Goal: Transaction & Acquisition: Obtain resource

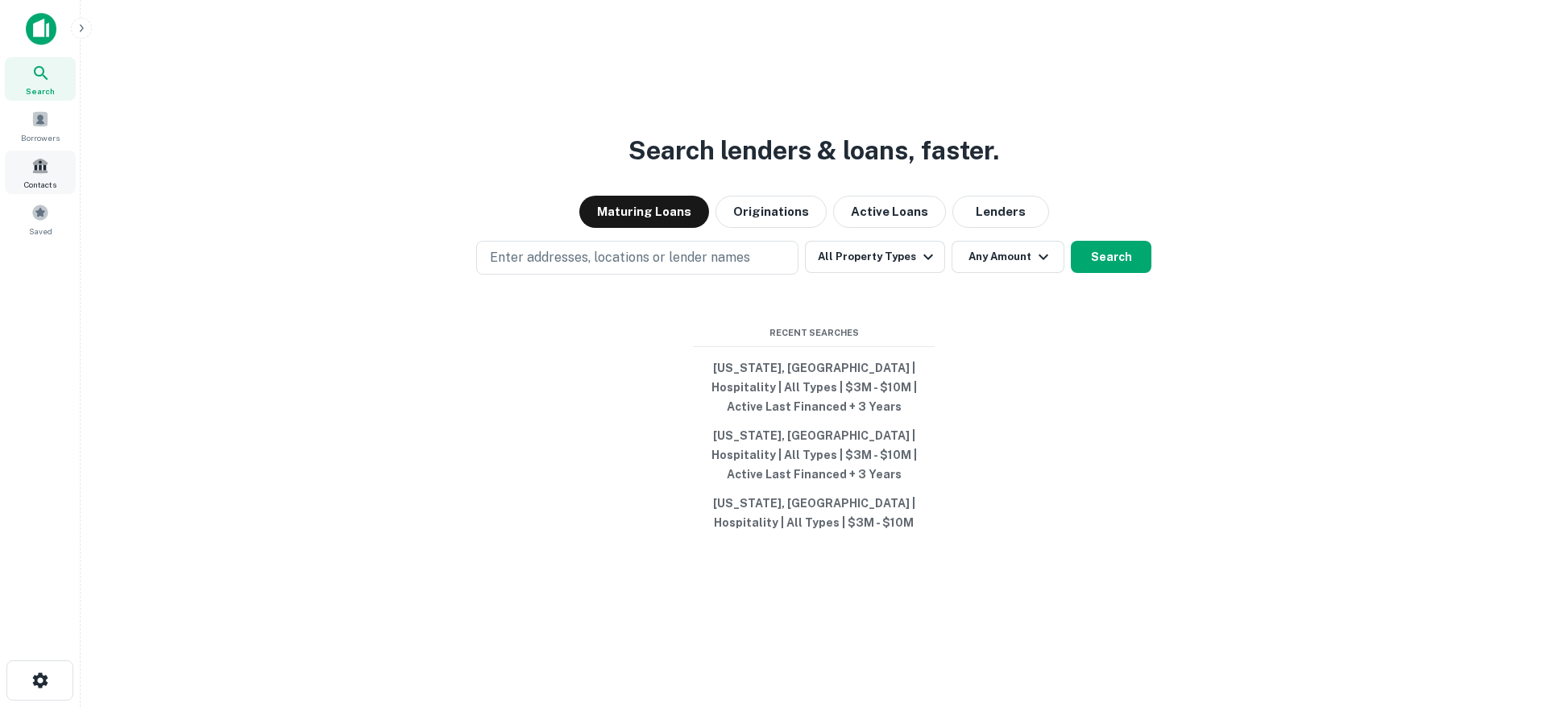
click at [43, 175] on div "Contacts" at bounding box center [40, 173] width 71 height 44
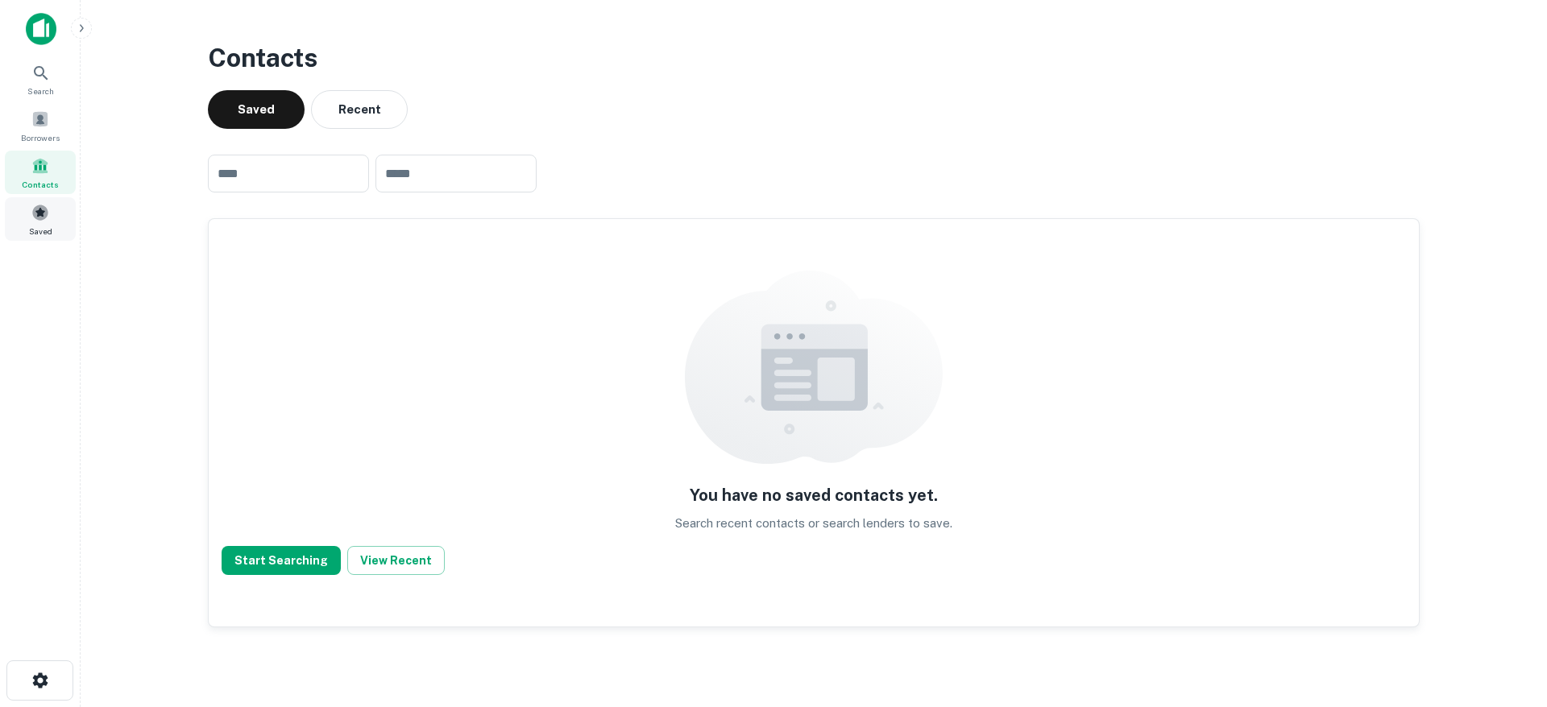
click at [41, 216] on span at bounding box center [40, 213] width 18 height 18
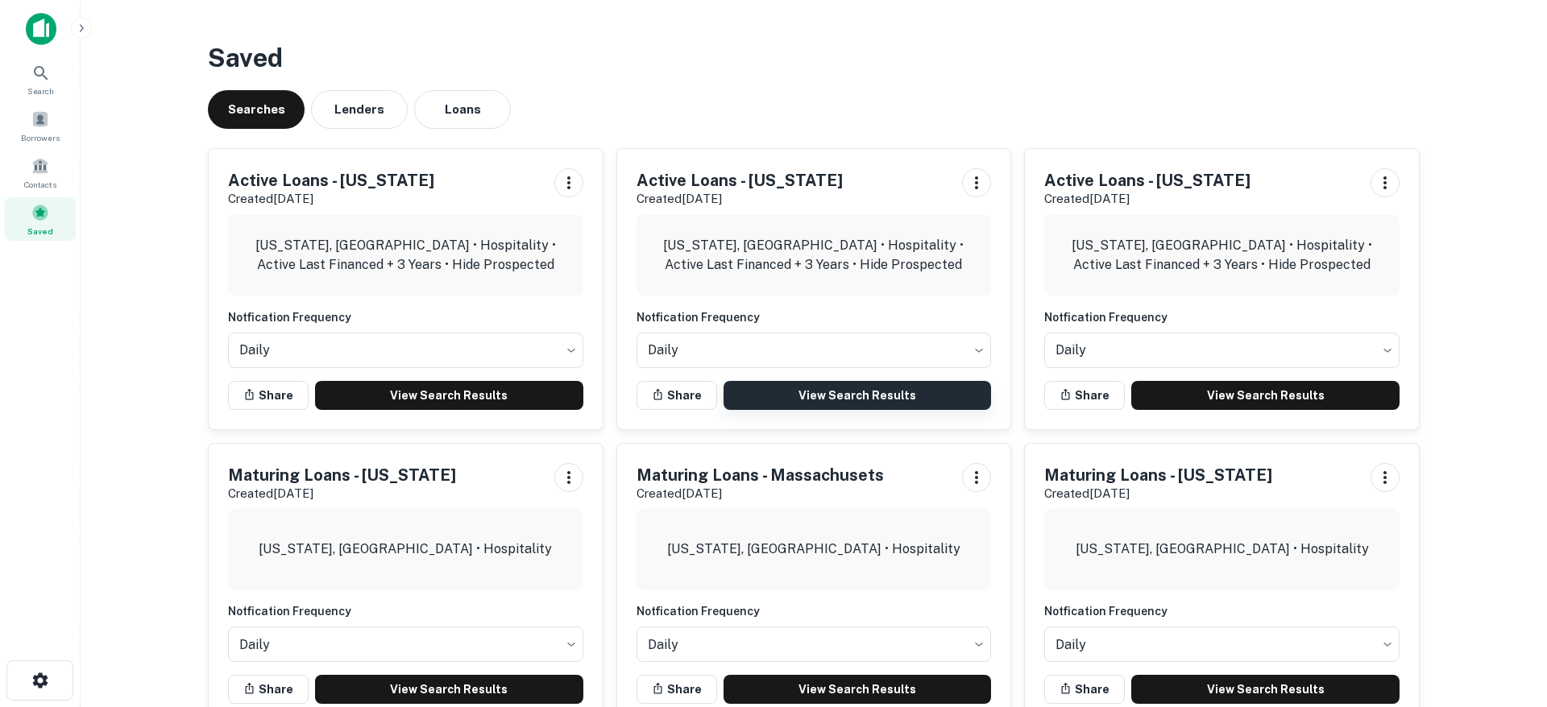
click at [914, 400] on link "View Search Results" at bounding box center [857, 395] width 268 height 29
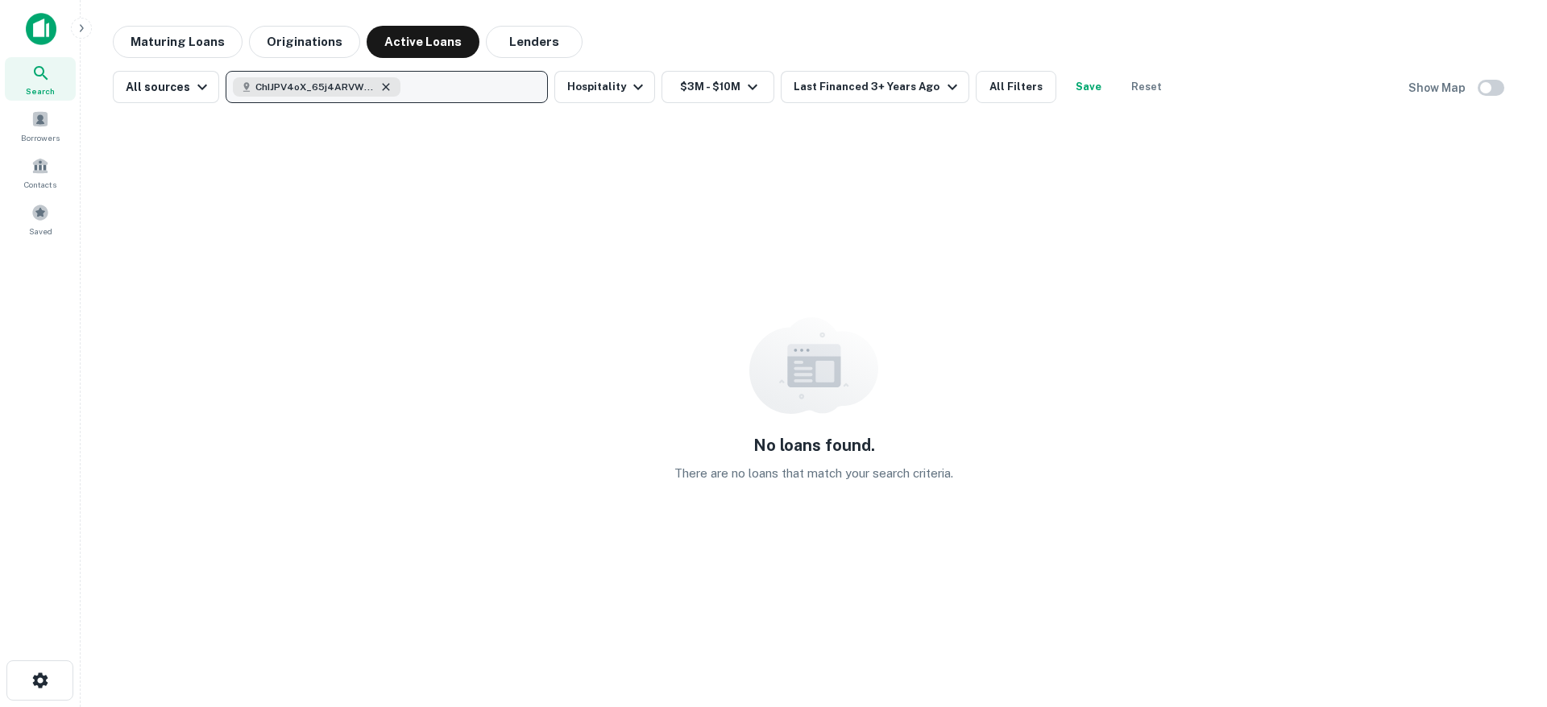
click at [385, 86] on icon "button" at bounding box center [385, 87] width 13 height 13
click at [381, 89] on icon "button" at bounding box center [385, 87] width 13 height 13
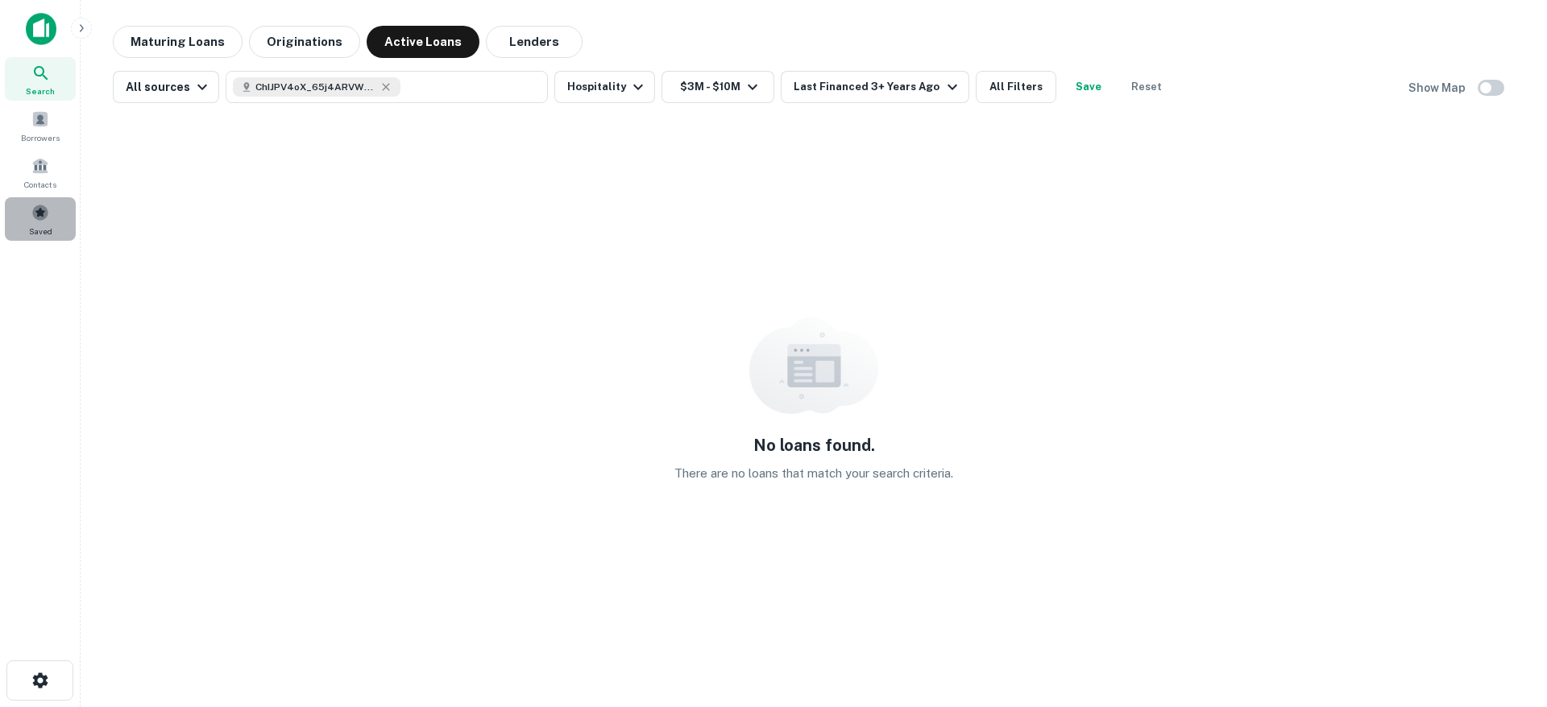
click at [41, 209] on span at bounding box center [40, 213] width 18 height 18
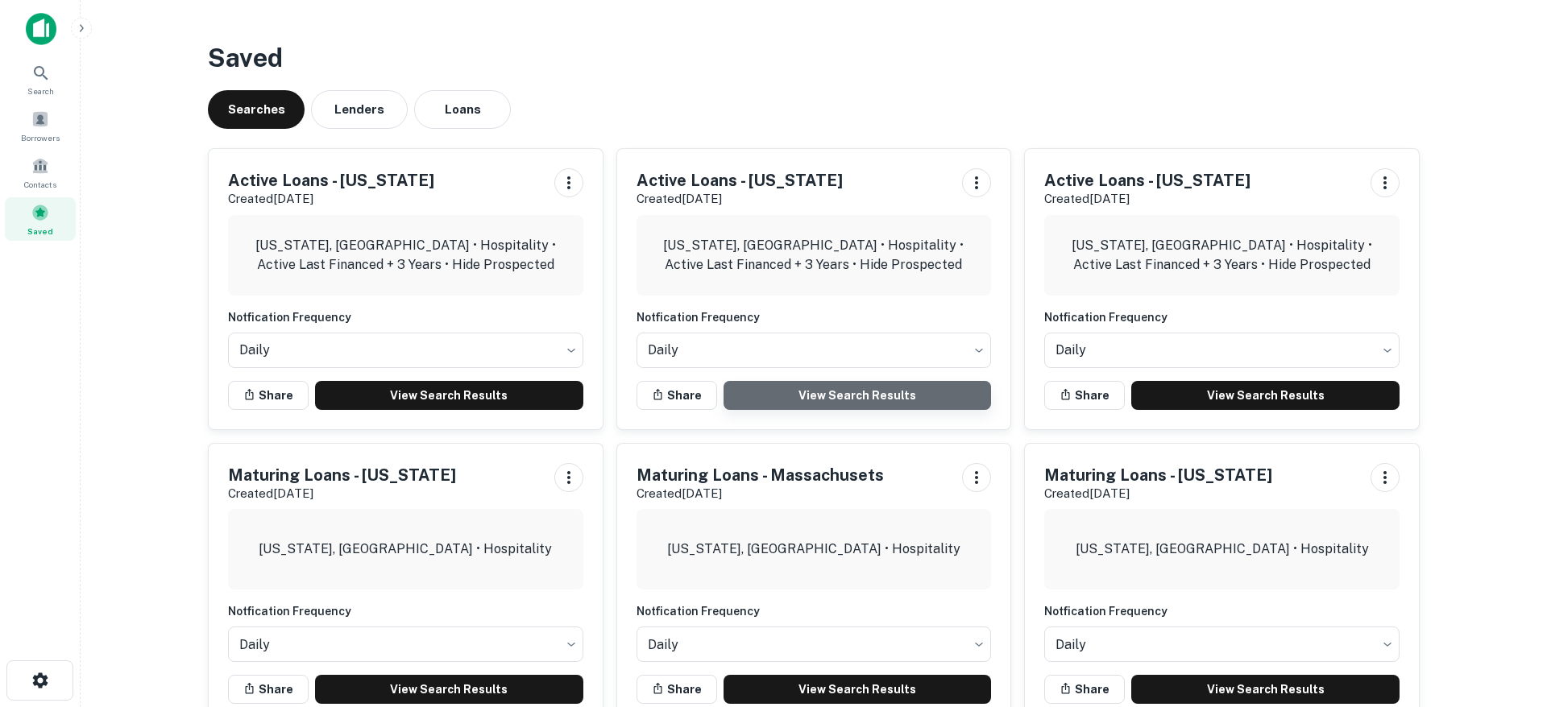
click at [882, 398] on link "View Search Results" at bounding box center [857, 395] width 268 height 29
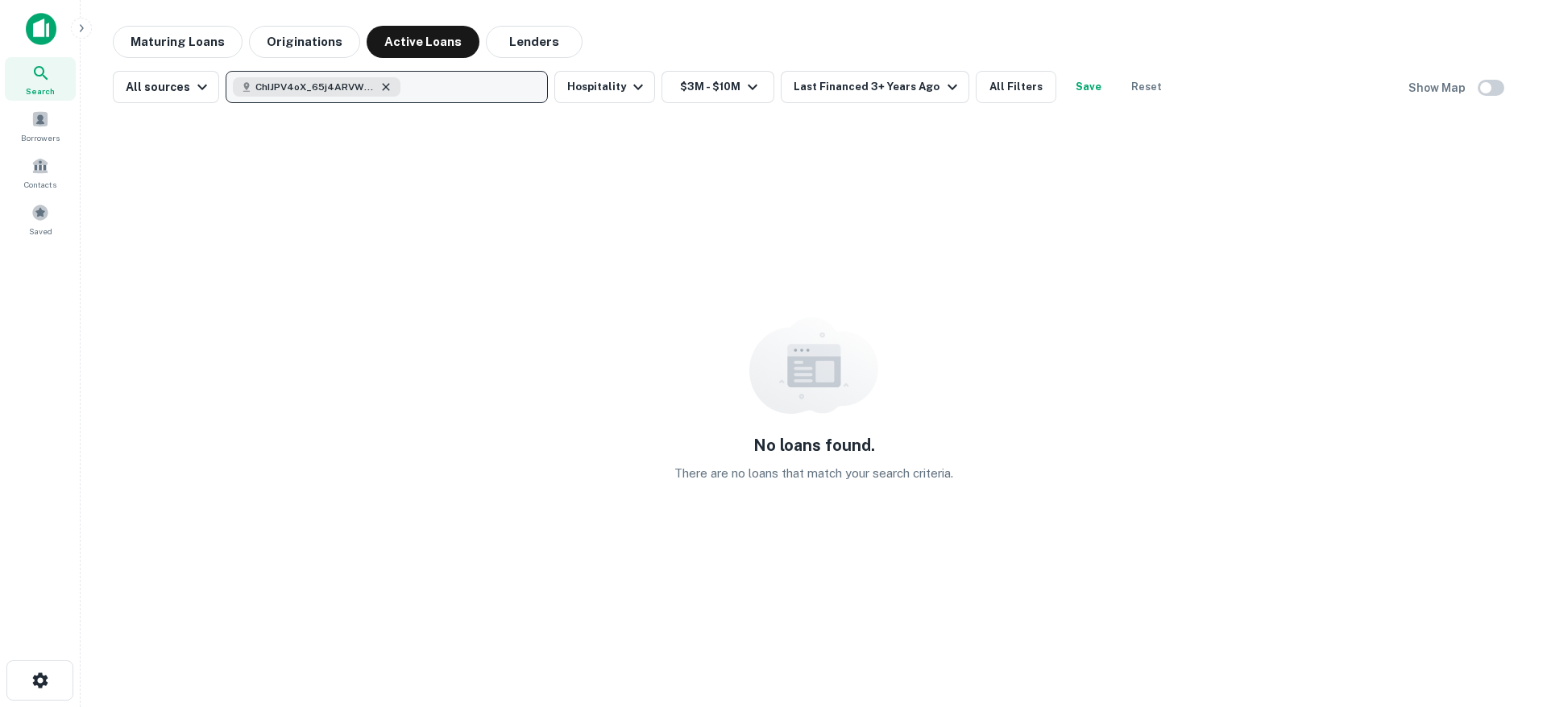
click at [383, 88] on icon "button" at bounding box center [386, 86] width 7 height 7
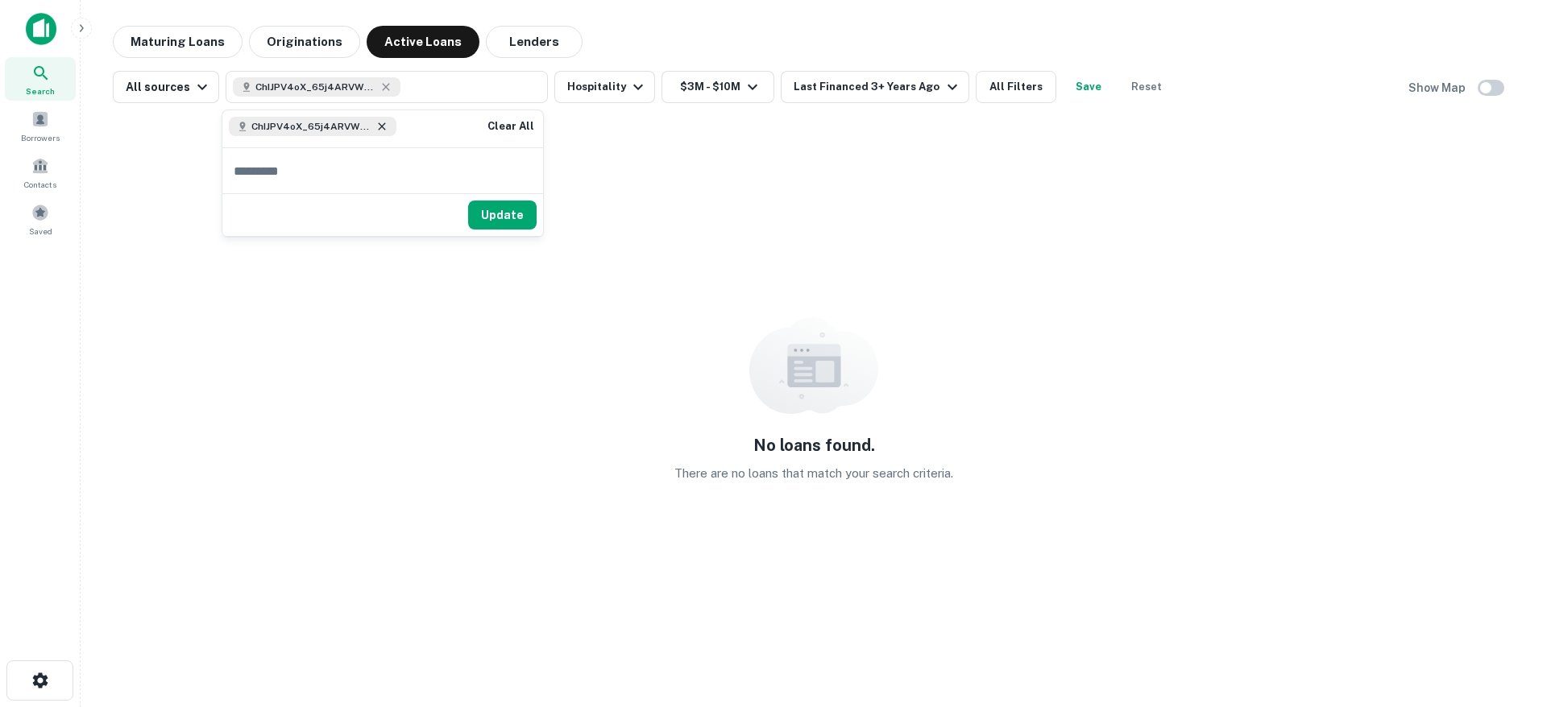
click at [381, 127] on icon at bounding box center [381, 126] width 7 height 7
click at [381, 126] on icon at bounding box center [381, 126] width 7 height 7
click at [495, 126] on button "Clear All" at bounding box center [511, 126] width 52 height 19
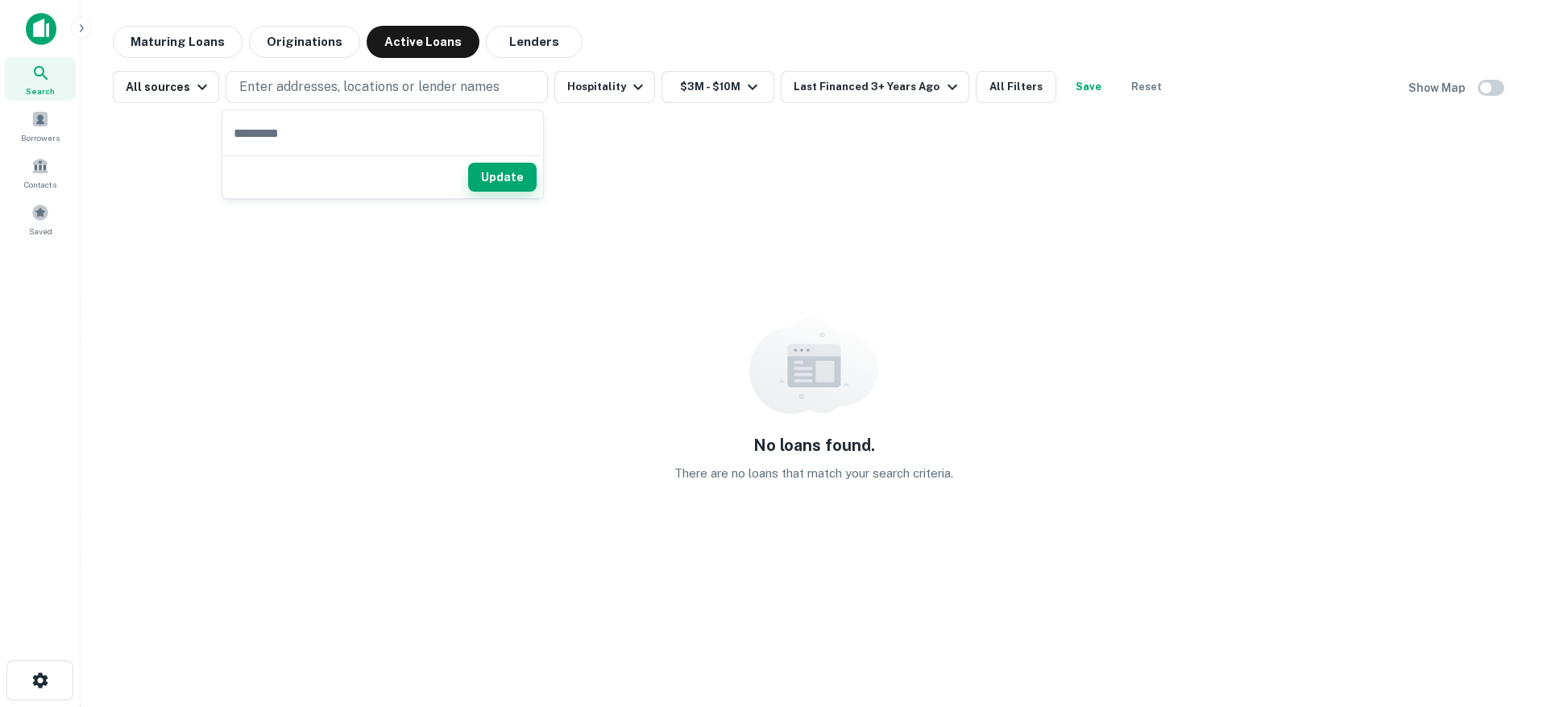
click at [508, 181] on button "Update" at bounding box center [502, 177] width 68 height 29
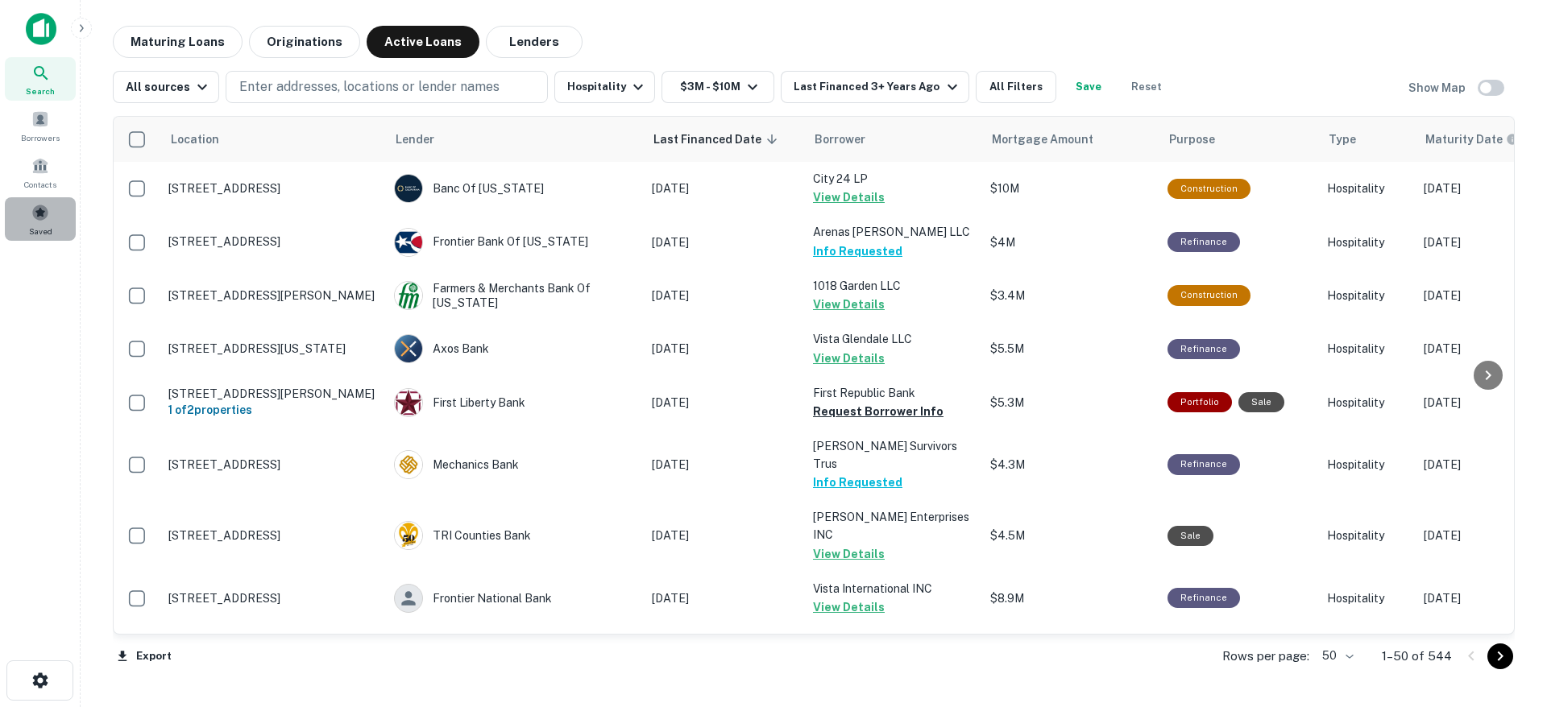
click at [36, 212] on span at bounding box center [40, 213] width 18 height 18
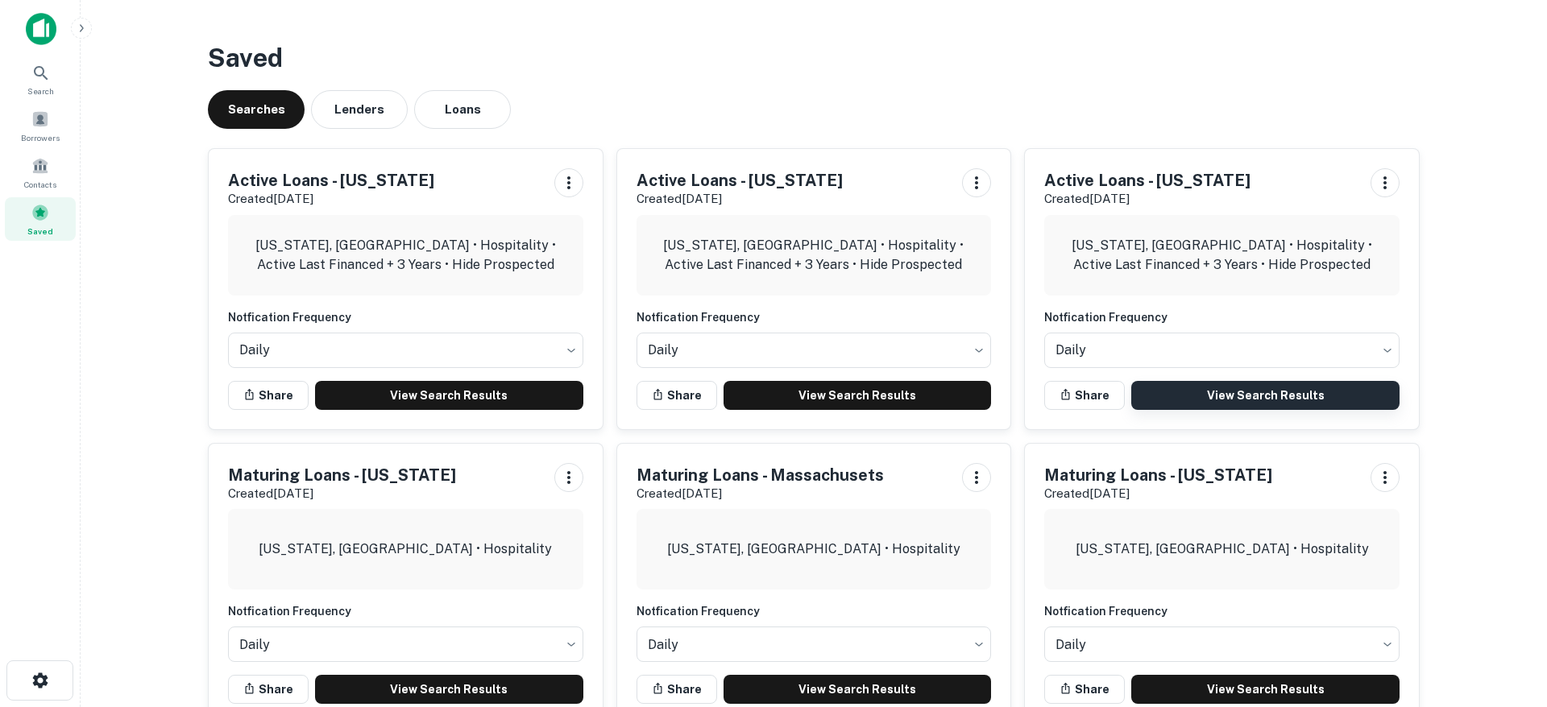
click at [1244, 389] on link "View Search Results" at bounding box center [1265, 395] width 268 height 29
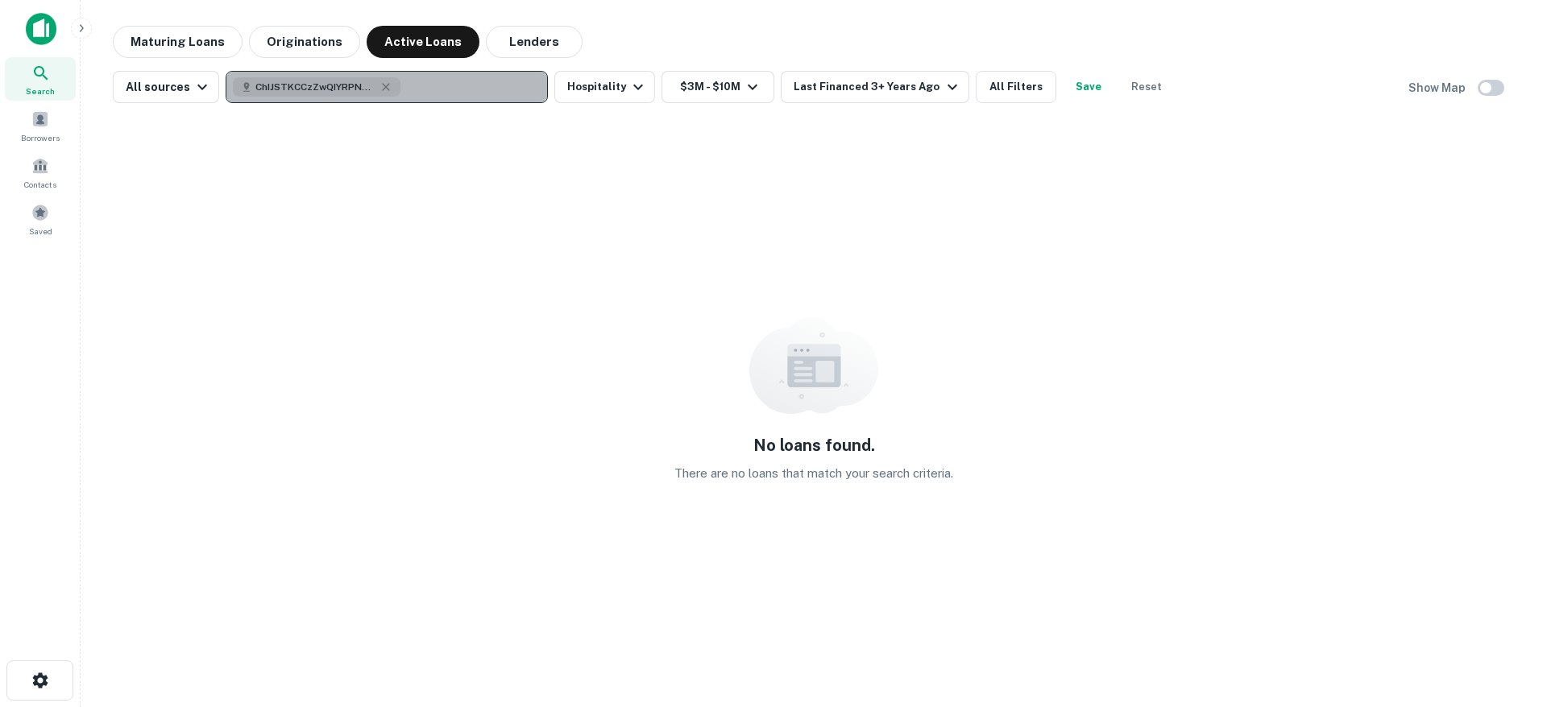
click at [421, 83] on button "ChIJSTKCCzZwQIYRPN4IGI8c6xY" at bounding box center [387, 87] width 322 height 32
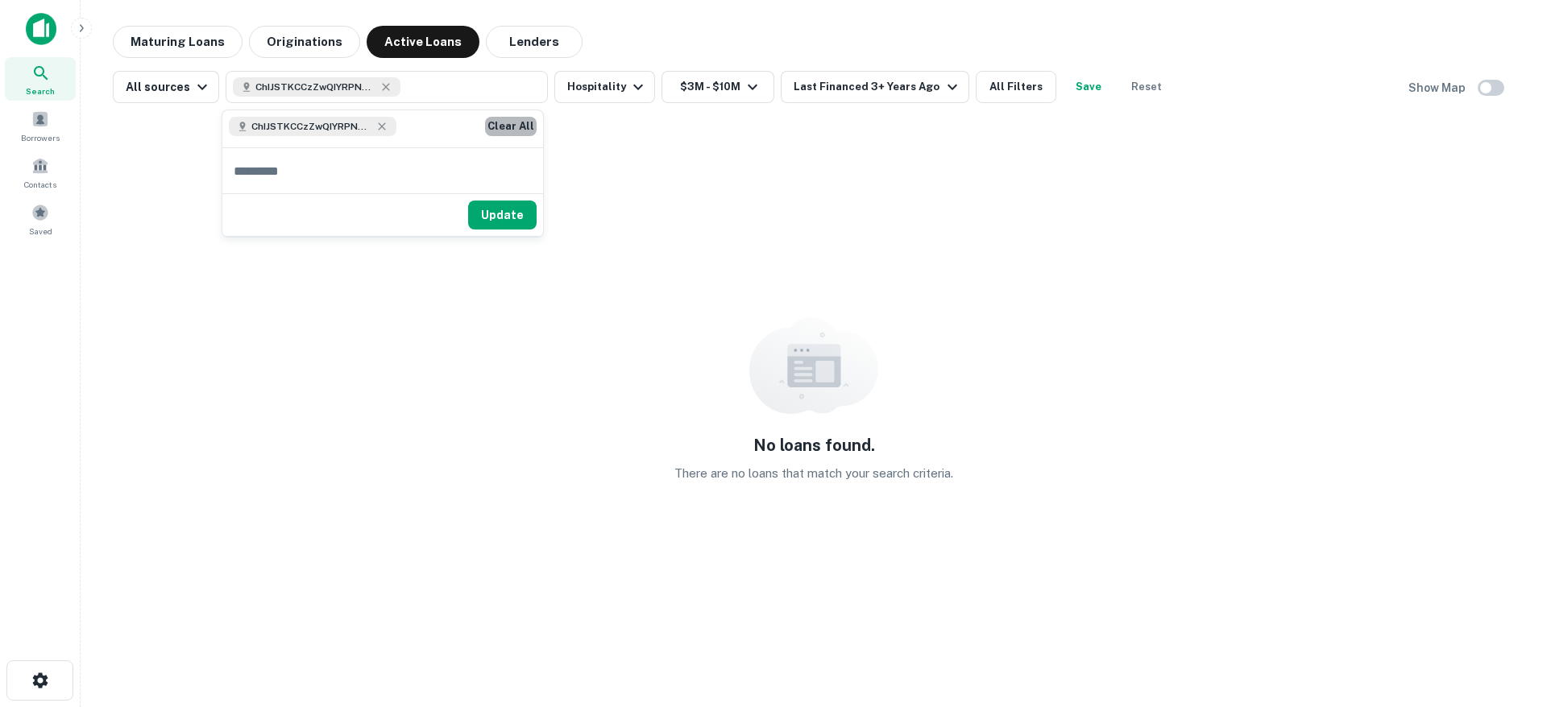
click at [501, 126] on button "Clear All" at bounding box center [511, 126] width 52 height 19
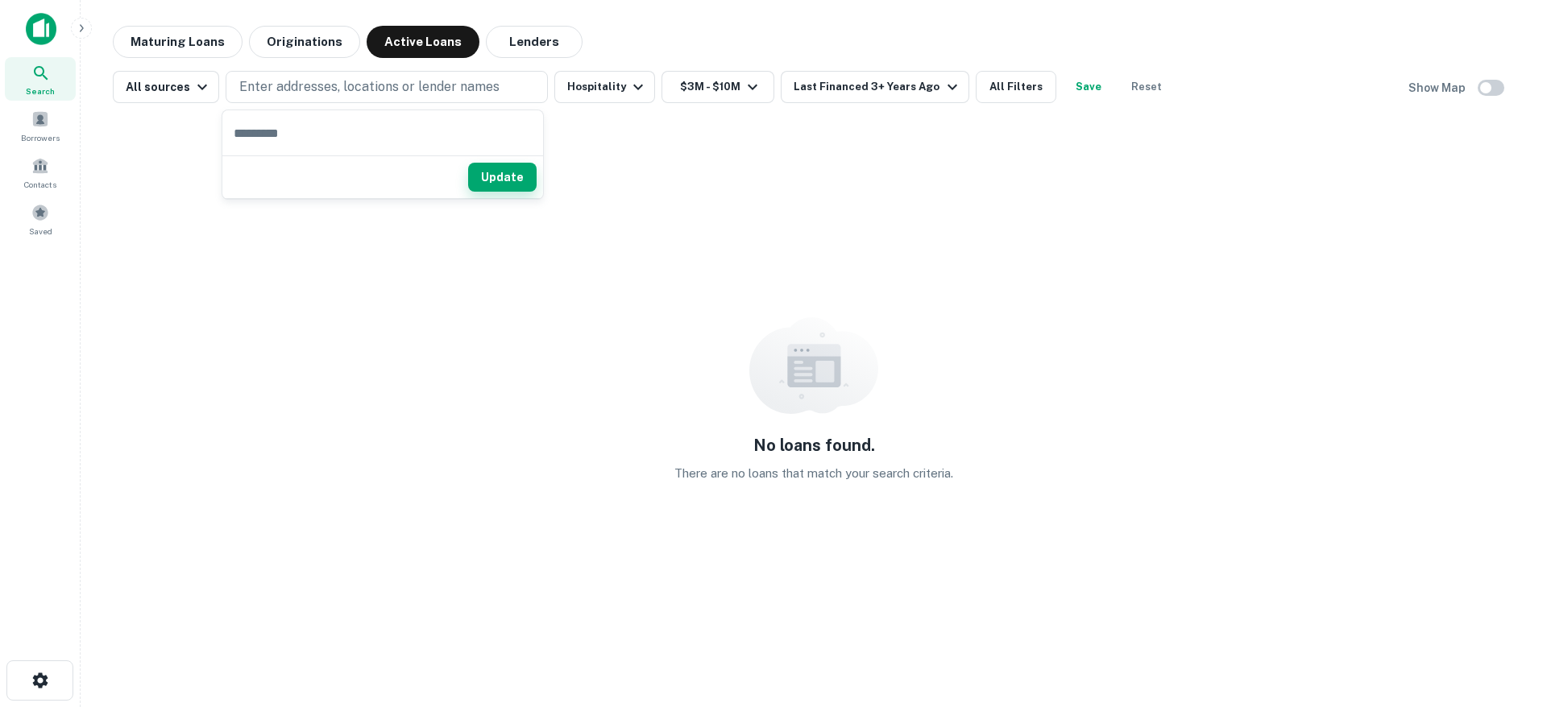
click at [500, 176] on button "Update" at bounding box center [502, 177] width 68 height 29
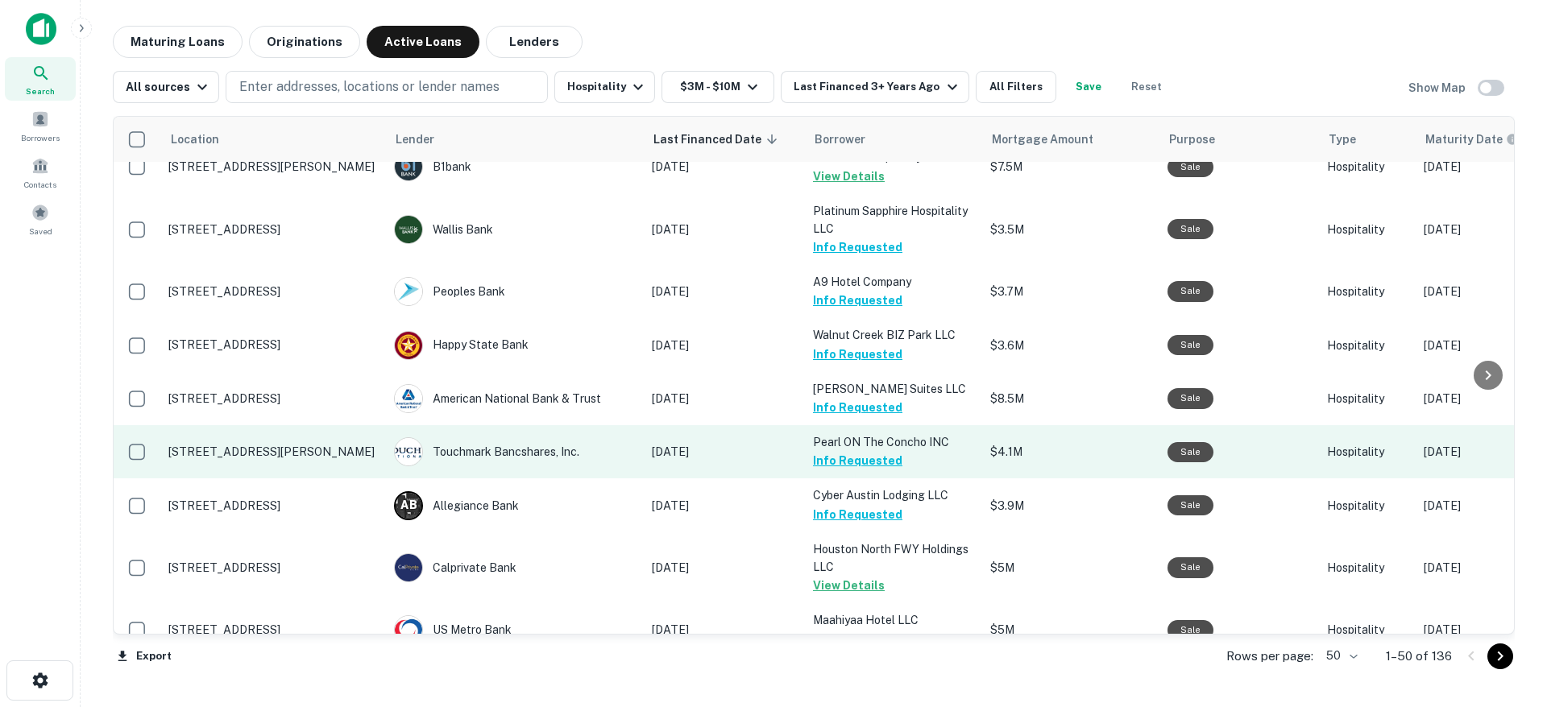
scroll to position [2319, 0]
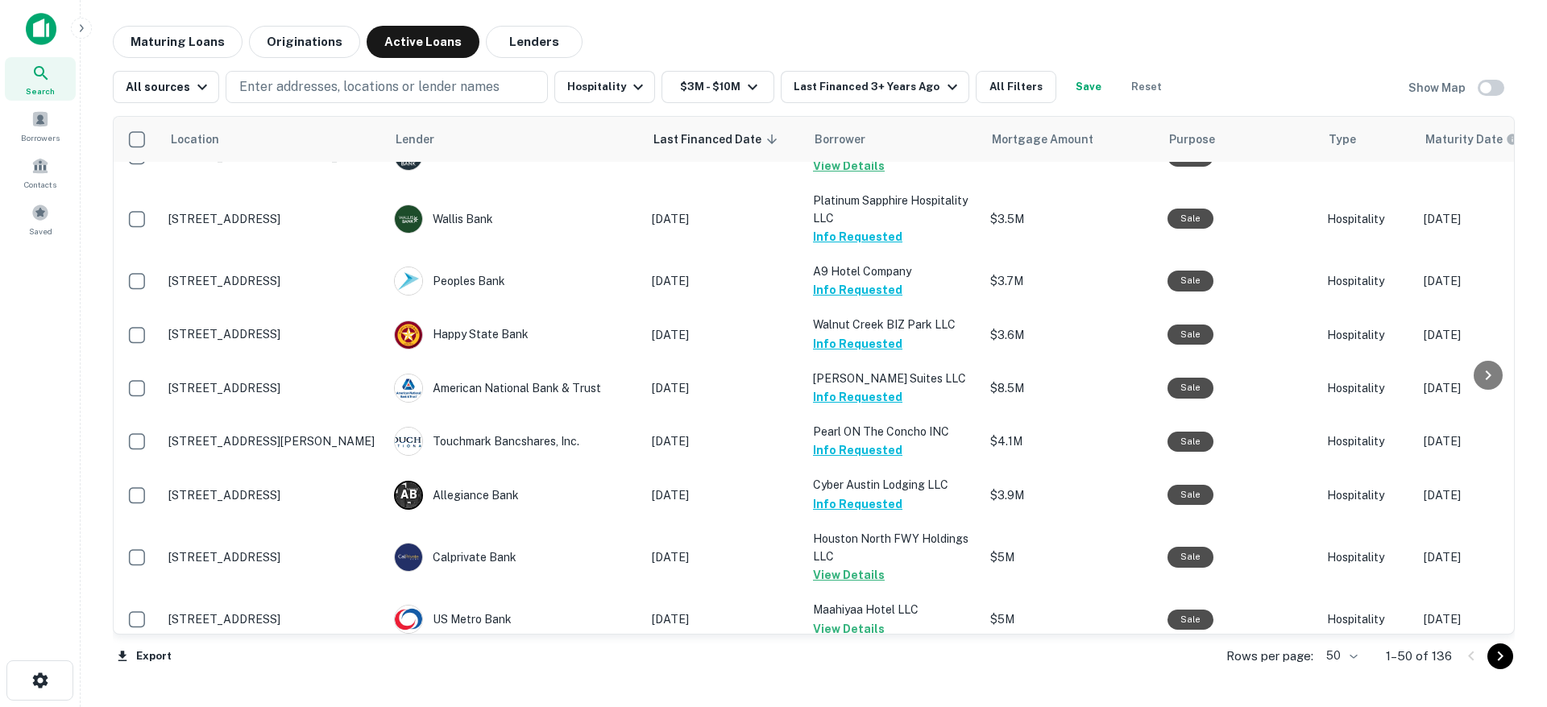
click at [1357, 655] on body "Search Borrowers Contacts Saved Maturing Loans Originations Active Loans Lender…" at bounding box center [773, 353] width 1547 height 707
click at [1333, 679] on li "100" at bounding box center [1342, 673] width 47 height 29
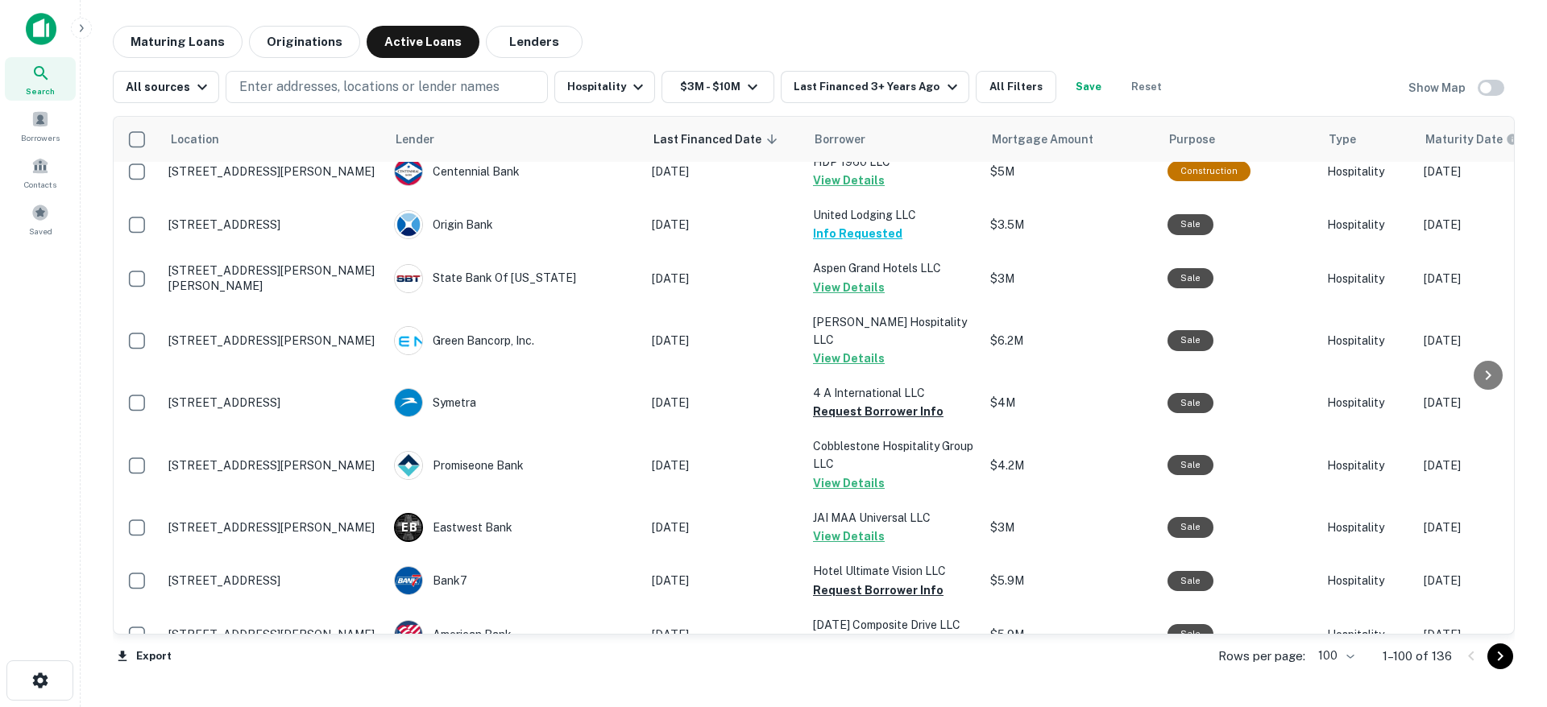
scroll to position [5082, 0]
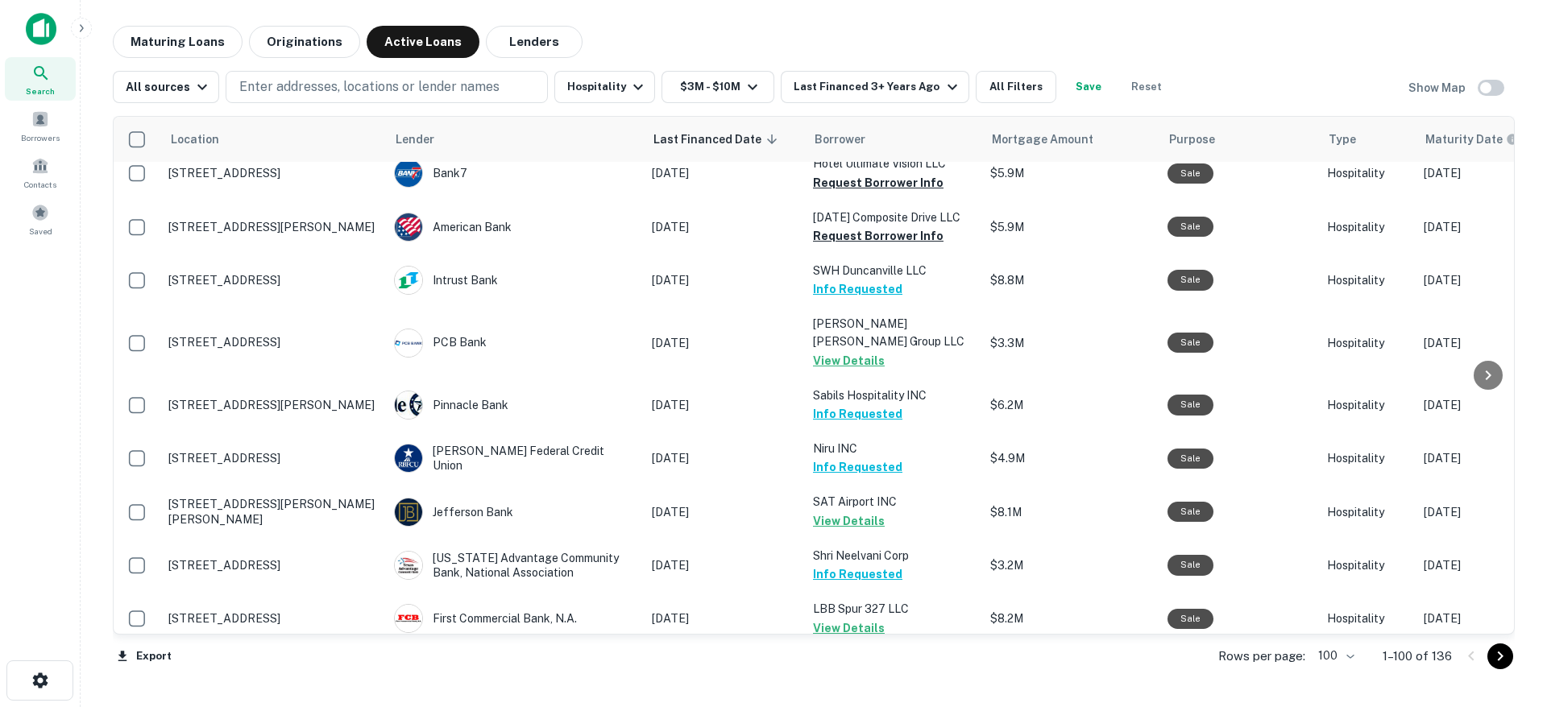
click at [1498, 656] on icon "Go to next page" at bounding box center [1499, 656] width 19 height 19
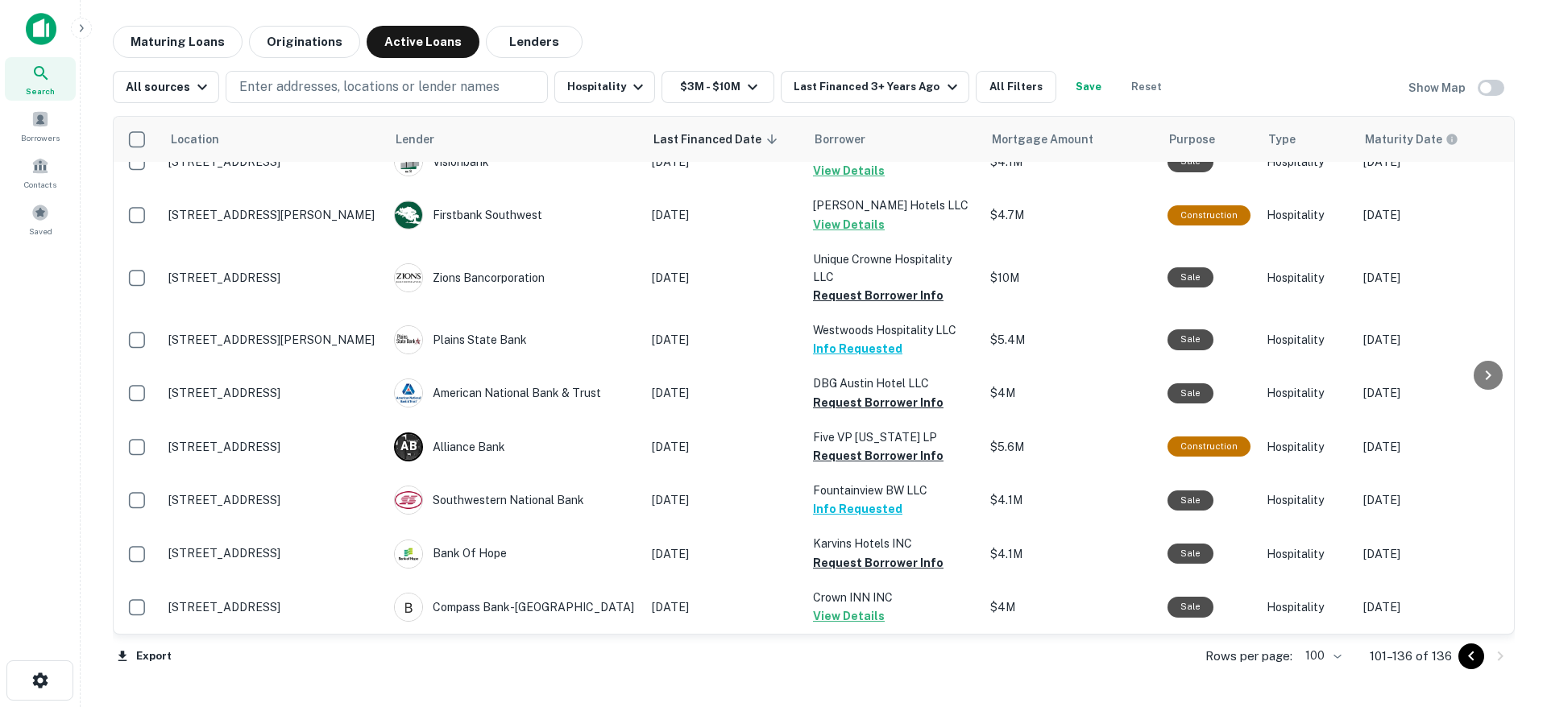
scroll to position [1544, 0]
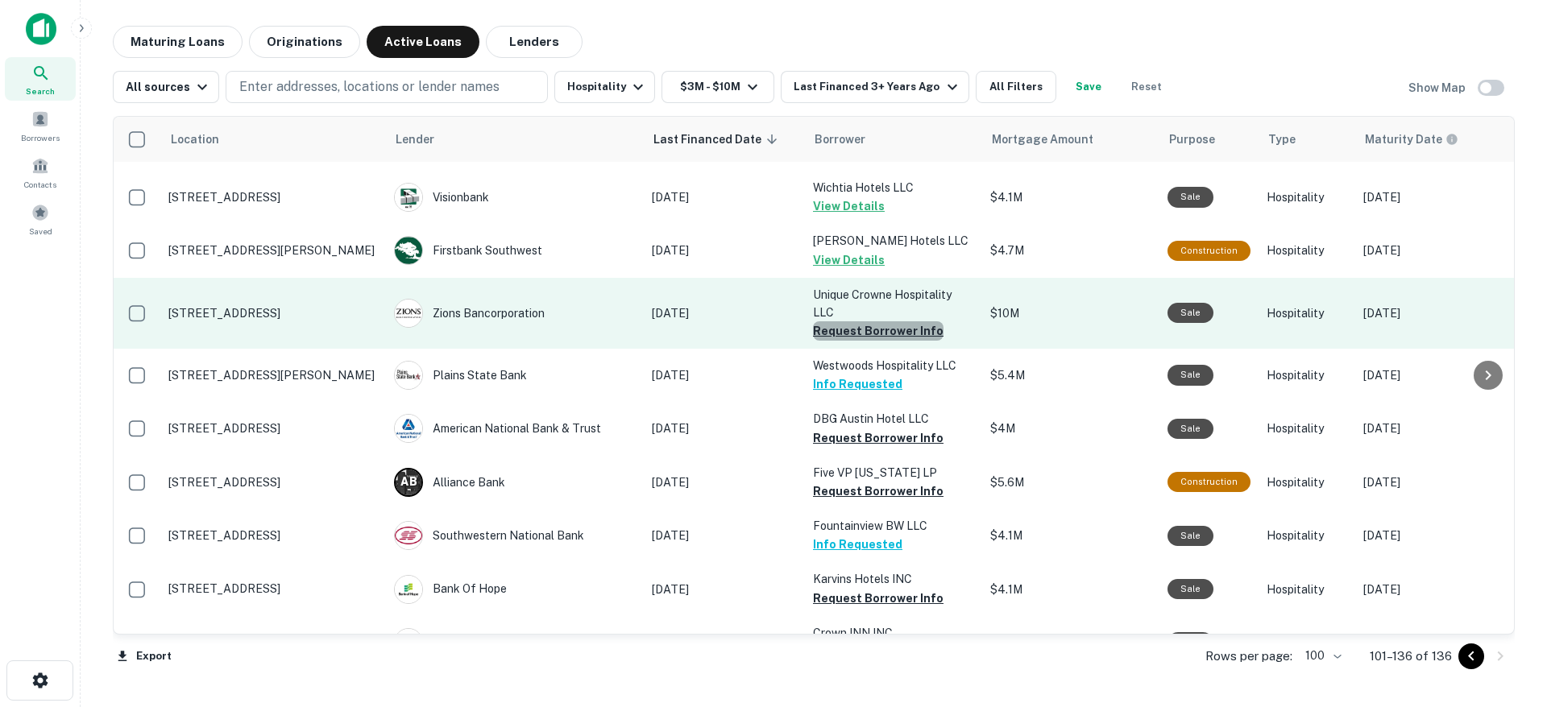
click at [878, 321] on button "Request Borrower Info" at bounding box center [878, 330] width 131 height 19
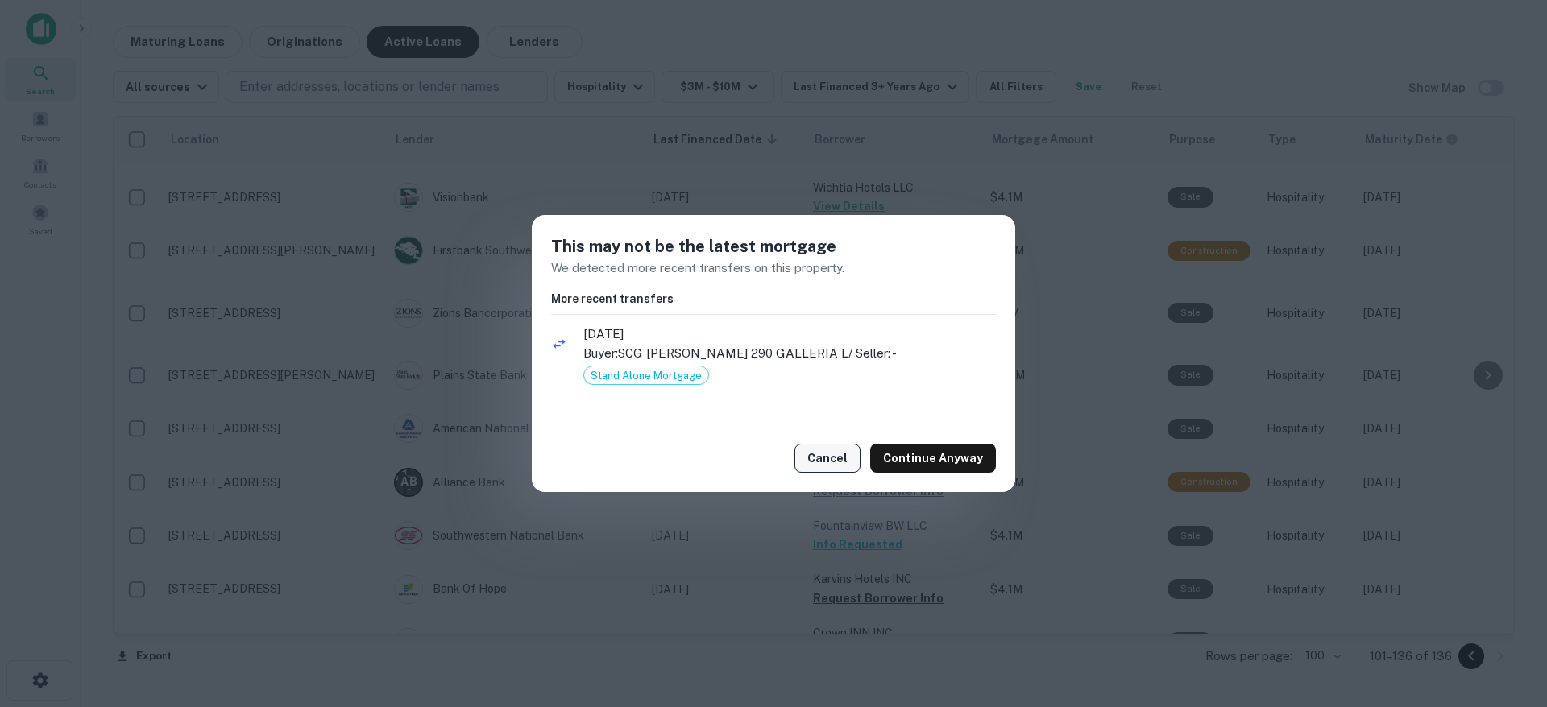
click at [832, 462] on button "Cancel" at bounding box center [827, 458] width 66 height 29
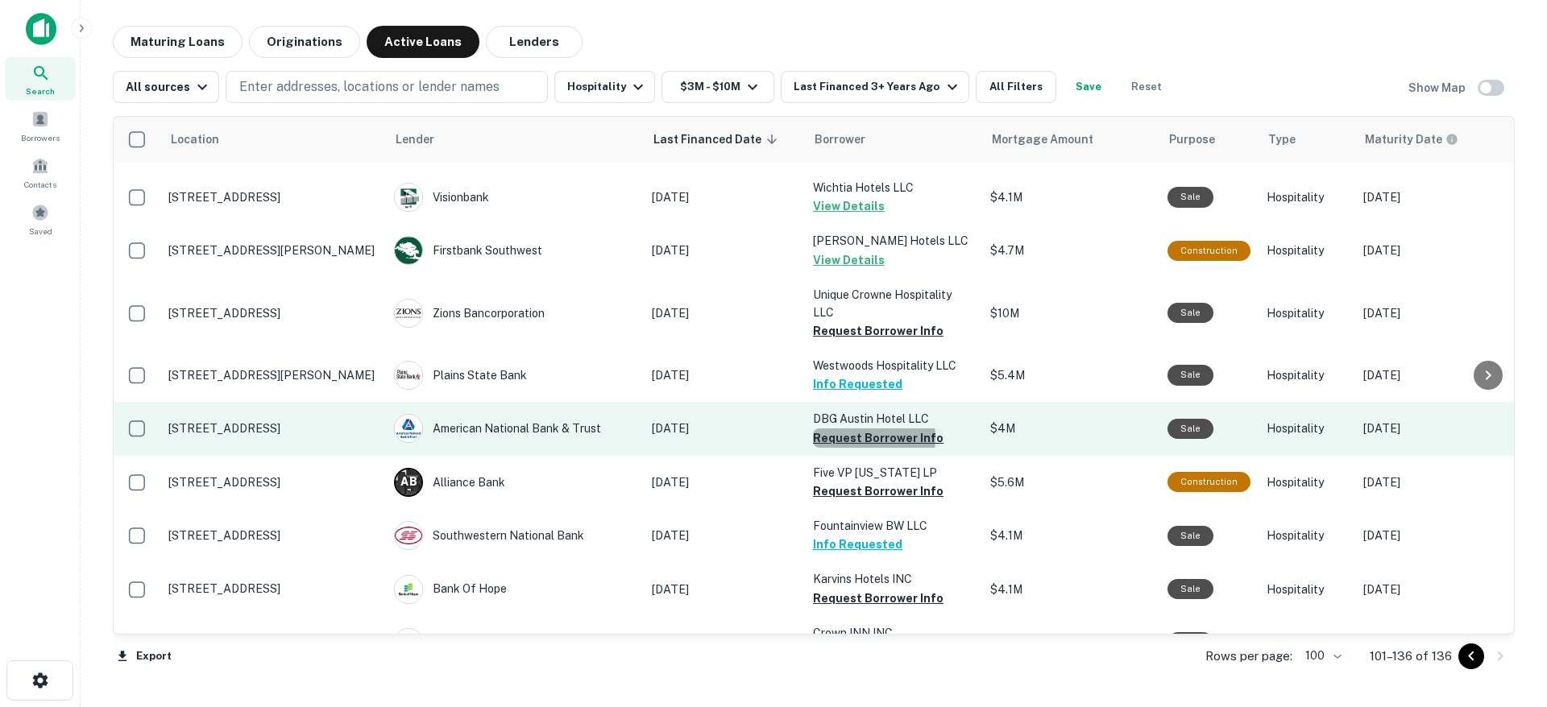
click at [860, 429] on button "Request Borrower Info" at bounding box center [878, 438] width 131 height 19
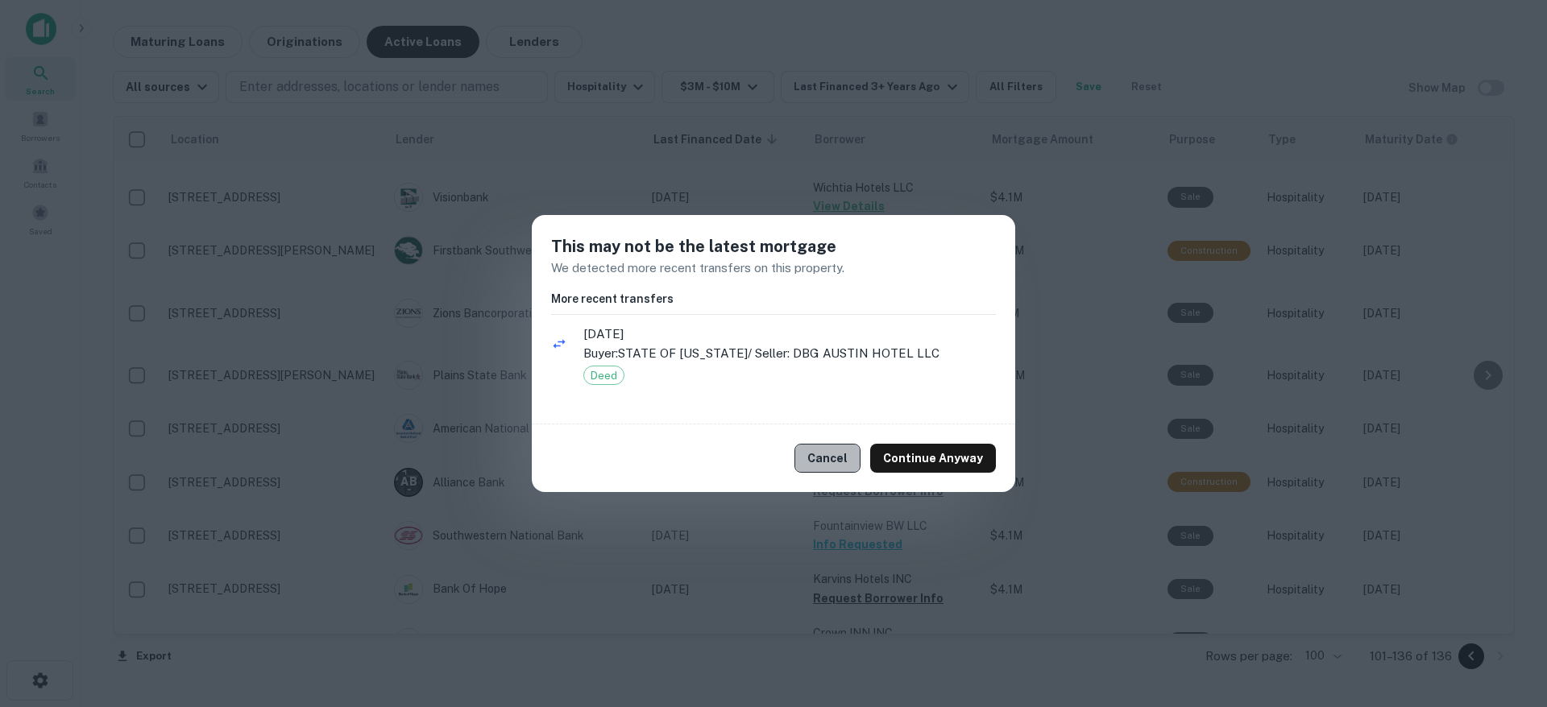
click at [856, 458] on button "Cancel" at bounding box center [827, 458] width 66 height 29
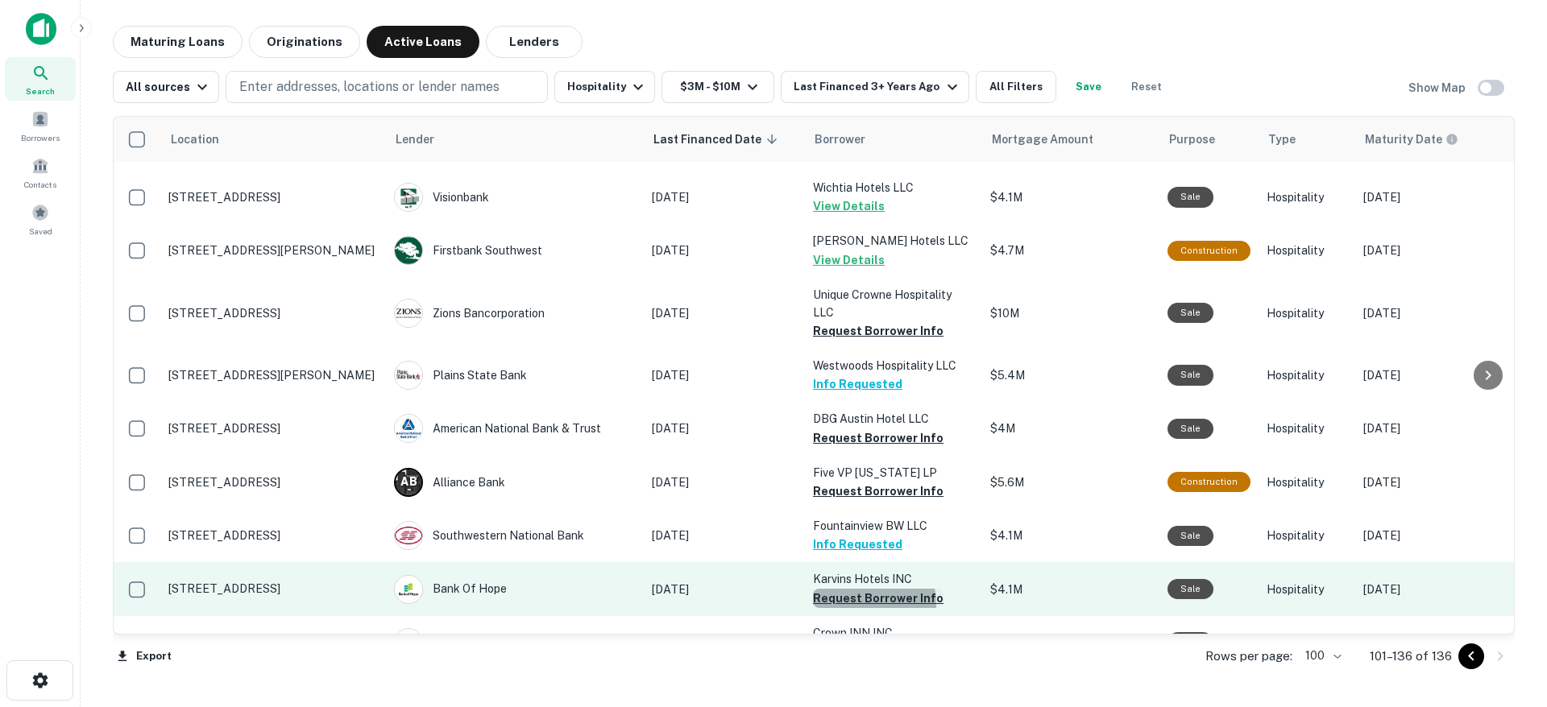
click at [860, 589] on button "Request Borrower Info" at bounding box center [878, 598] width 131 height 19
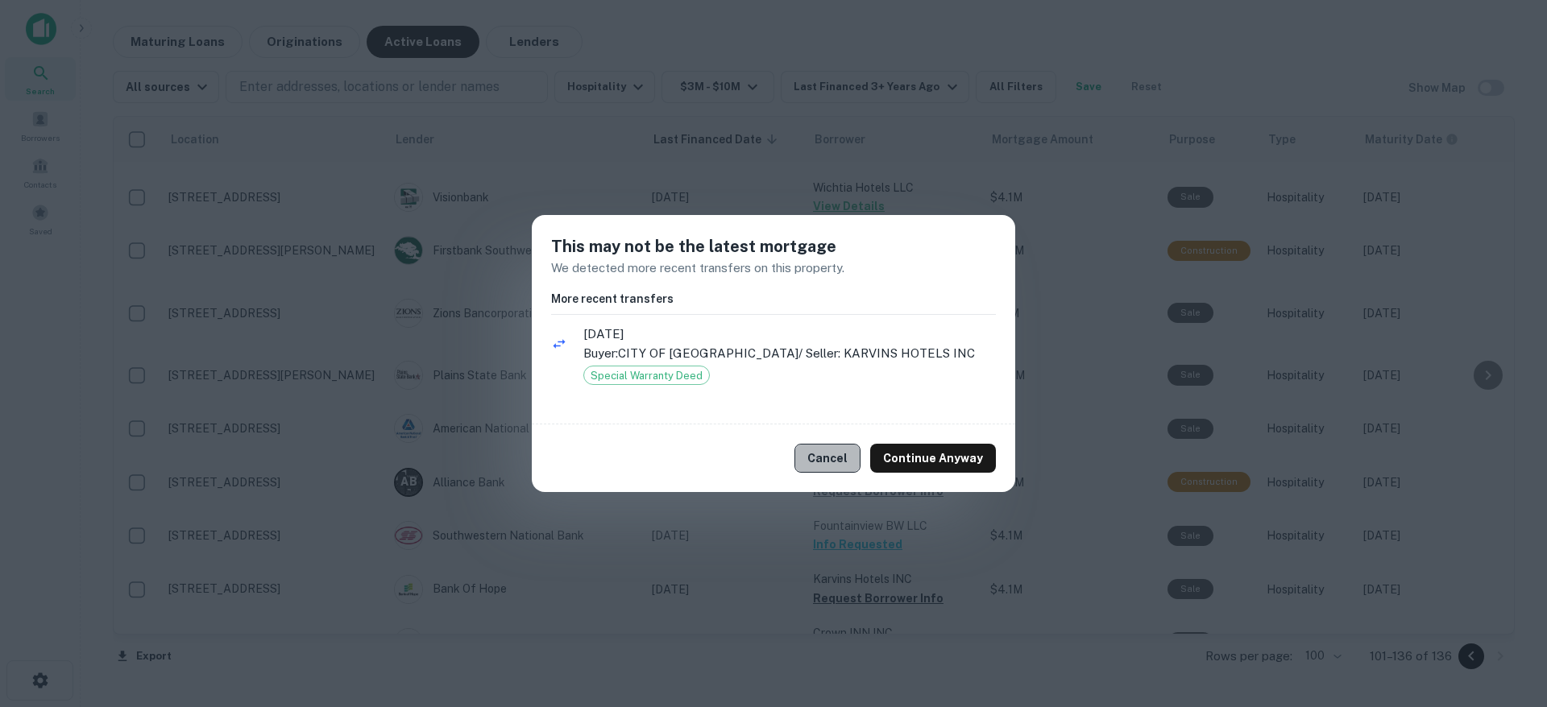
click at [837, 457] on button "Cancel" at bounding box center [827, 458] width 66 height 29
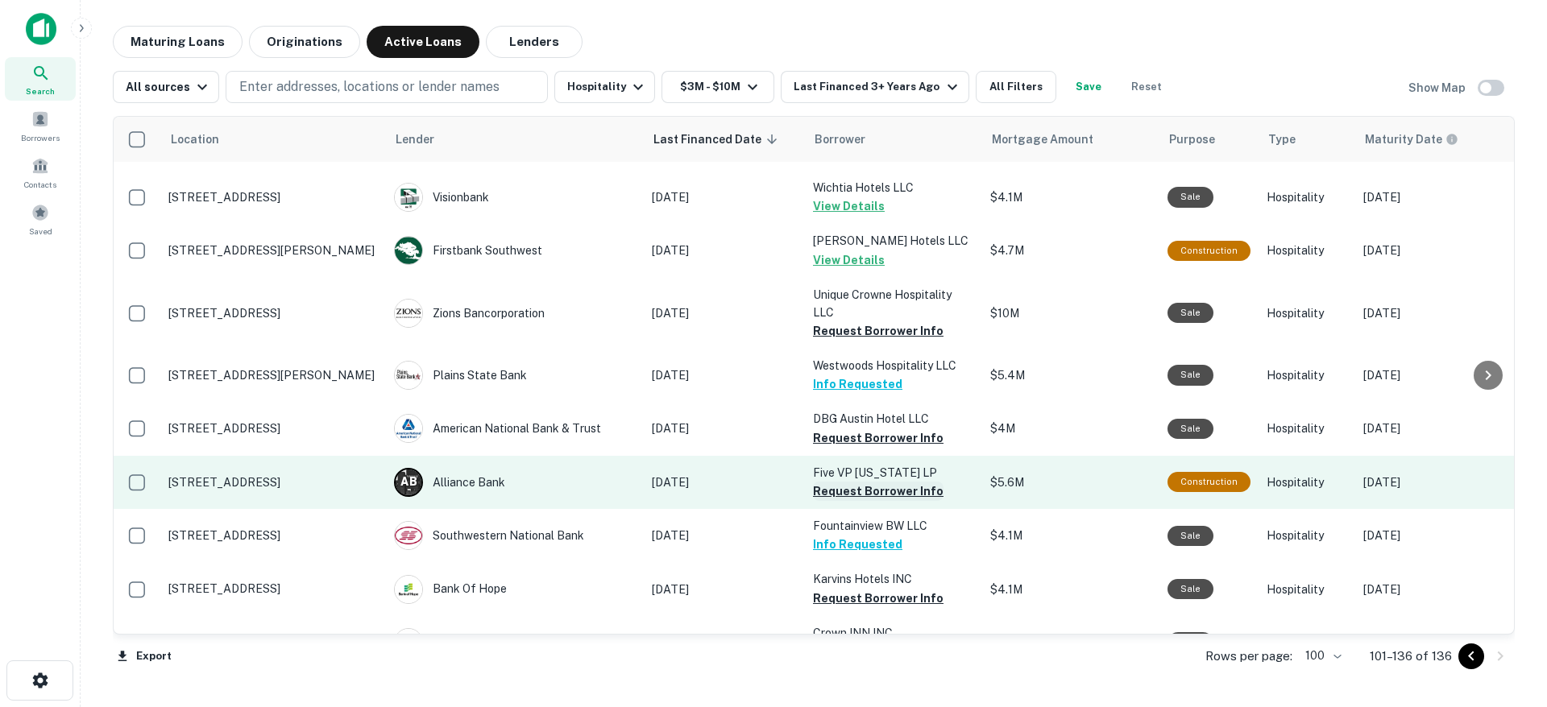
click at [863, 482] on button "Request Borrower Info" at bounding box center [878, 491] width 131 height 19
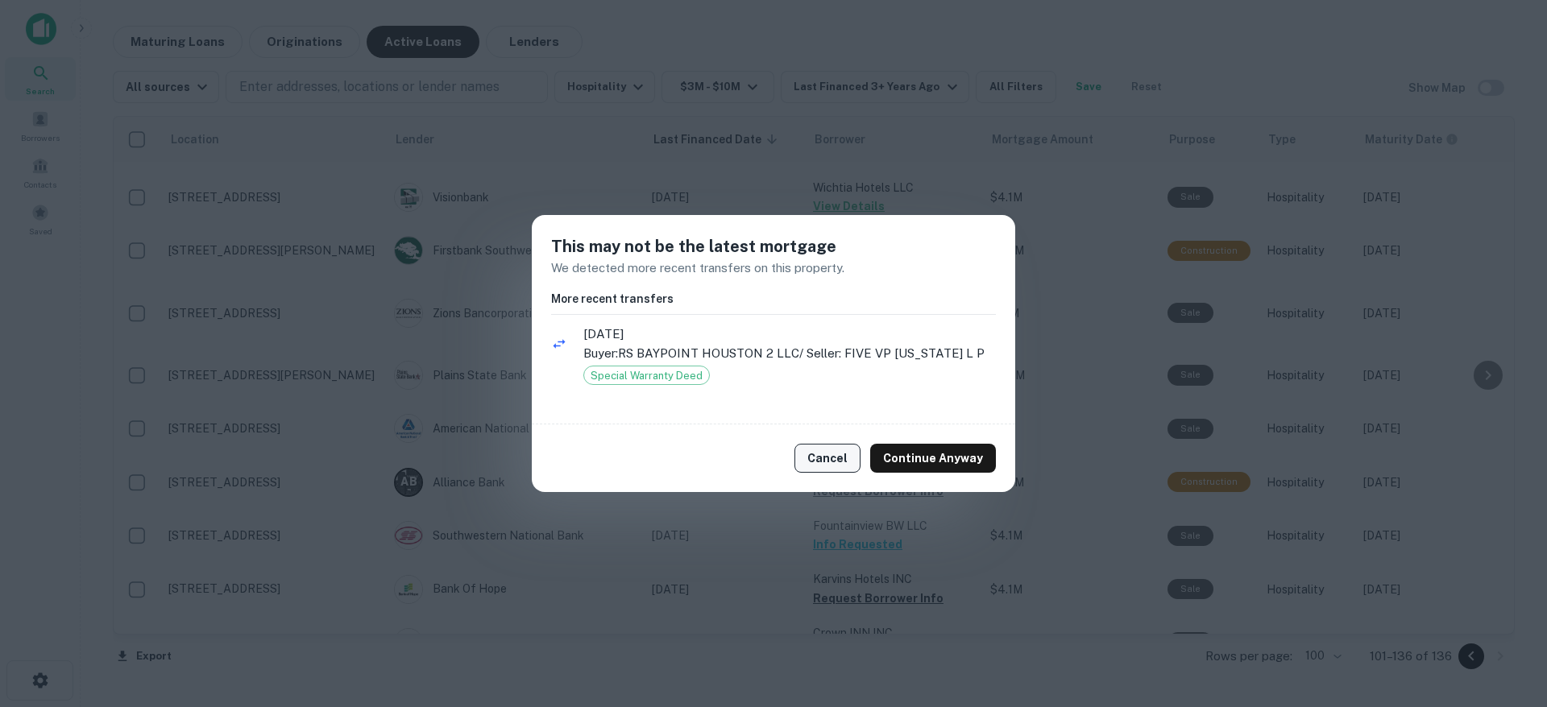
click at [844, 456] on button "Cancel" at bounding box center [827, 458] width 66 height 29
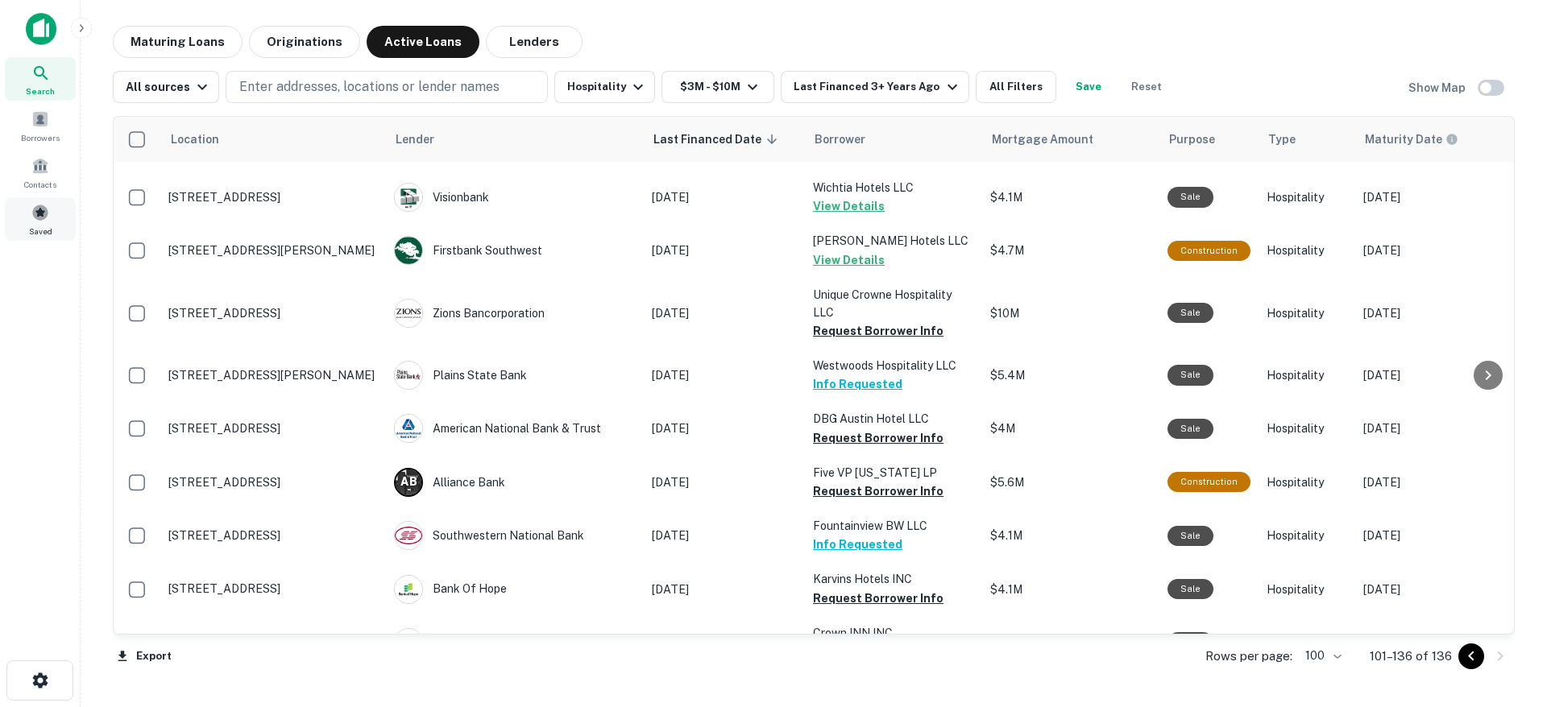
click at [47, 225] on span "Saved" at bounding box center [40, 231] width 23 height 13
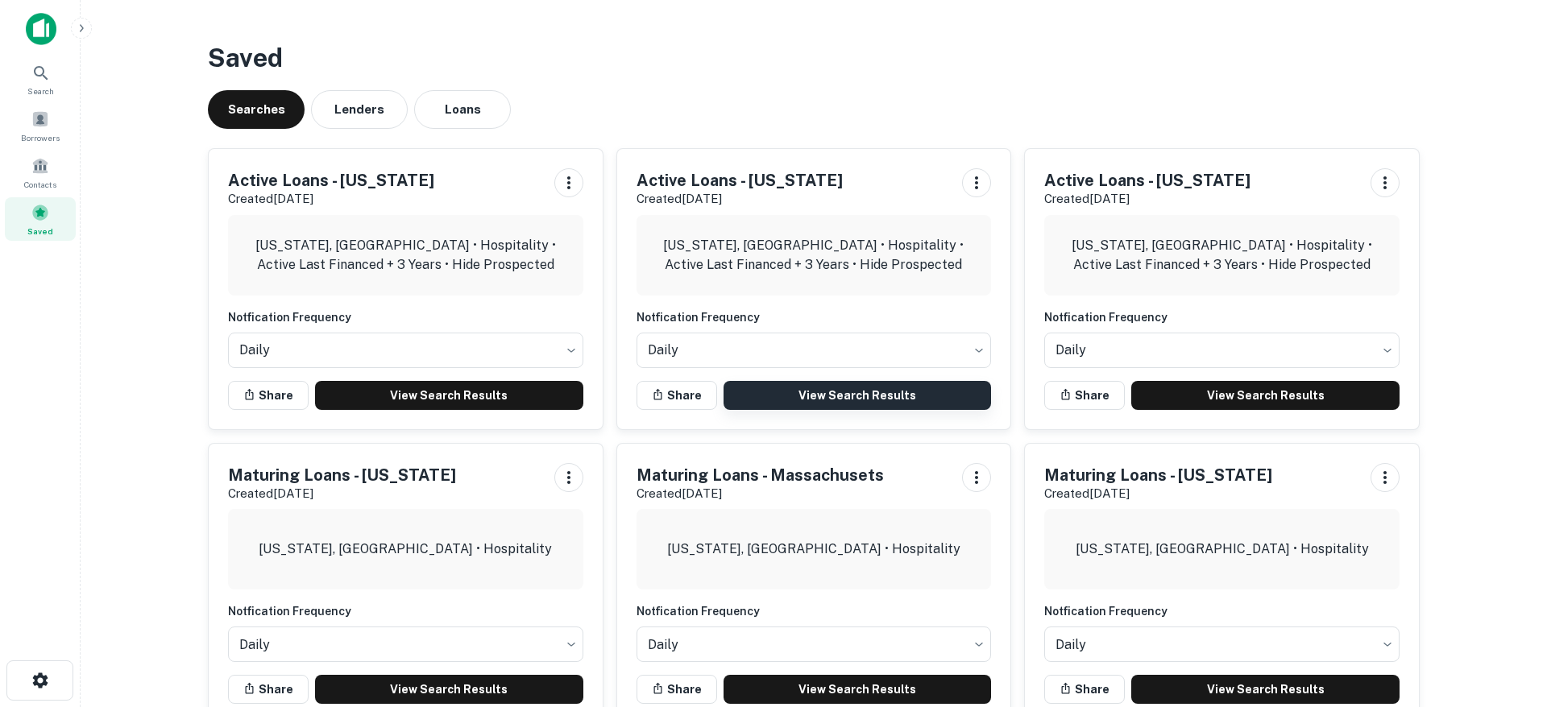
click at [880, 394] on link "View Search Results" at bounding box center [857, 395] width 268 height 29
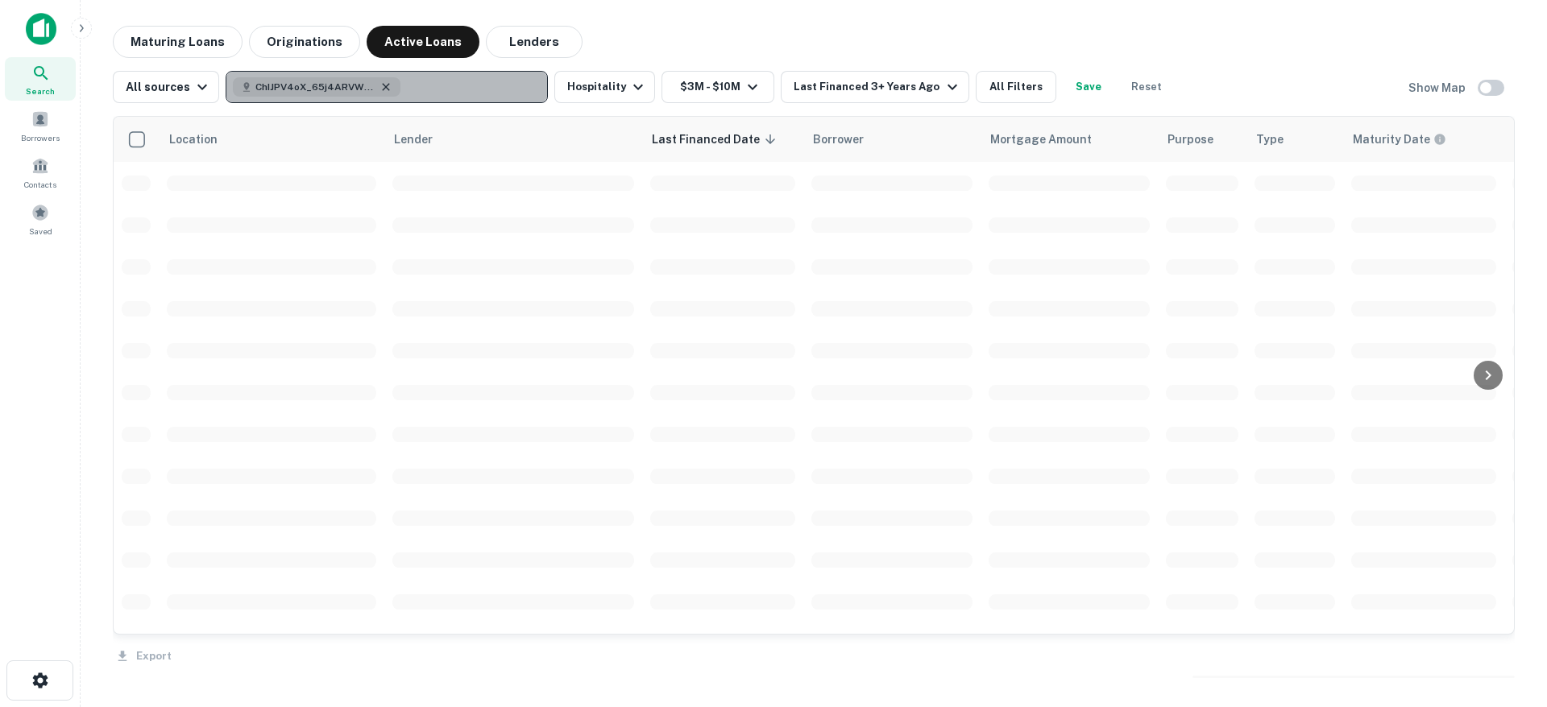
click at [383, 87] on icon "button" at bounding box center [386, 86] width 7 height 7
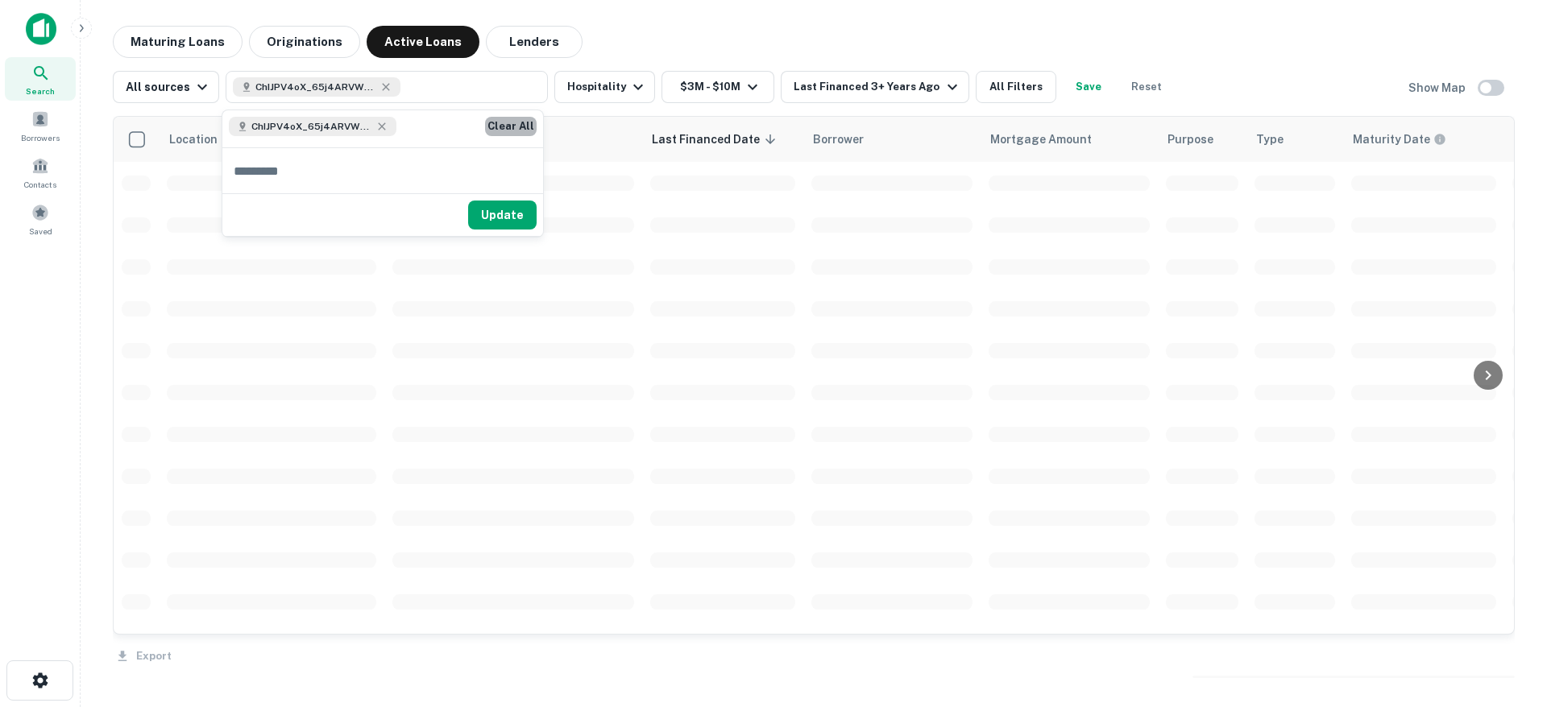
click at [503, 121] on button "Clear All" at bounding box center [511, 126] width 52 height 19
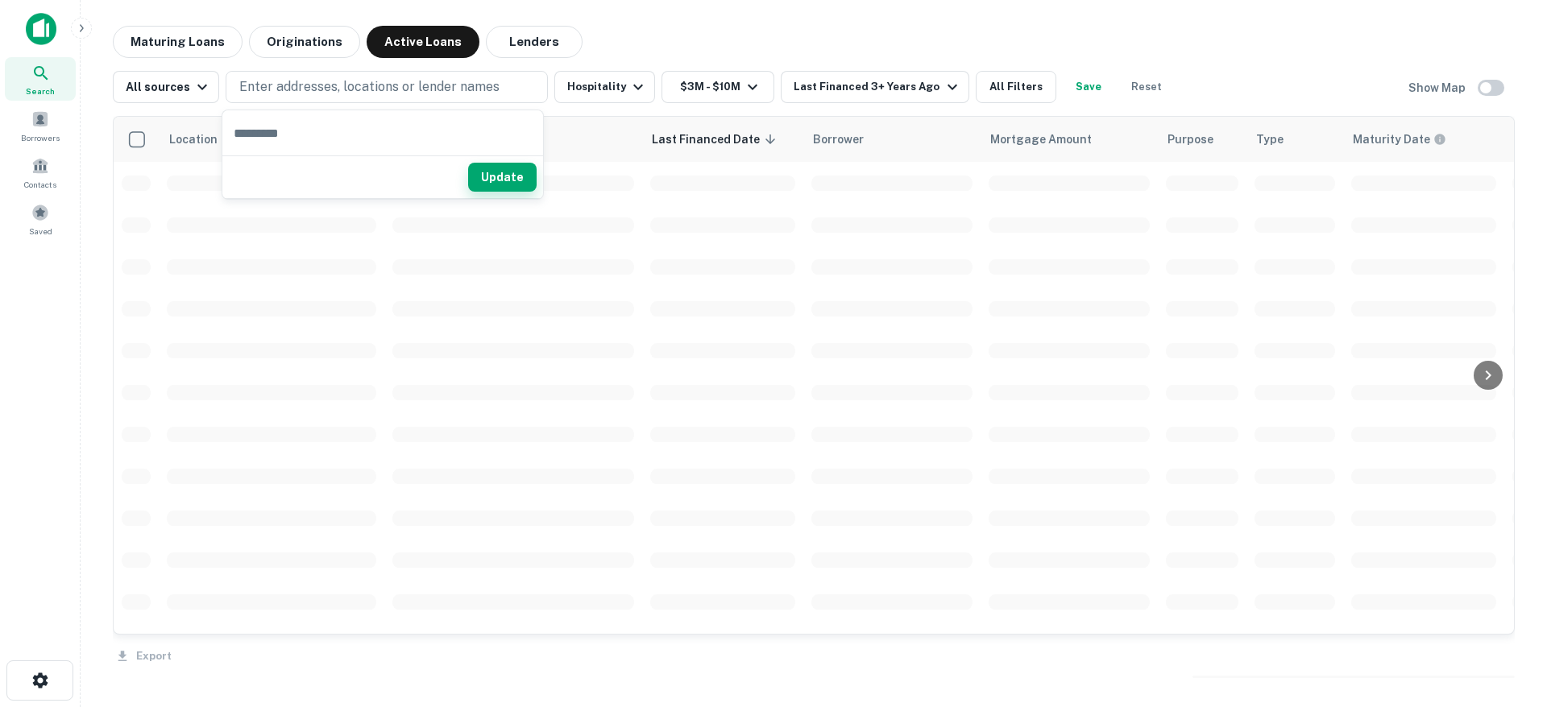
click at [502, 173] on button "Update" at bounding box center [502, 177] width 68 height 29
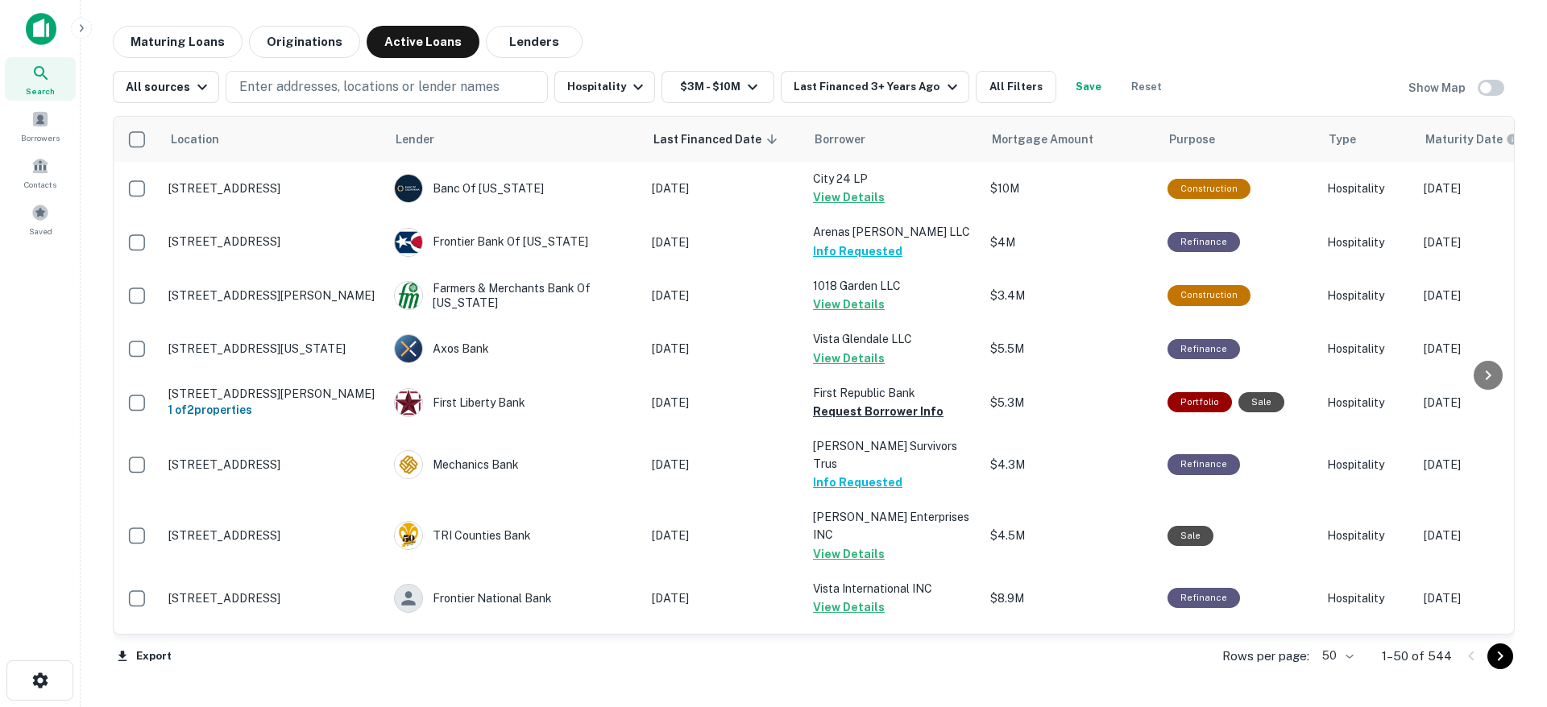
click at [1316, 659] on div "Rows per page: 50 ** 1–50 of 544" at bounding box center [1359, 657] width 312 height 44
click at [1348, 658] on body "Search Borrowers Contacts Saved Maturing Loans Originations Active Loans Lender…" at bounding box center [773, 353] width 1547 height 707
click at [1334, 672] on li "100" at bounding box center [1339, 673] width 47 height 29
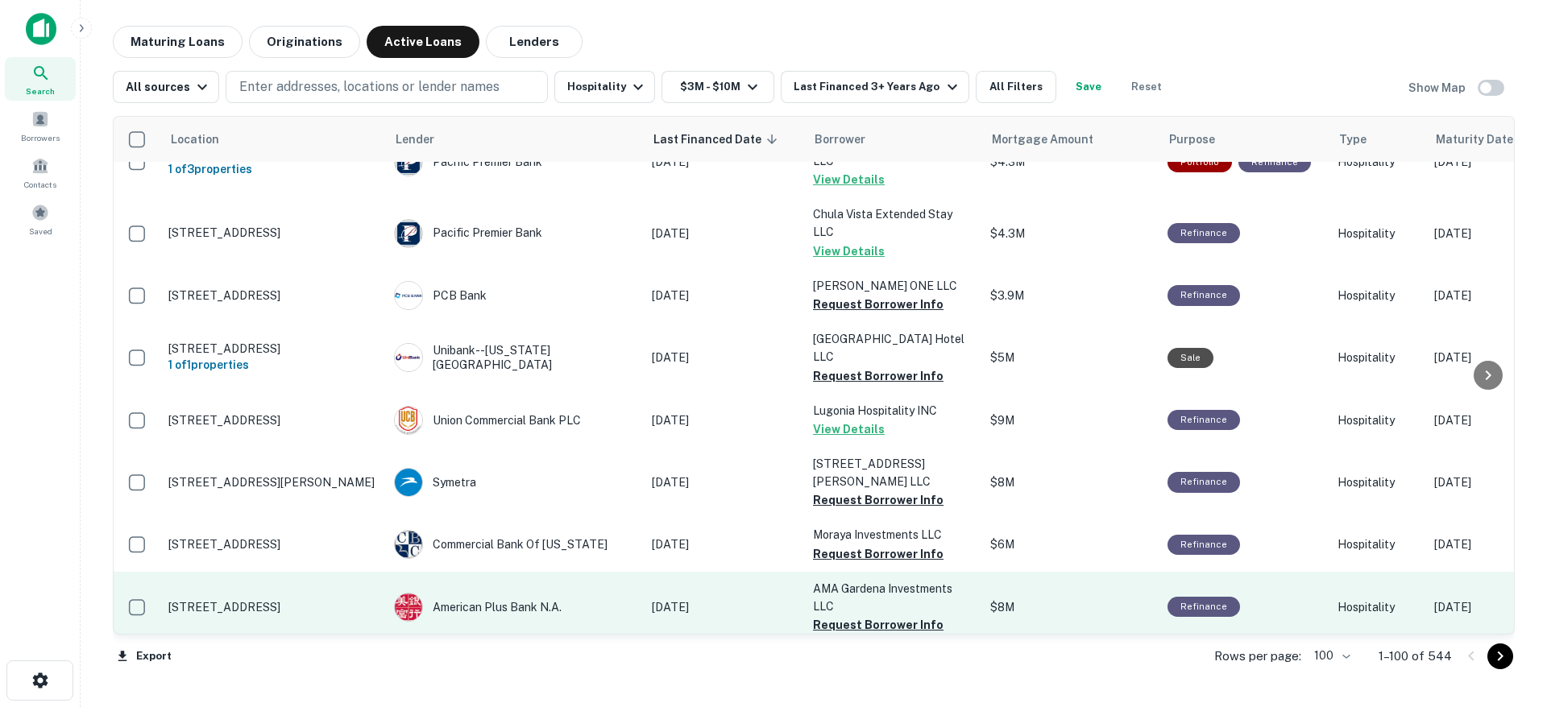
scroll to position [2776, 0]
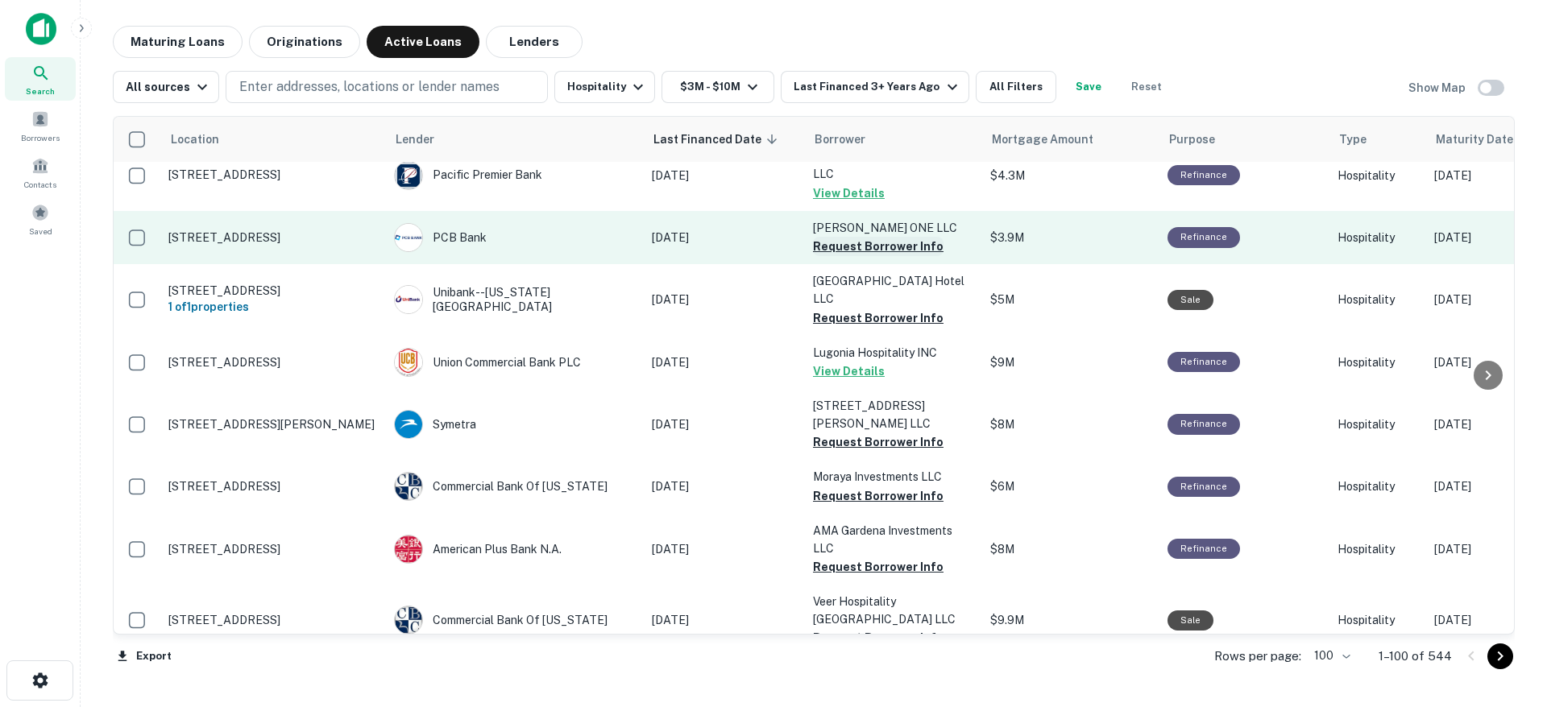
click at [885, 237] on button "Request Borrower Info" at bounding box center [878, 246] width 131 height 19
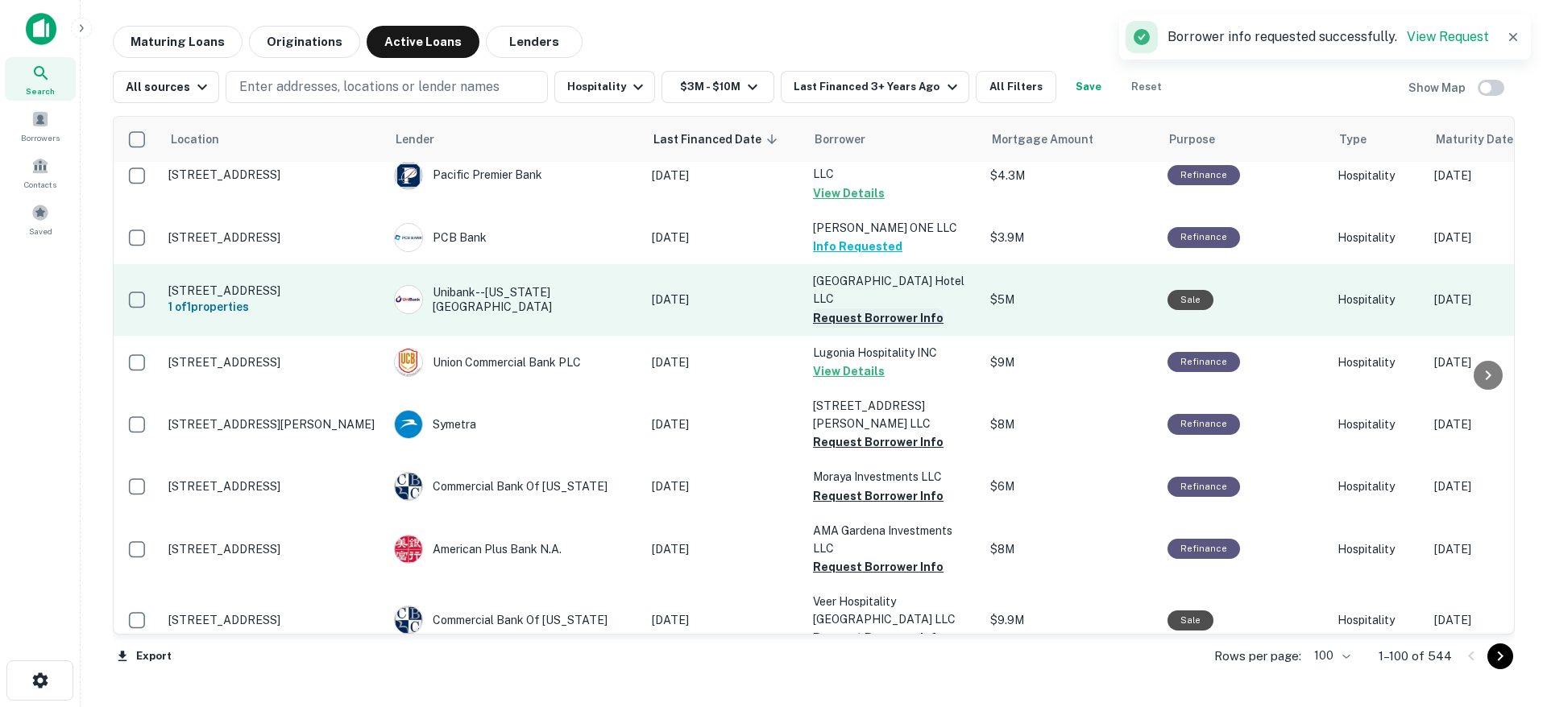
click at [879, 309] on button "Request Borrower Info" at bounding box center [878, 318] width 131 height 19
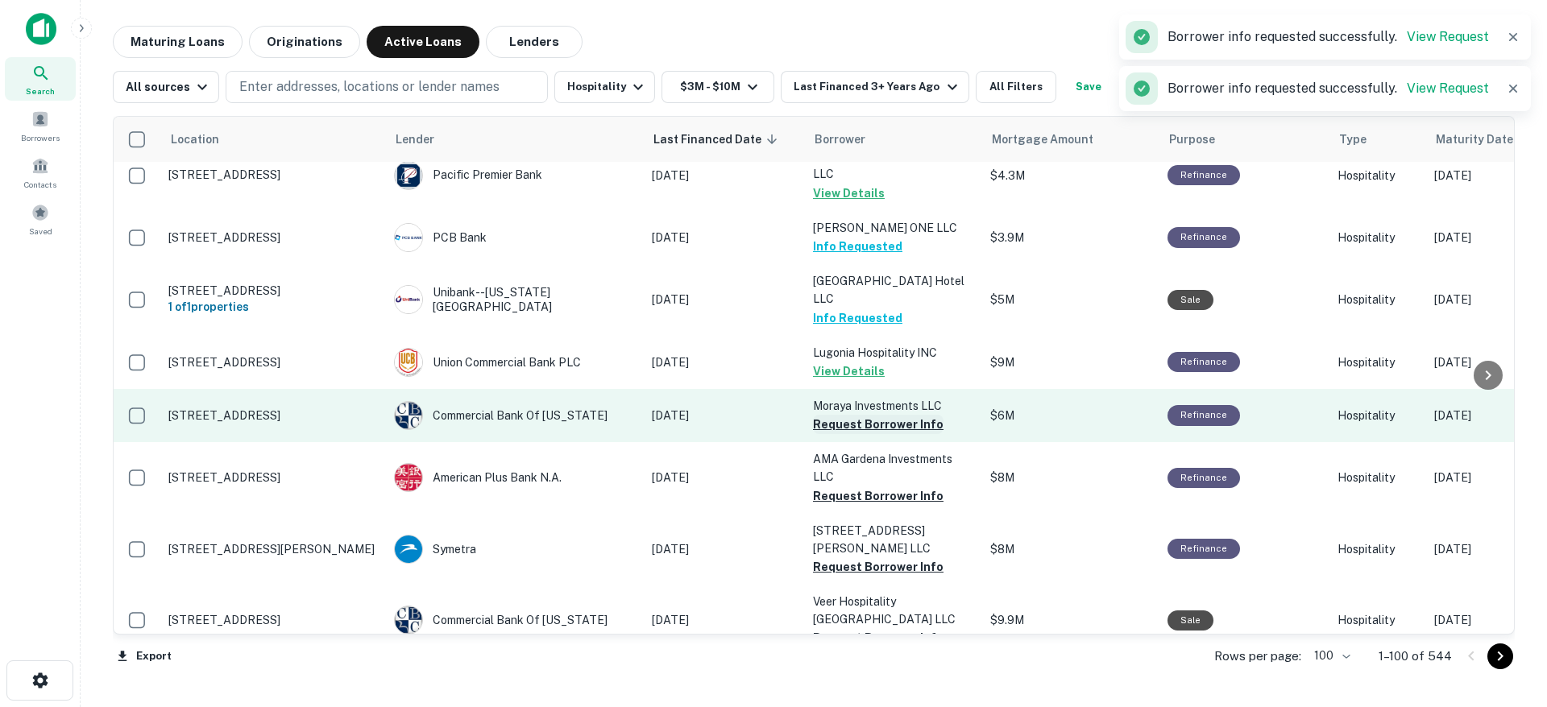
click at [877, 415] on button "Request Borrower Info" at bounding box center [878, 424] width 131 height 19
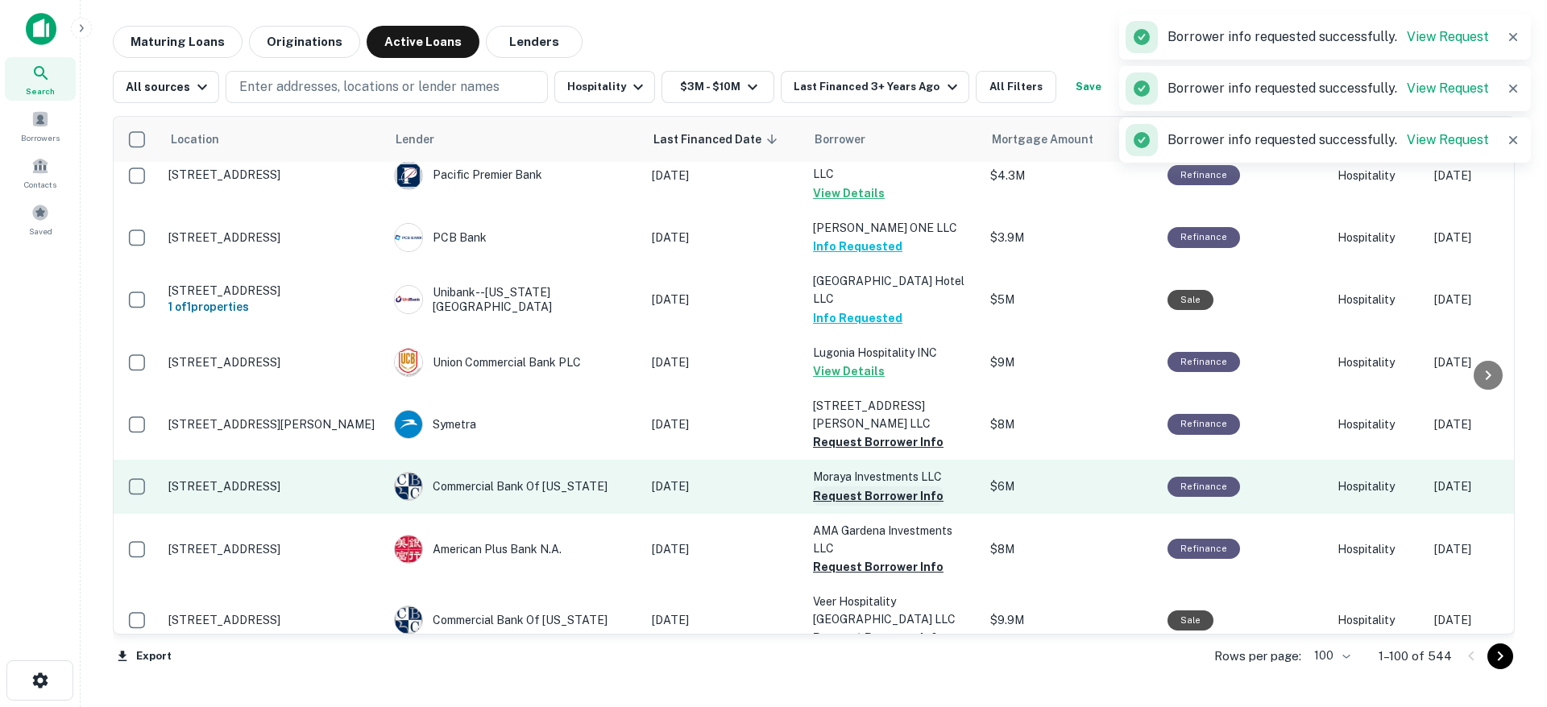
click at [877, 487] on button "Request Borrower Info" at bounding box center [878, 496] width 131 height 19
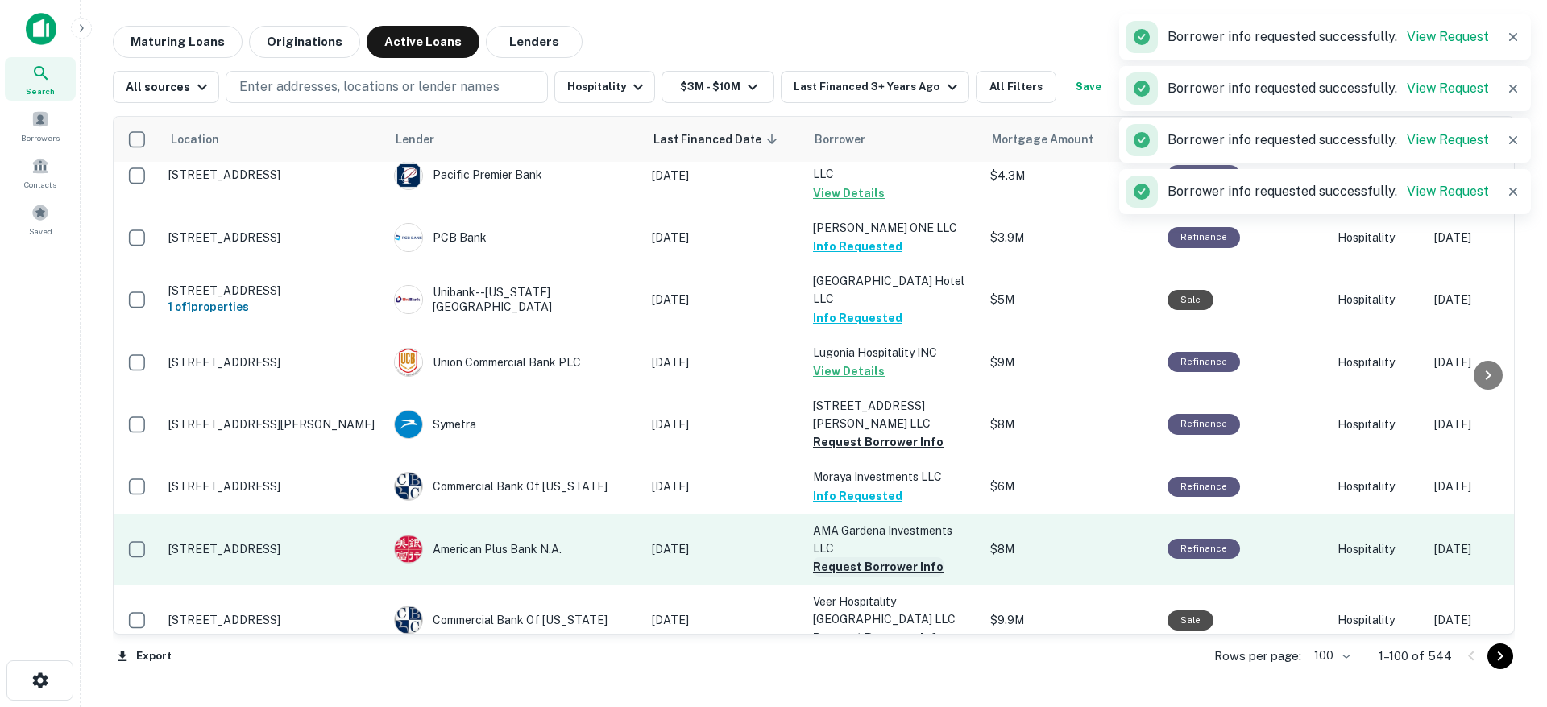
click at [879, 558] on button "Request Borrower Info" at bounding box center [878, 567] width 131 height 19
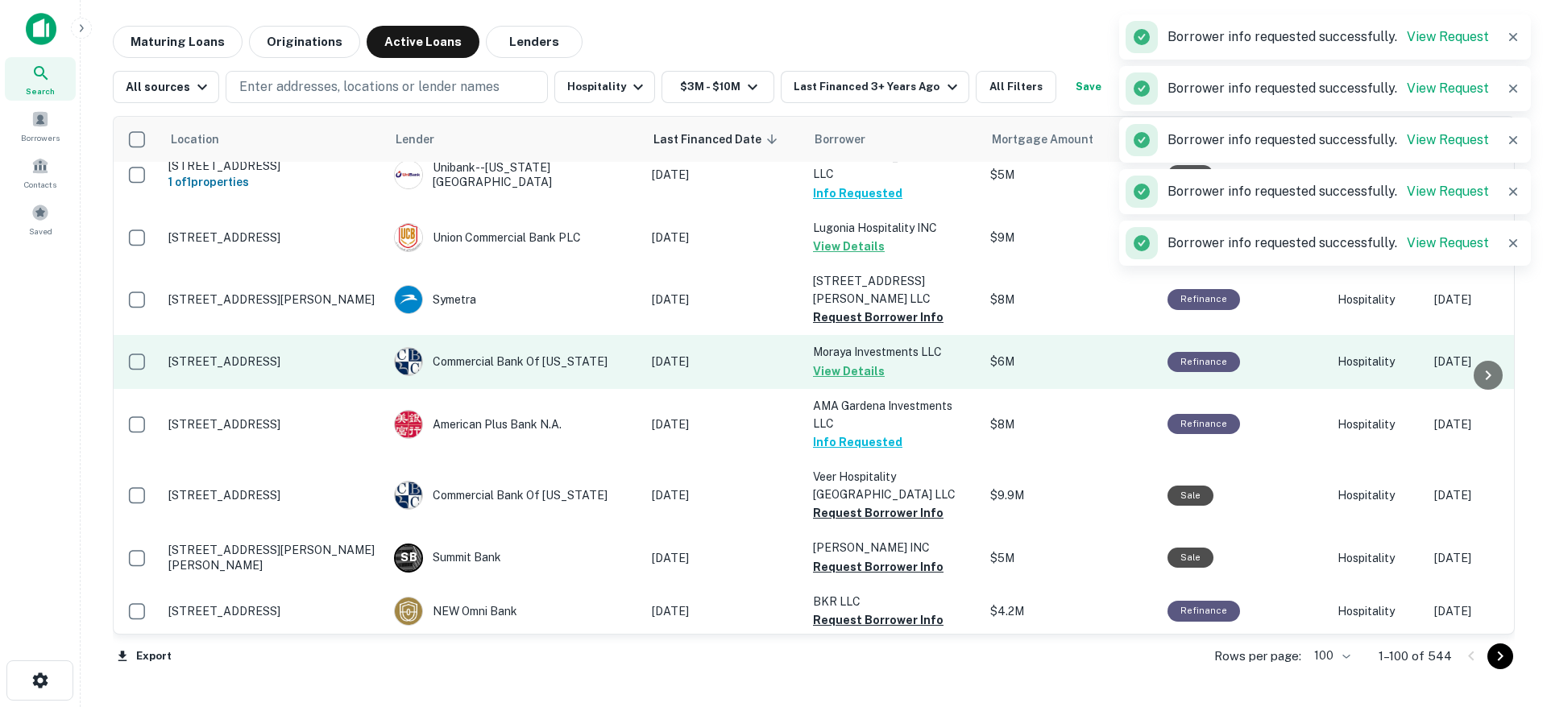
scroll to position [2956, 0]
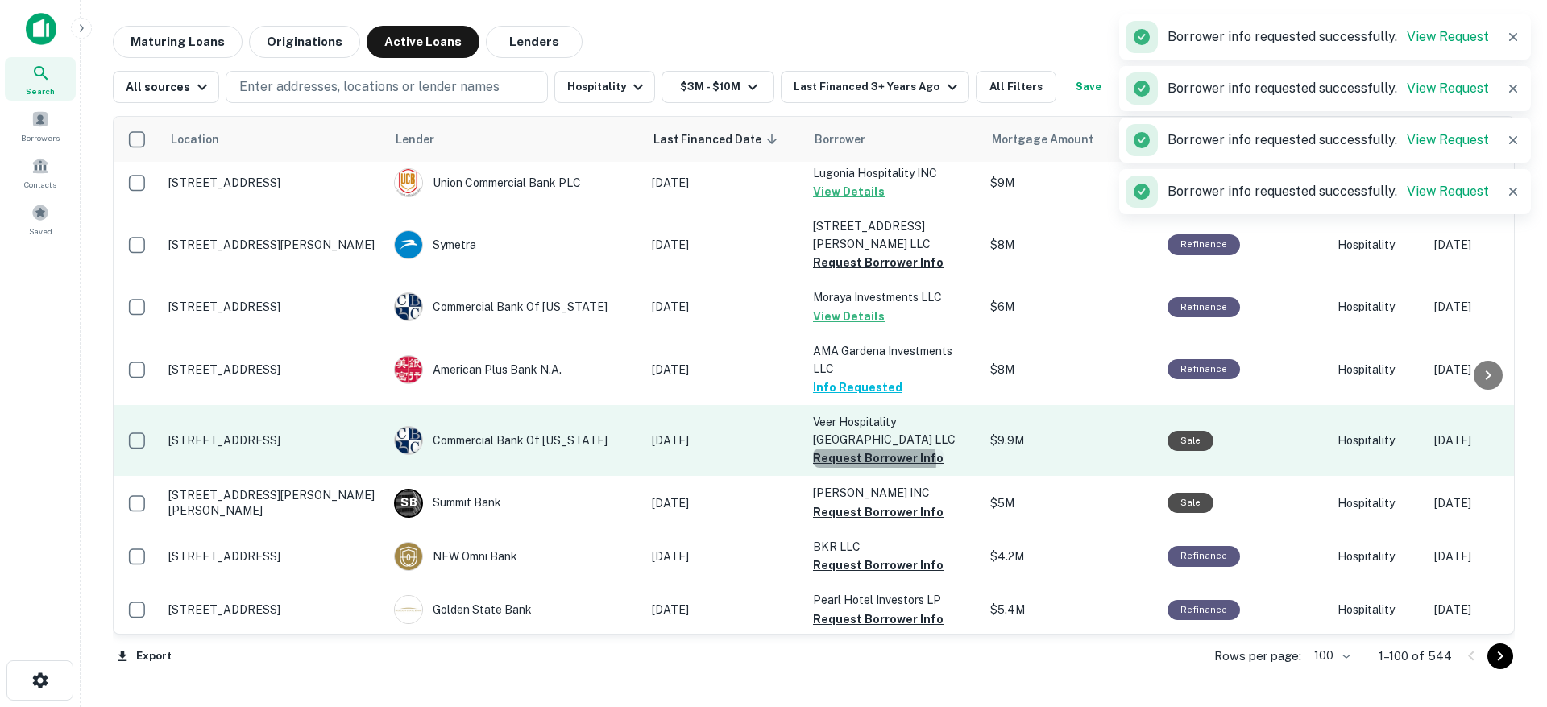
click at [867, 449] on button "Request Borrower Info" at bounding box center [878, 458] width 131 height 19
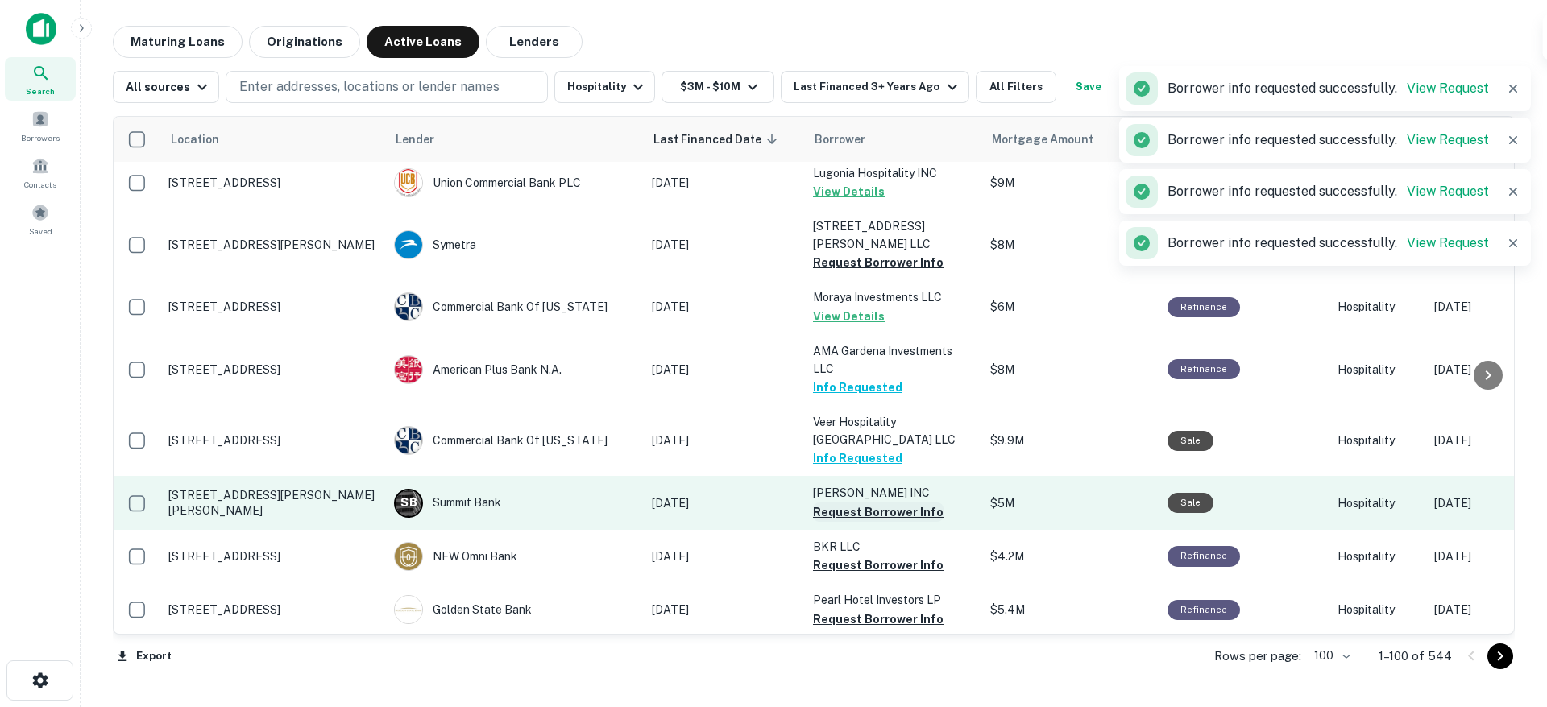
click at [869, 503] on button "Request Borrower Info" at bounding box center [878, 512] width 131 height 19
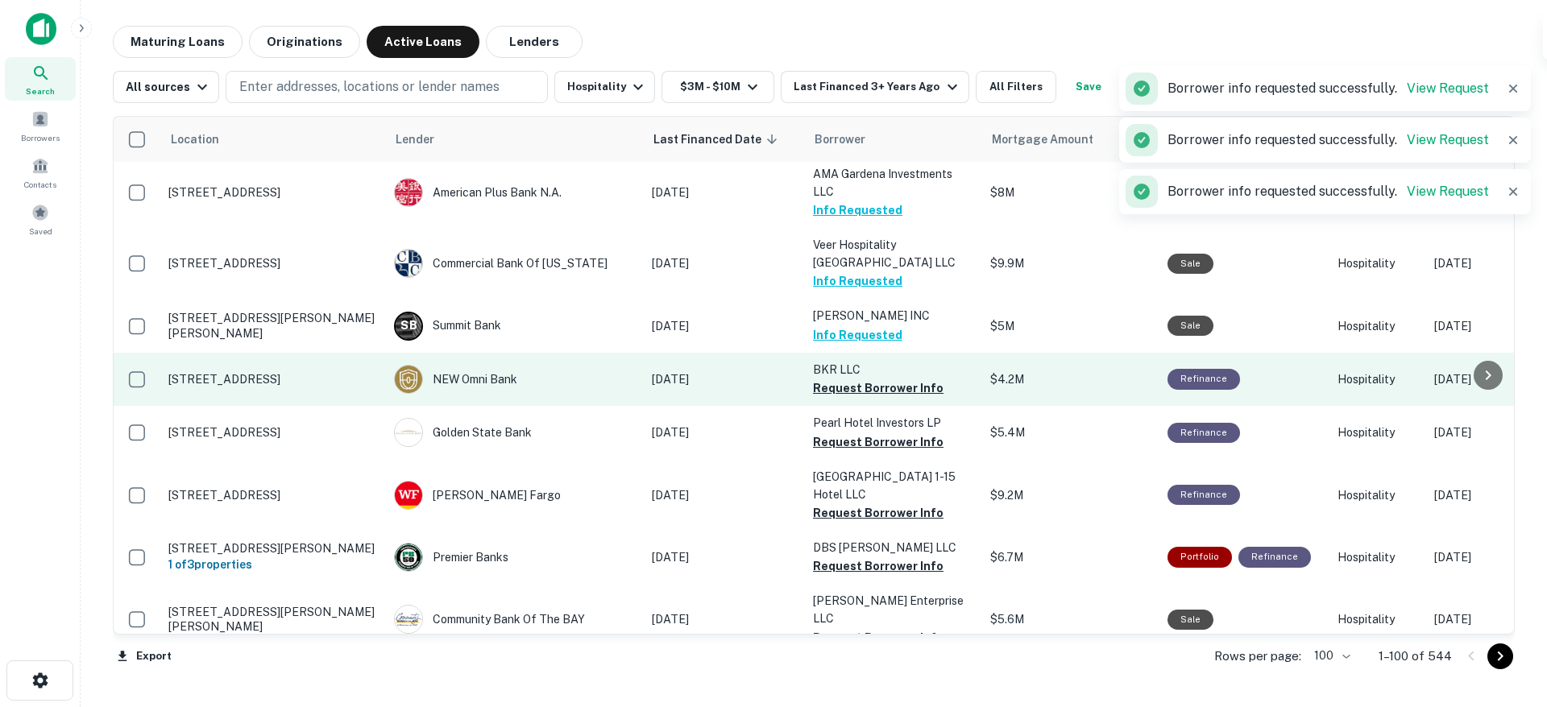
scroll to position [3136, 0]
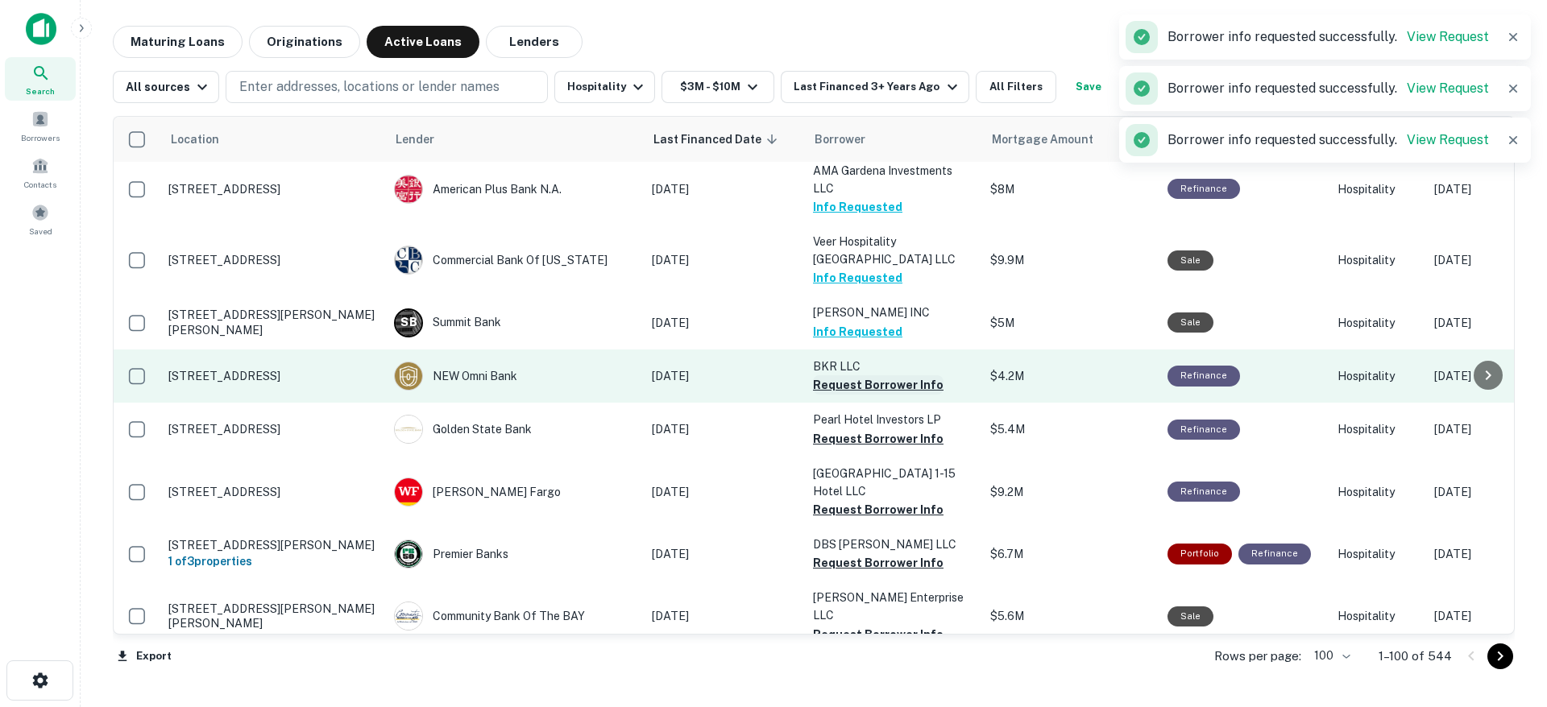
click at [888, 375] on button "Request Borrower Info" at bounding box center [878, 384] width 131 height 19
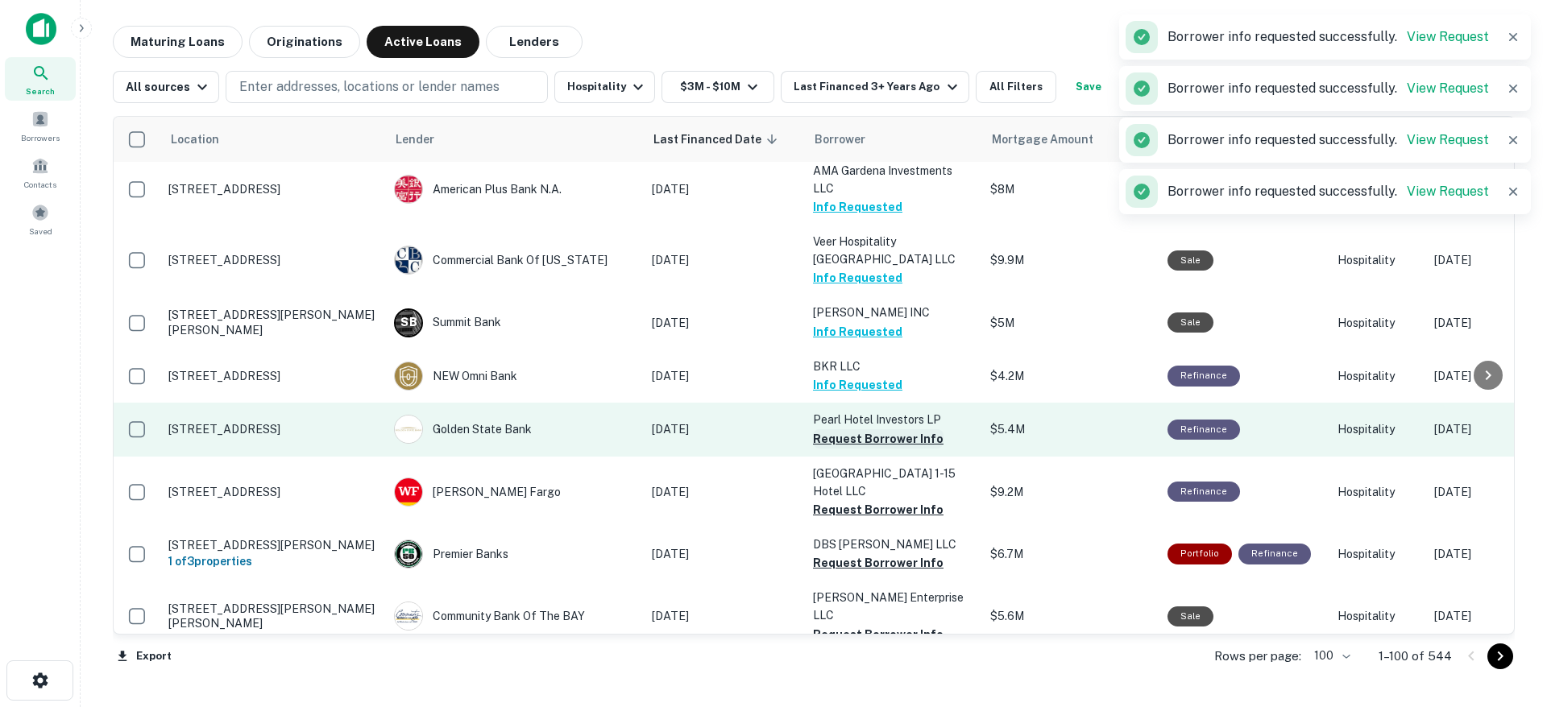
click at [890, 429] on button "Request Borrower Info" at bounding box center [878, 438] width 131 height 19
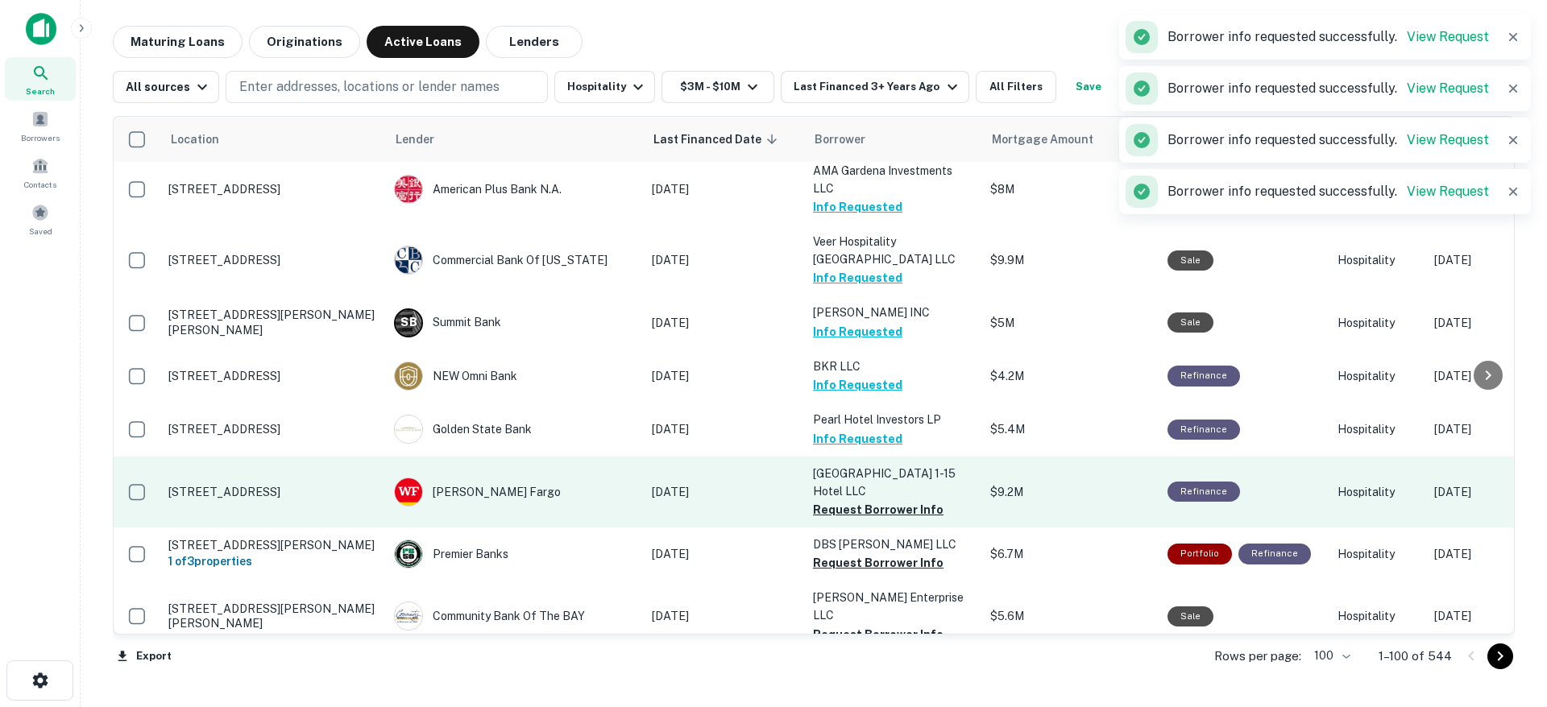
click at [886, 457] on td "CAL Oaks 1-15 Hotel LLC Request Borrower Info" at bounding box center [893, 492] width 177 height 71
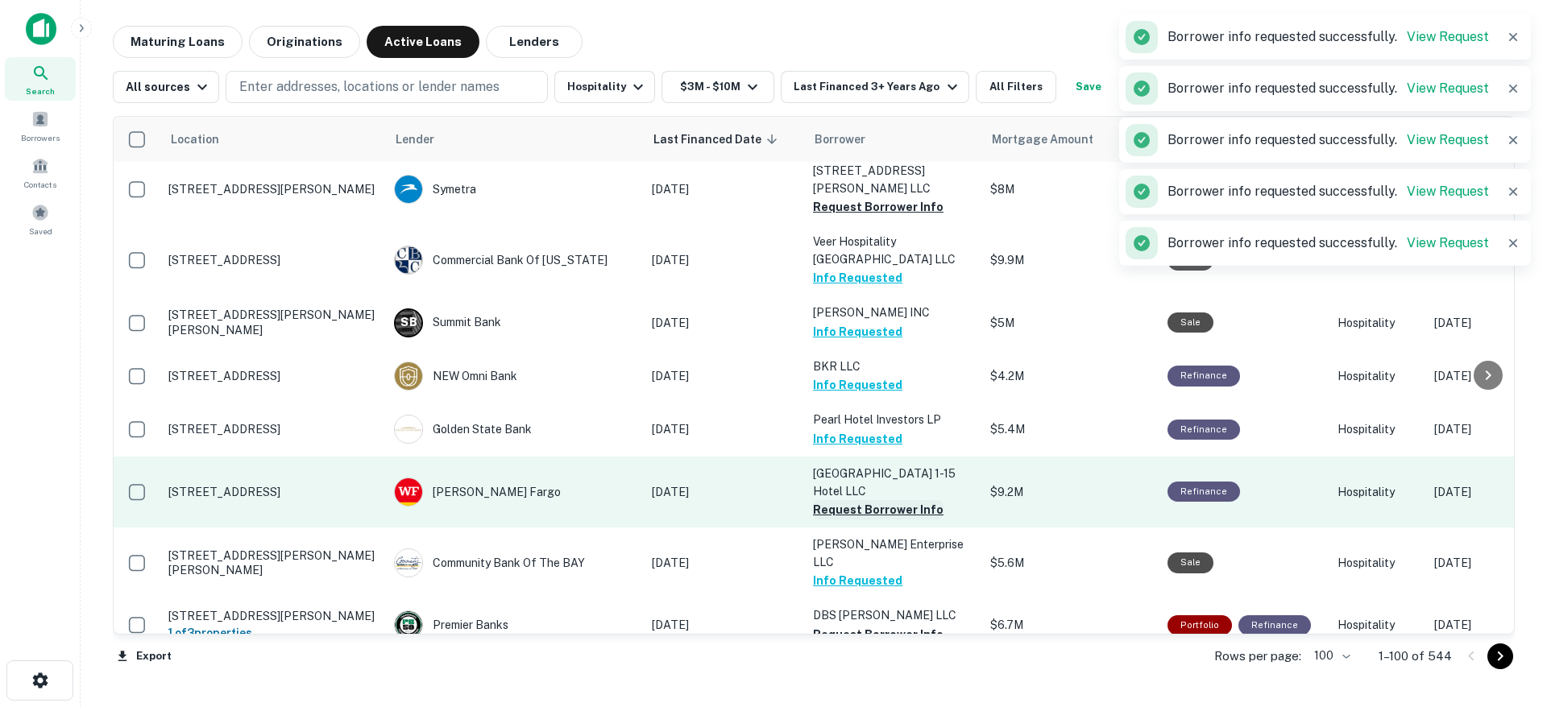
click at [881, 500] on button "Request Borrower Info" at bounding box center [878, 509] width 131 height 19
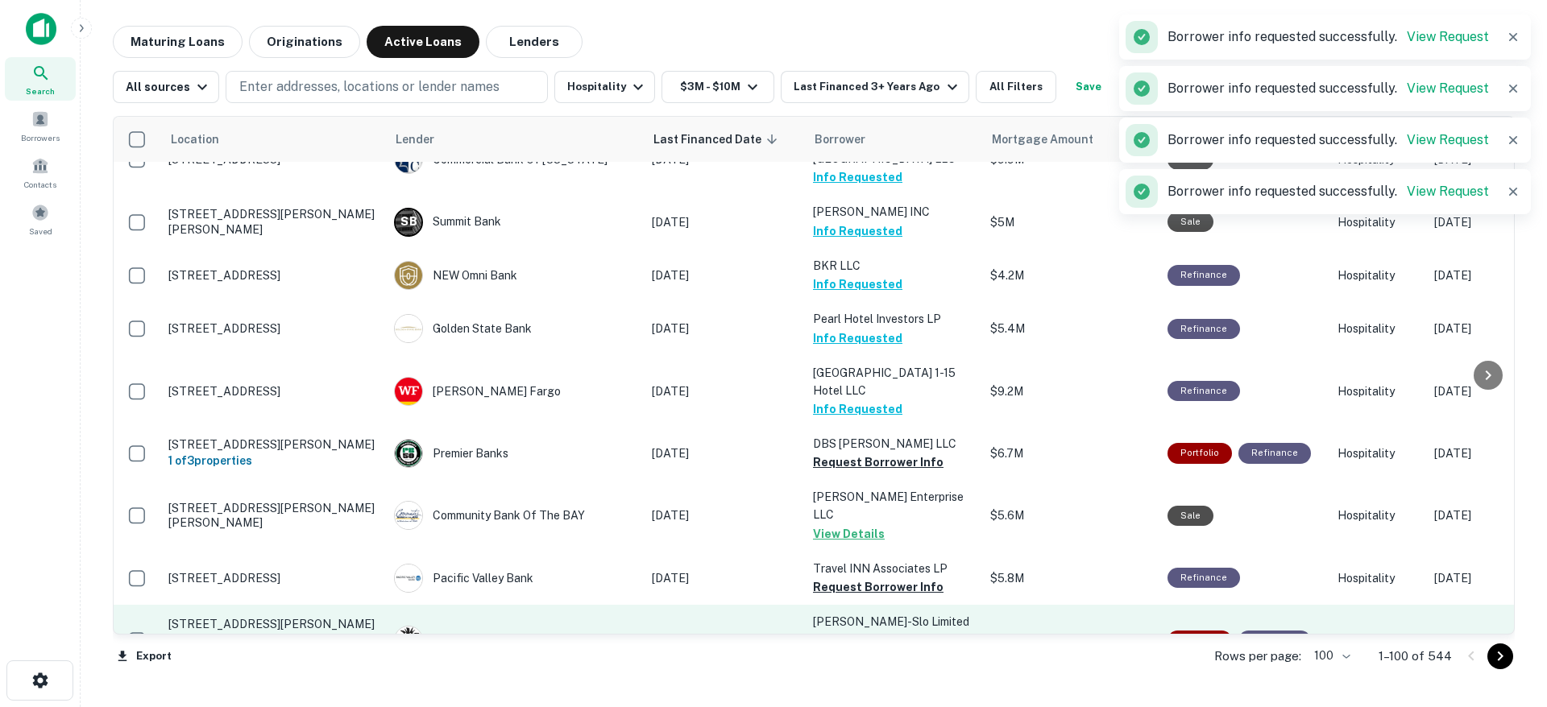
scroll to position [3363, 0]
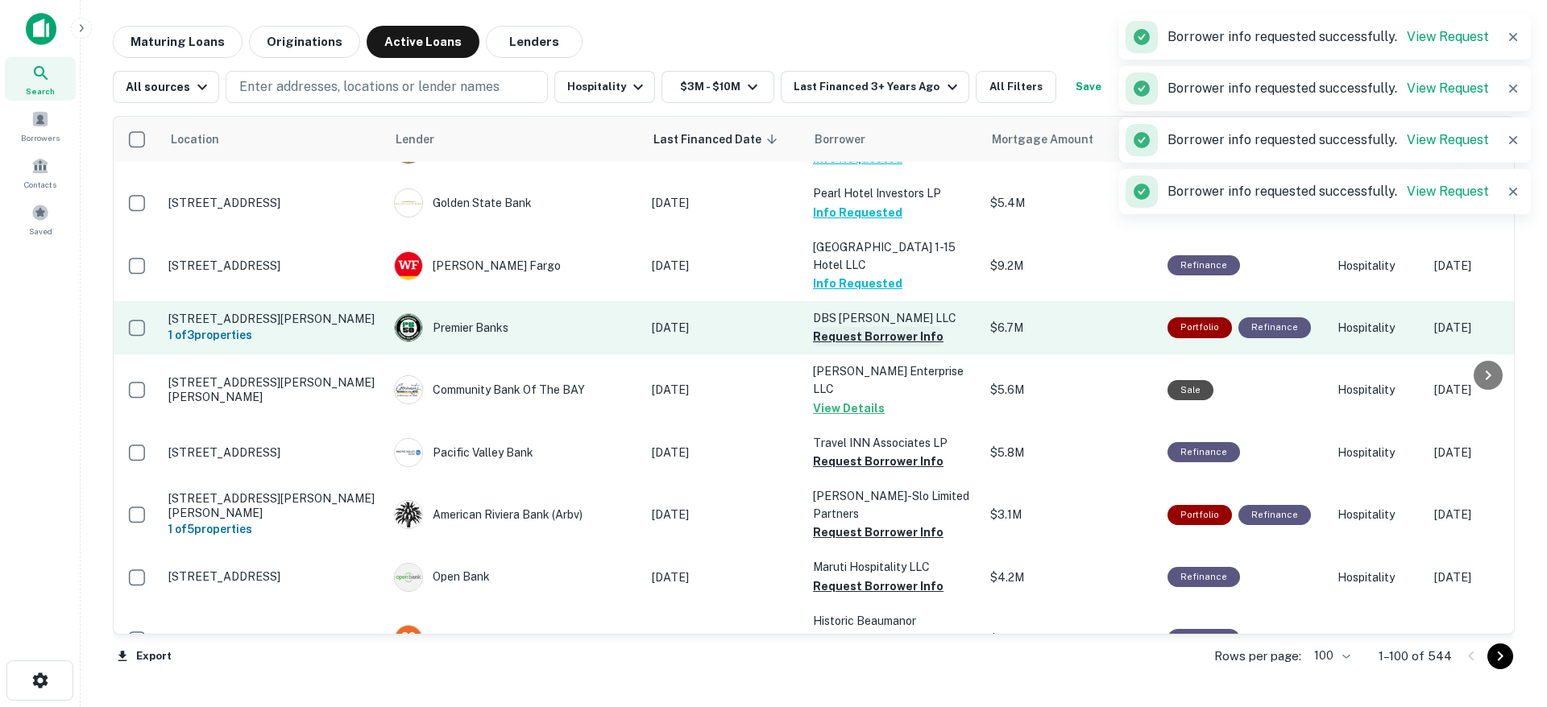
click at [867, 327] on button "Request Borrower Info" at bounding box center [878, 336] width 131 height 19
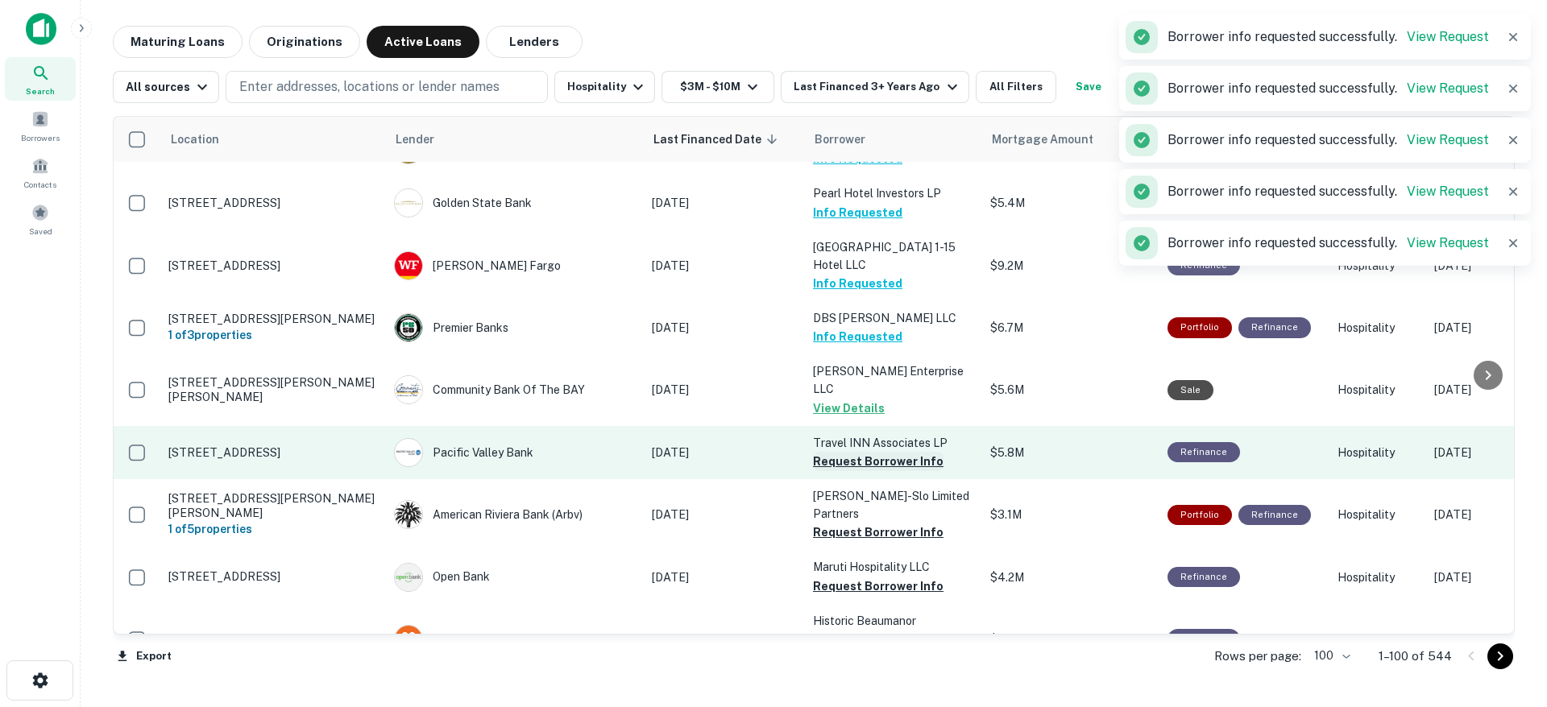
click at [864, 452] on button "Request Borrower Info" at bounding box center [878, 461] width 131 height 19
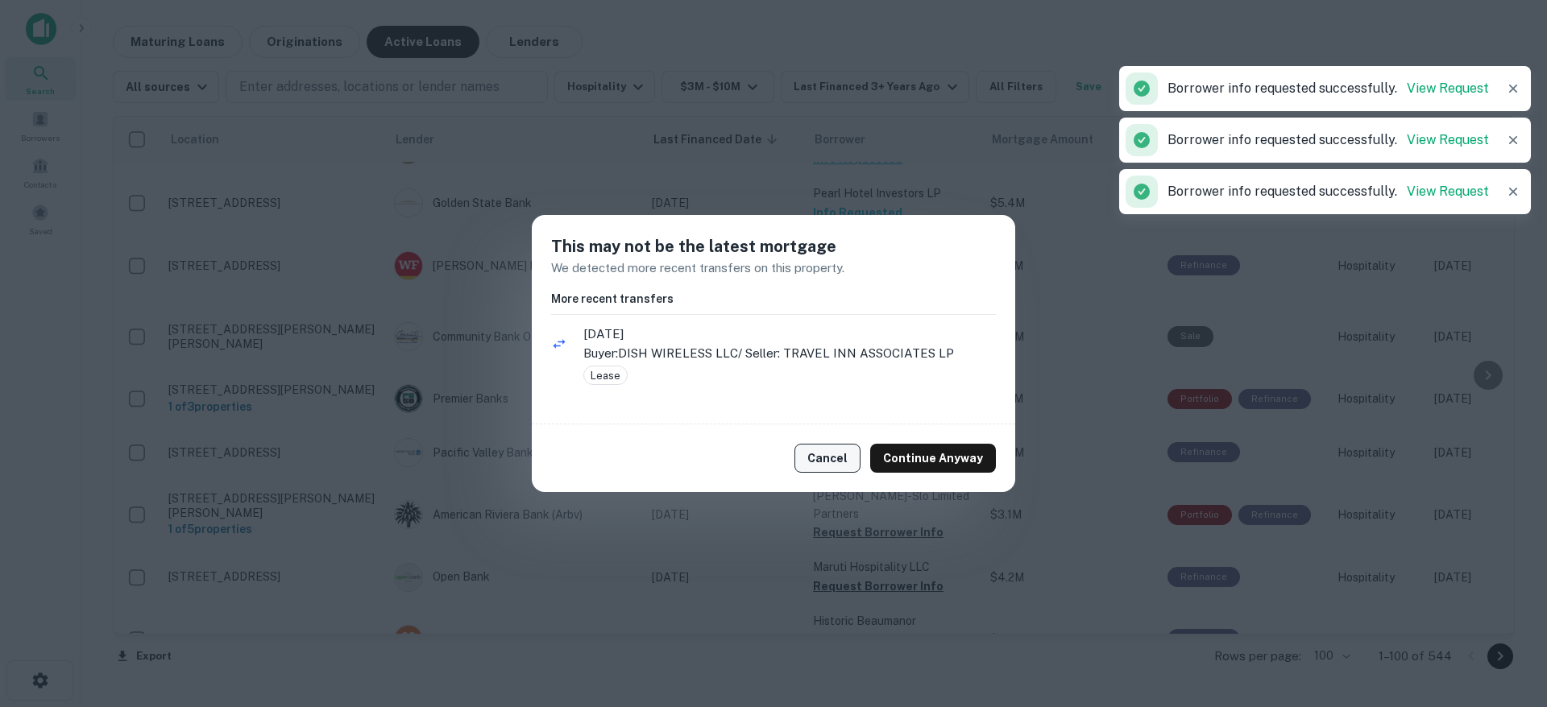
click at [844, 459] on button "Cancel" at bounding box center [827, 458] width 66 height 29
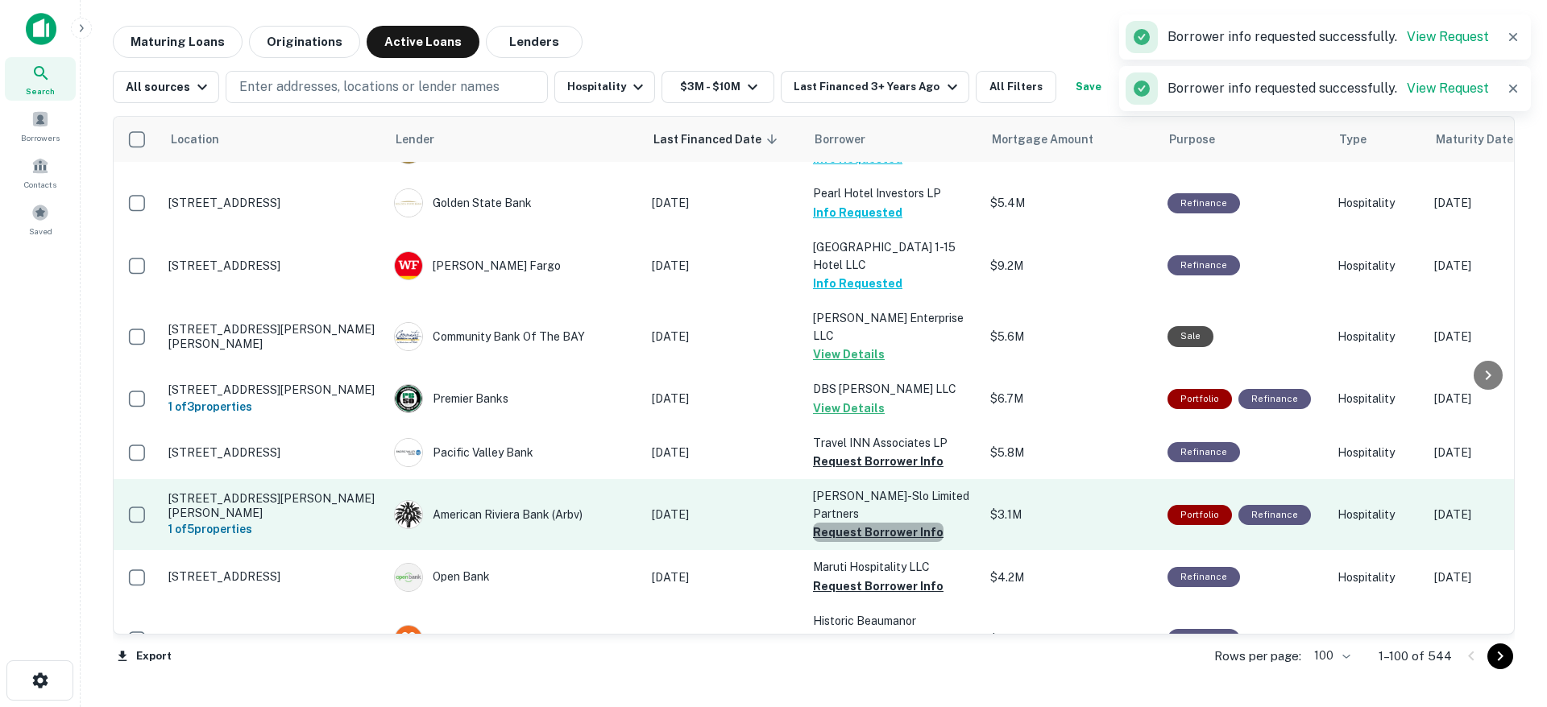
click at [880, 523] on button "Request Borrower Info" at bounding box center [878, 532] width 131 height 19
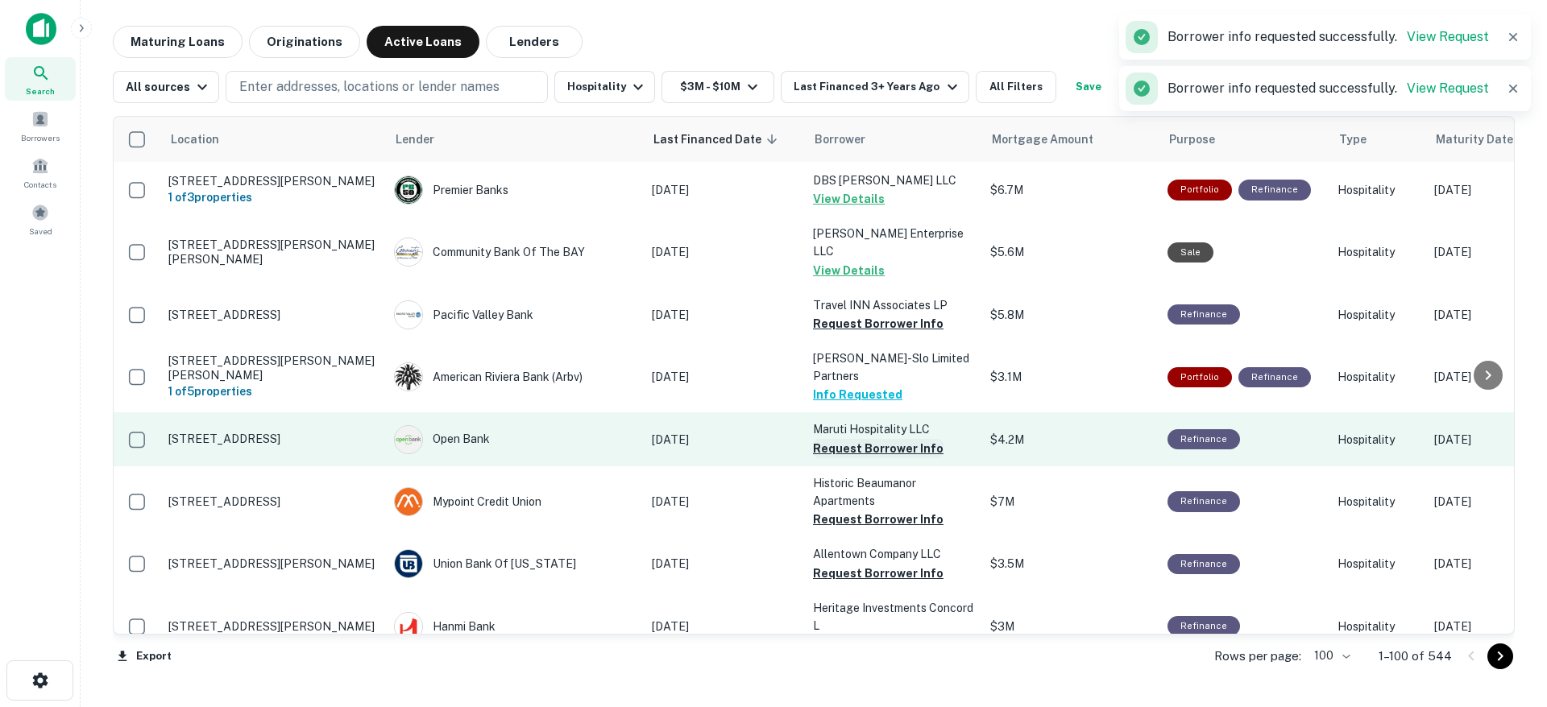
scroll to position [3521, 0]
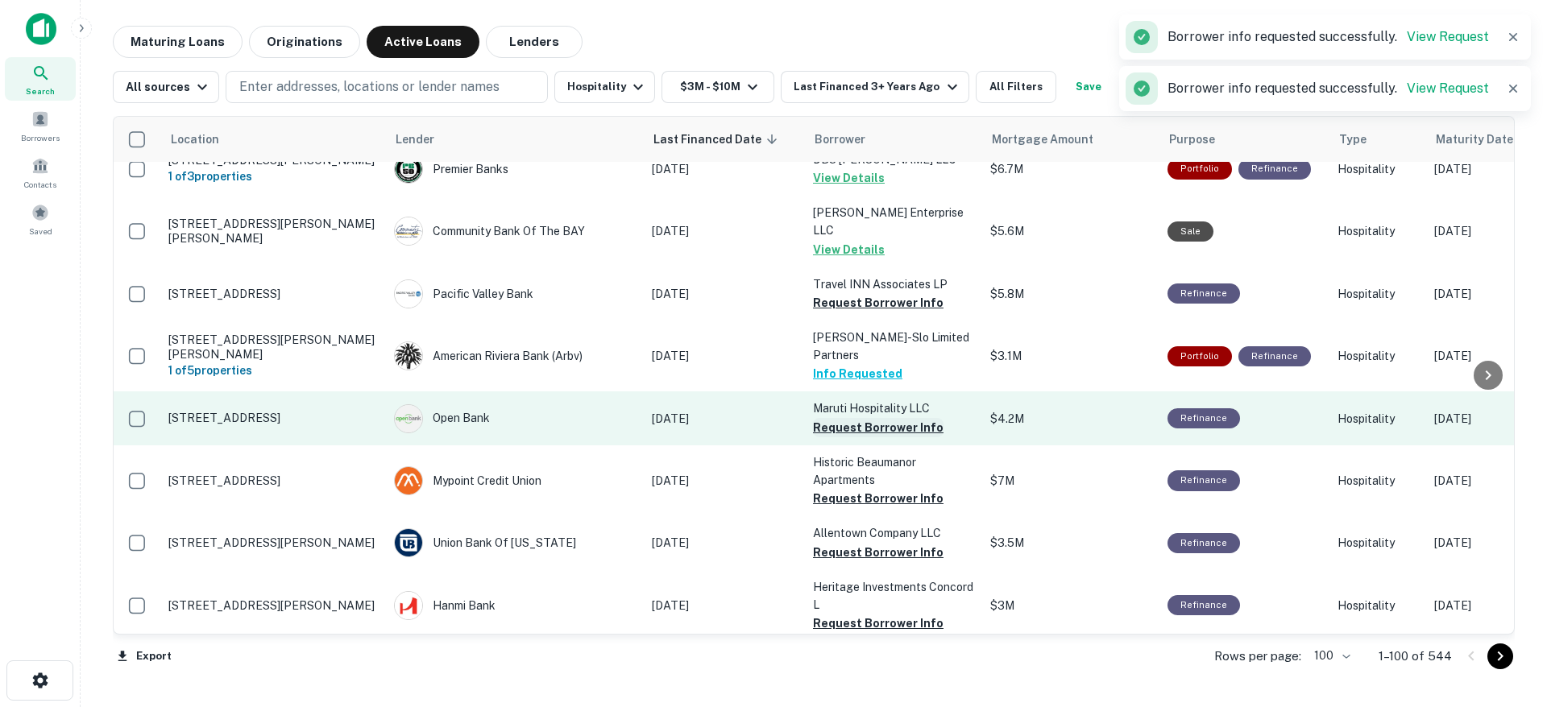
click at [879, 418] on button "Request Borrower Info" at bounding box center [878, 427] width 131 height 19
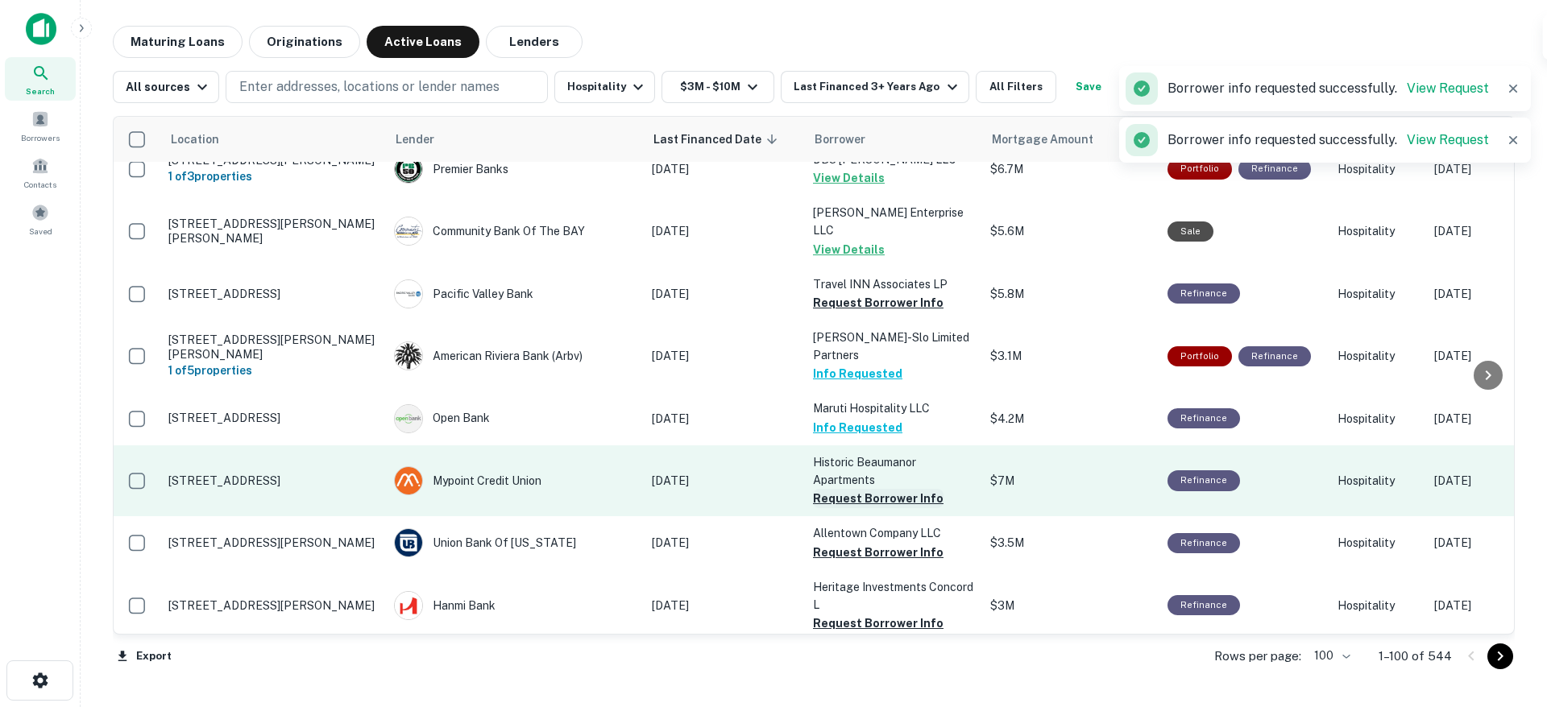
click at [861, 489] on button "Request Borrower Info" at bounding box center [878, 498] width 131 height 19
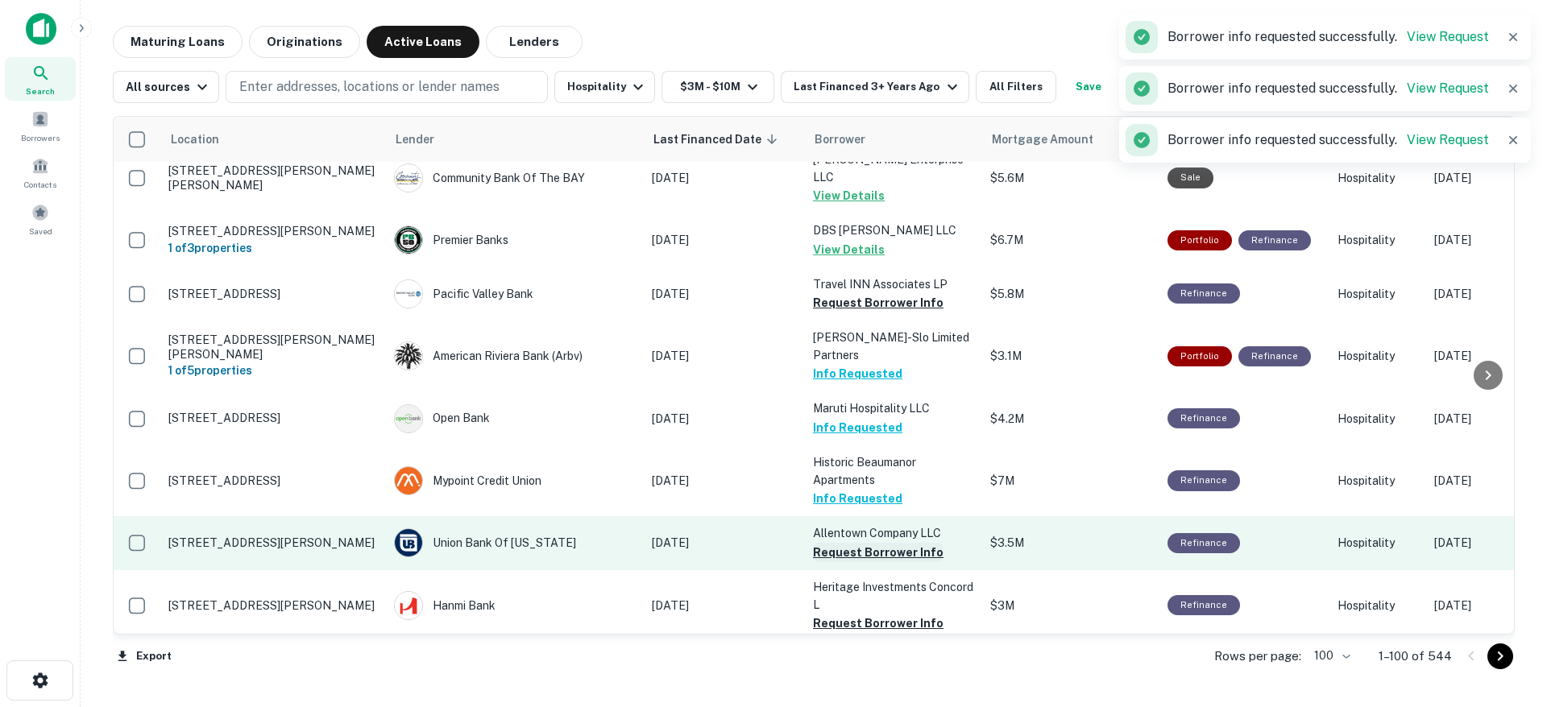
click at [870, 543] on button "Request Borrower Info" at bounding box center [878, 552] width 131 height 19
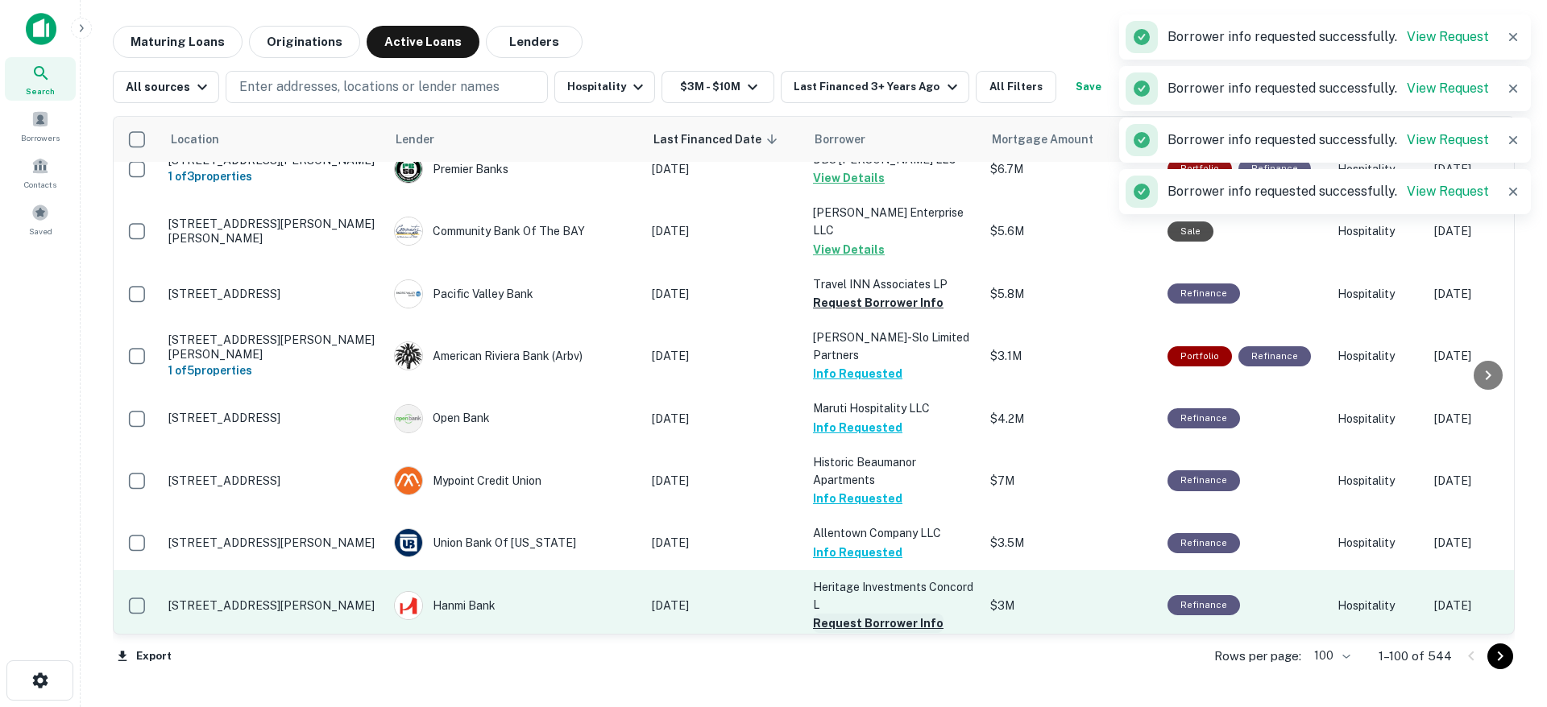
click at [865, 614] on button "Request Borrower Info" at bounding box center [878, 623] width 131 height 19
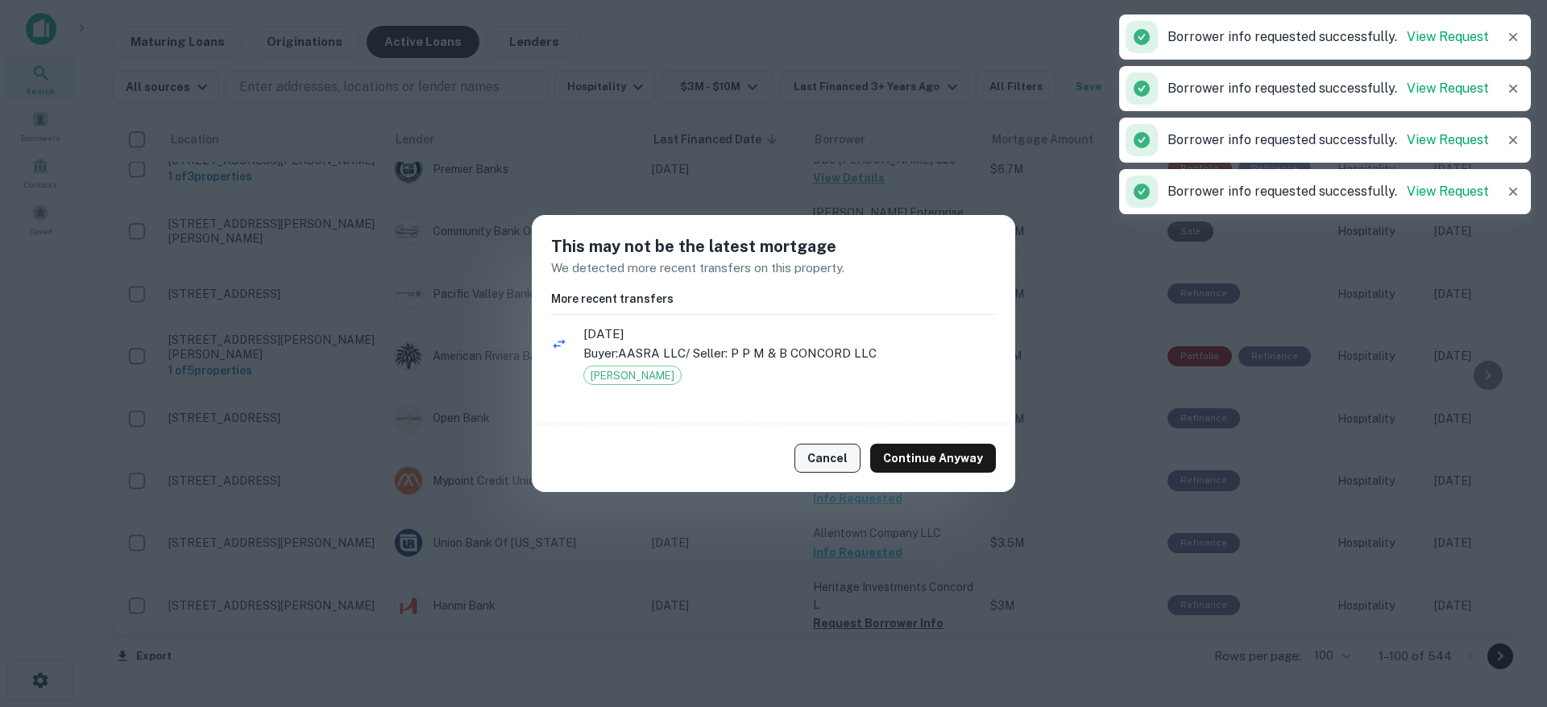
click at [848, 461] on button "Cancel" at bounding box center [827, 458] width 66 height 29
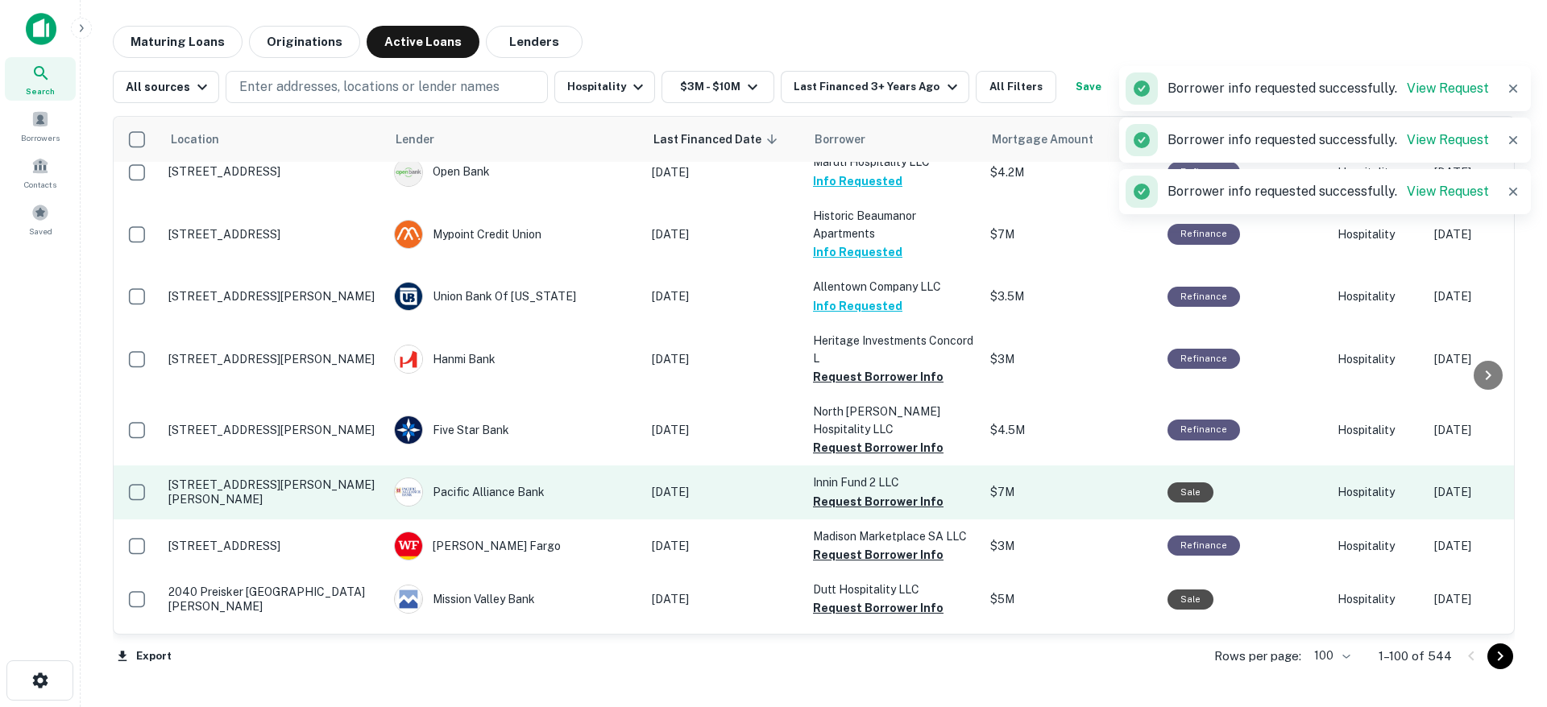
scroll to position [3778, 0]
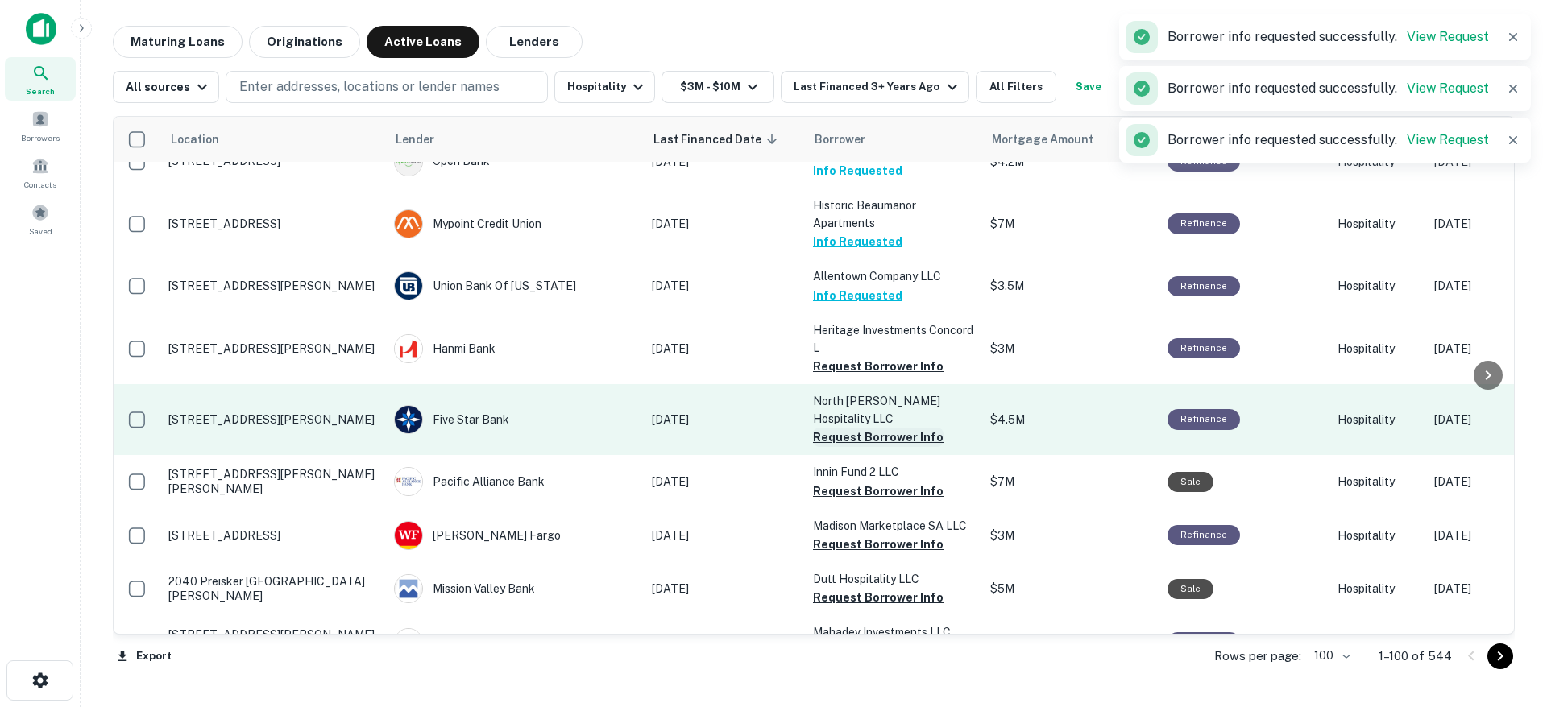
click at [856, 428] on button "Request Borrower Info" at bounding box center [878, 437] width 131 height 19
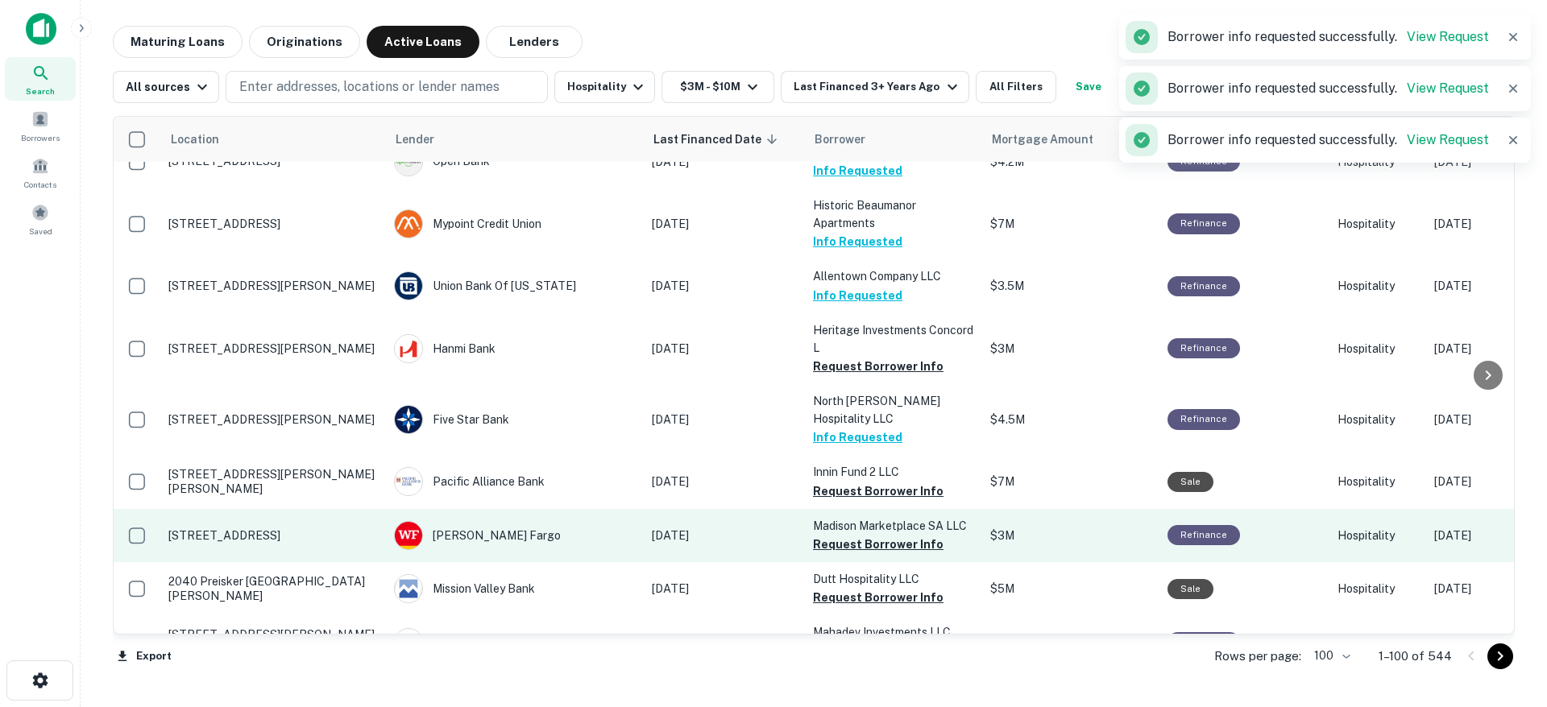
drag, startPoint x: 867, startPoint y: 379, endPoint x: 868, endPoint y: 412, distance: 32.3
click at [867, 482] on button "Request Borrower Info" at bounding box center [878, 491] width 131 height 19
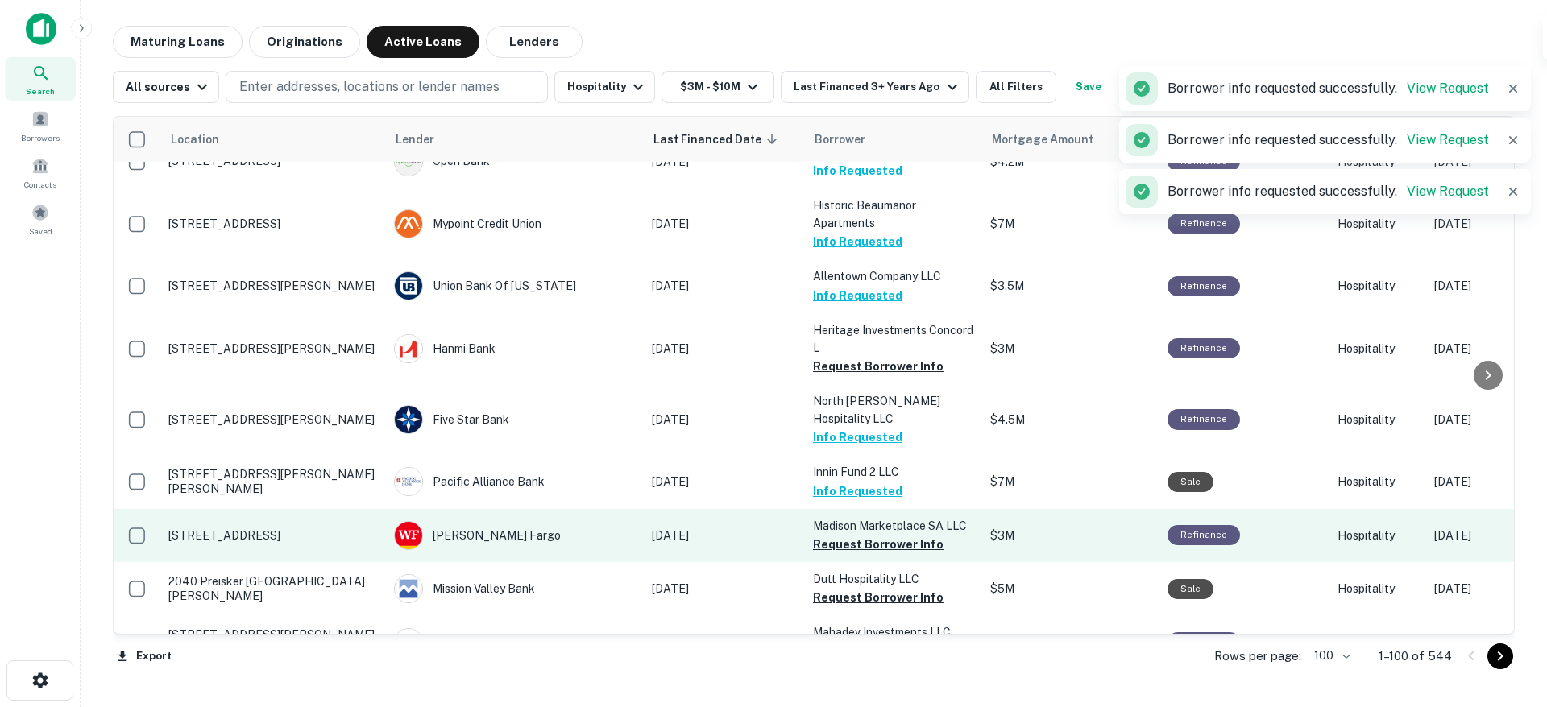
click at [866, 535] on button "Request Borrower Info" at bounding box center [878, 544] width 131 height 19
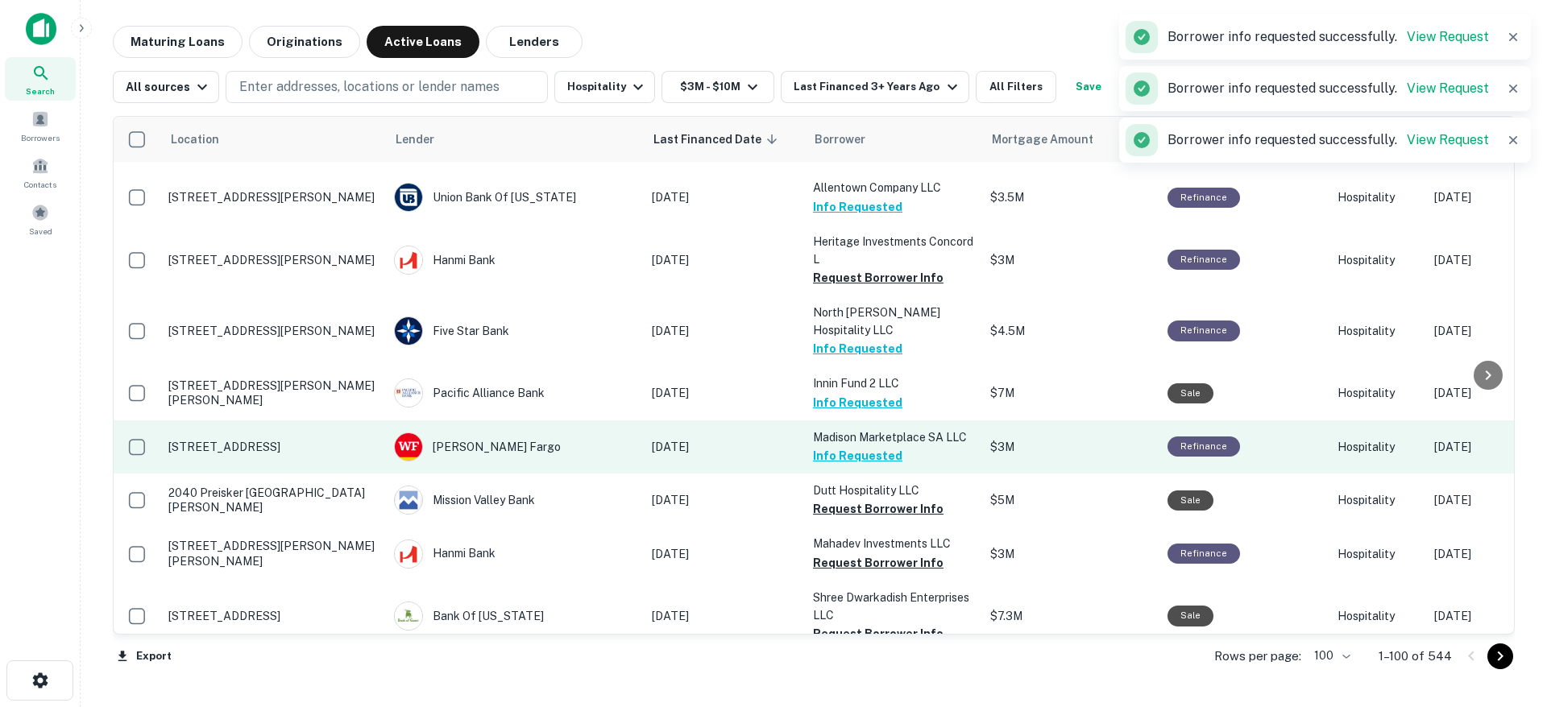
scroll to position [3875, 0]
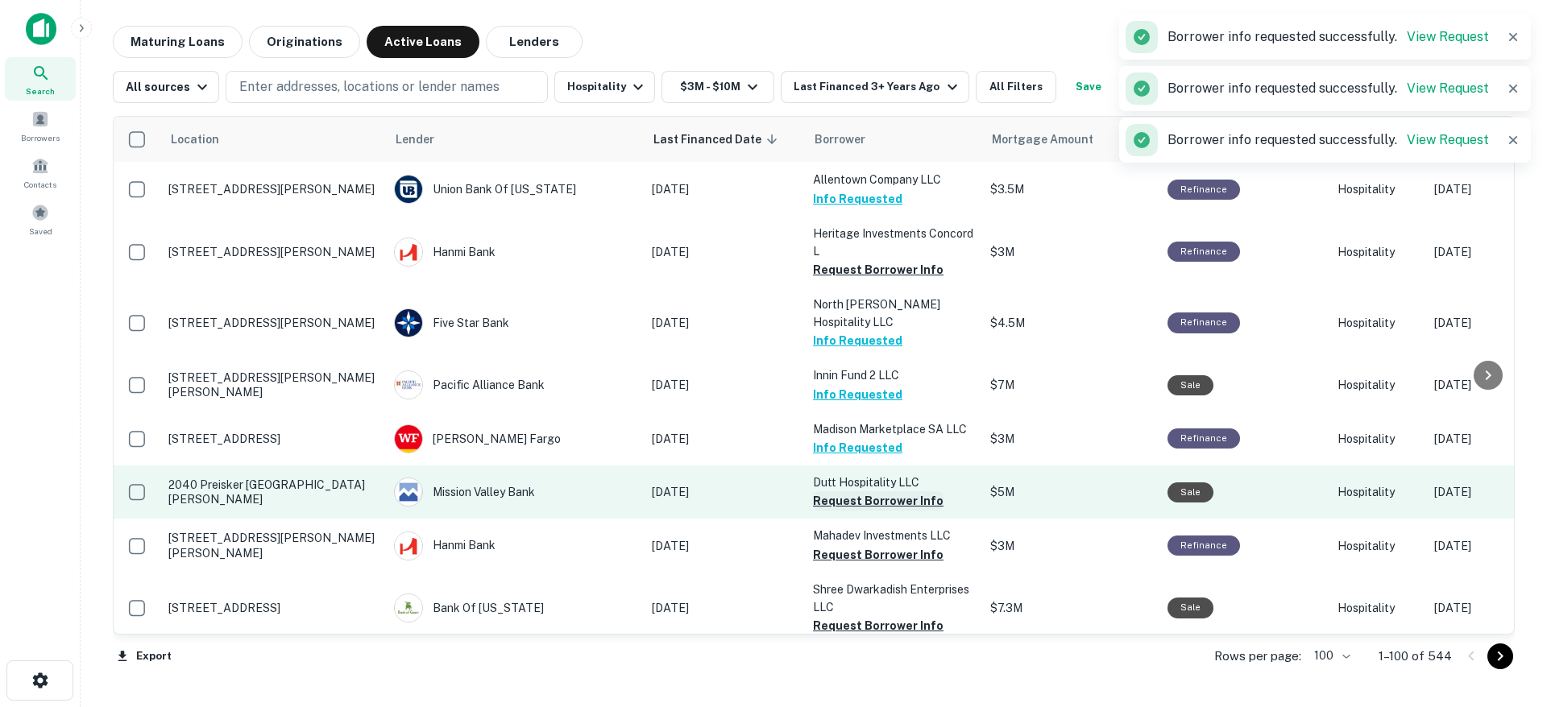
click at [867, 491] on button "Request Borrower Info" at bounding box center [878, 500] width 131 height 19
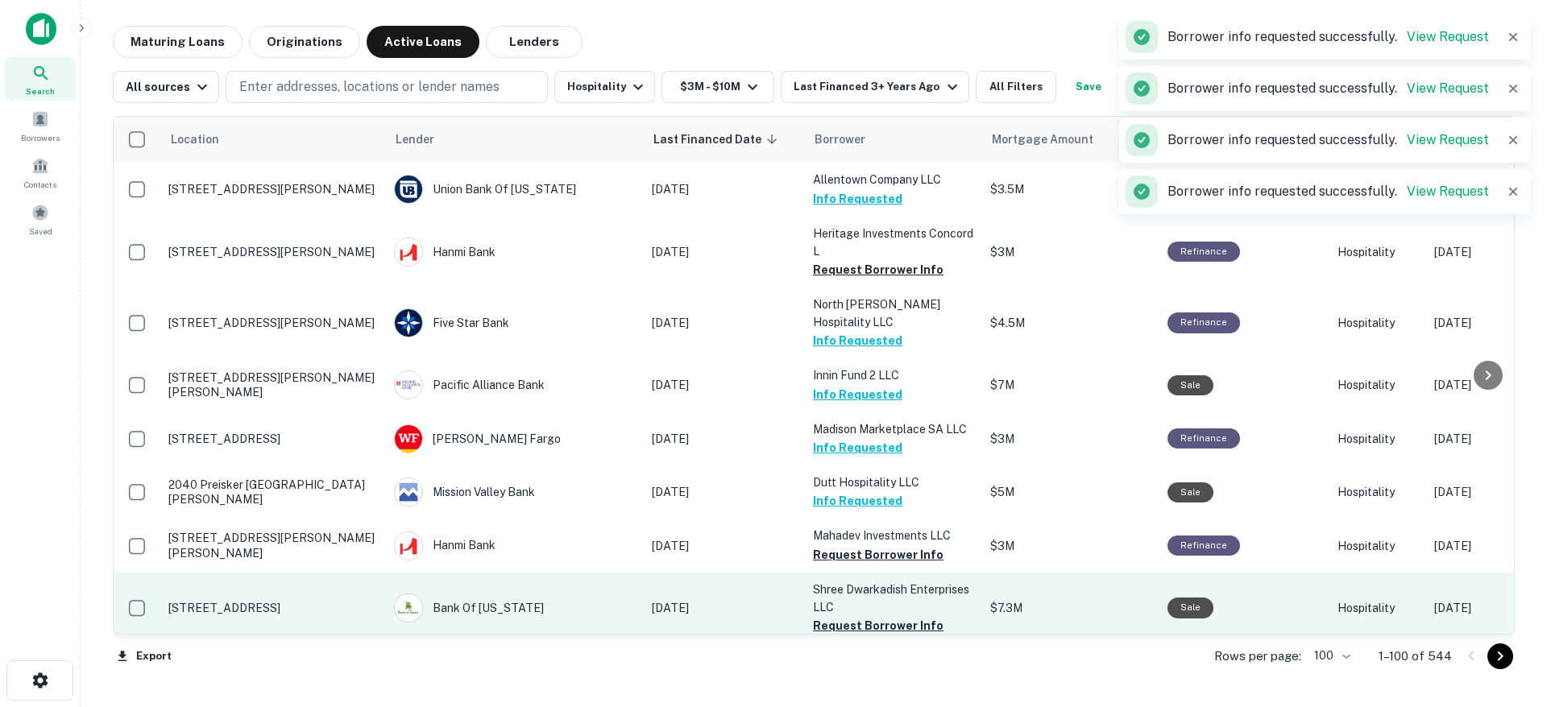
click at [859, 545] on button "Request Borrower Info" at bounding box center [878, 554] width 131 height 19
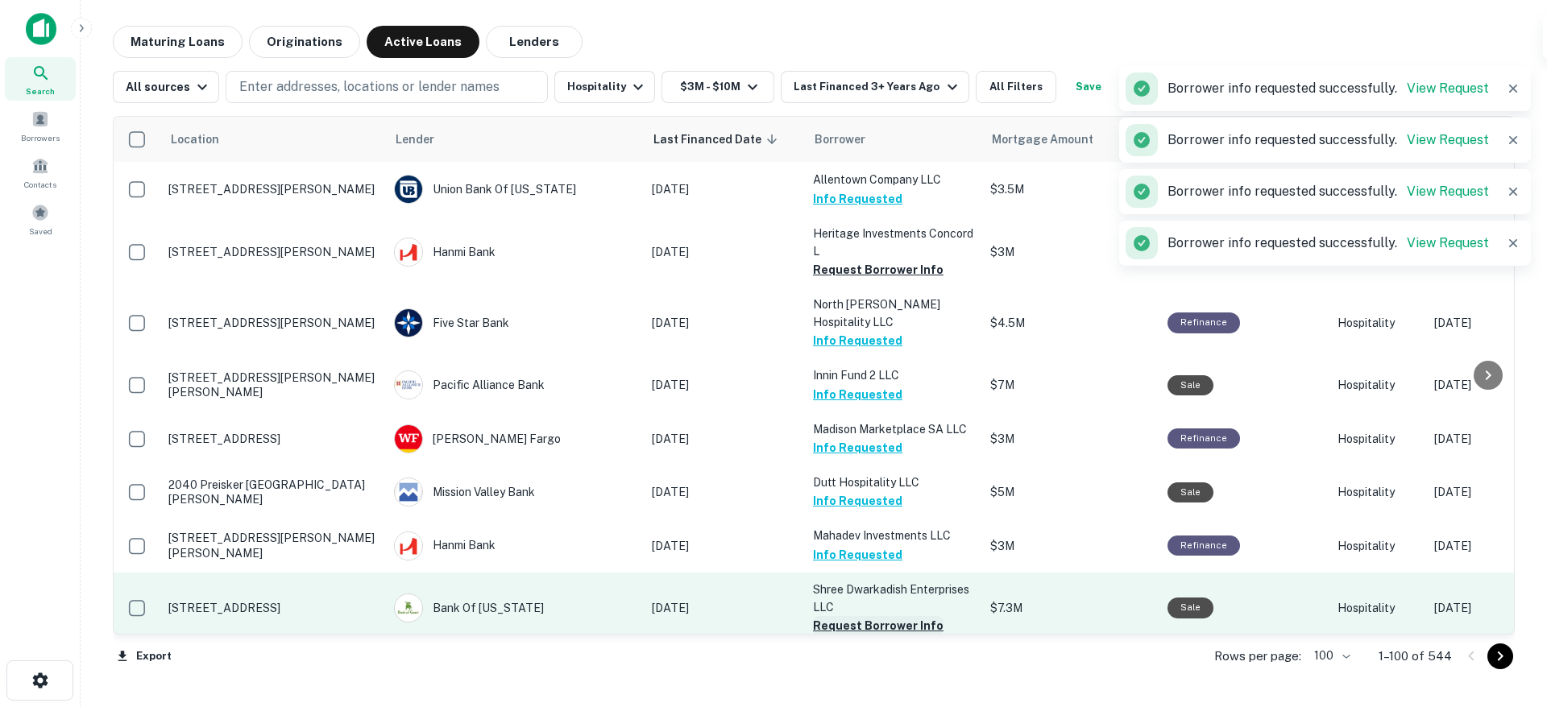
click at [856, 616] on button "Request Borrower Info" at bounding box center [878, 625] width 131 height 19
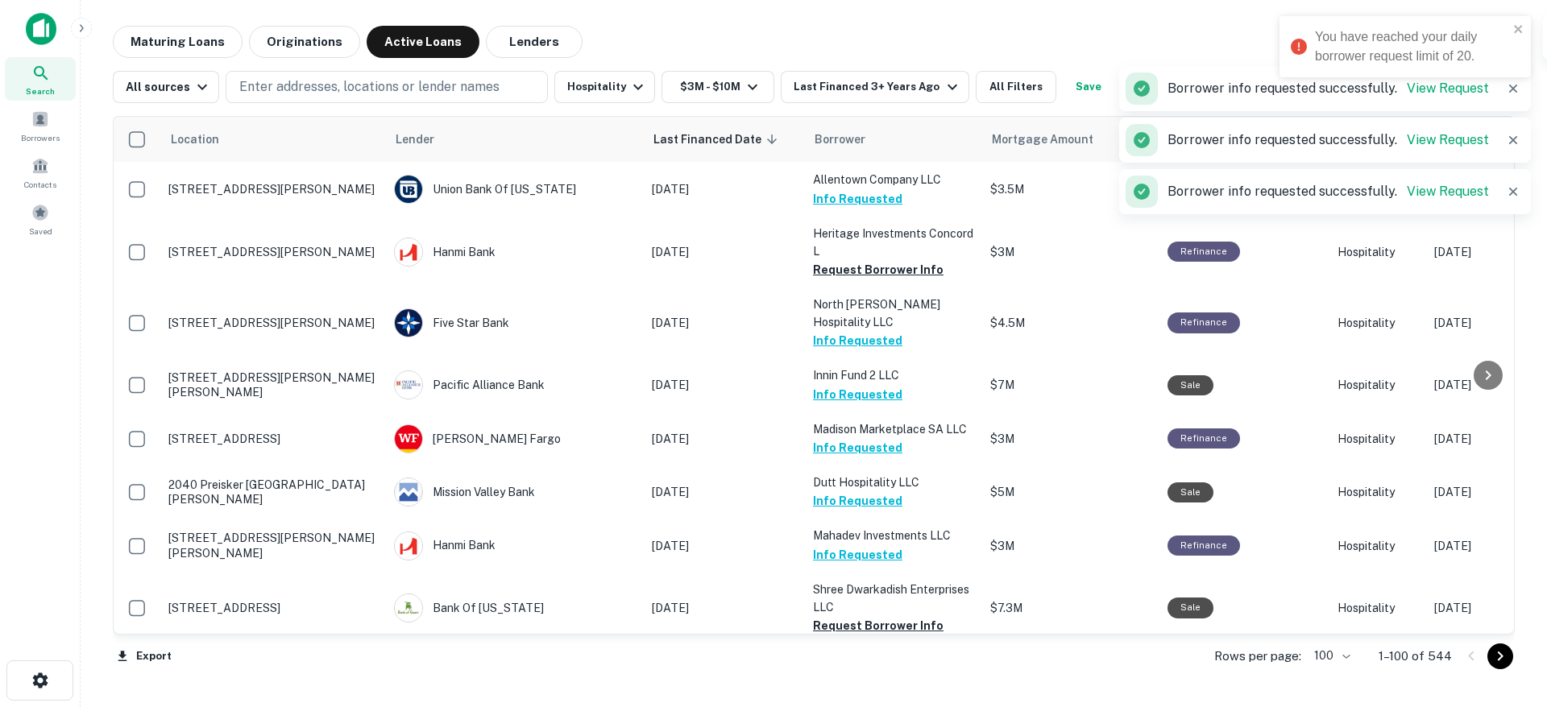
click at [867, 688] on button "Request Borrower Info" at bounding box center [878, 697] width 131 height 19
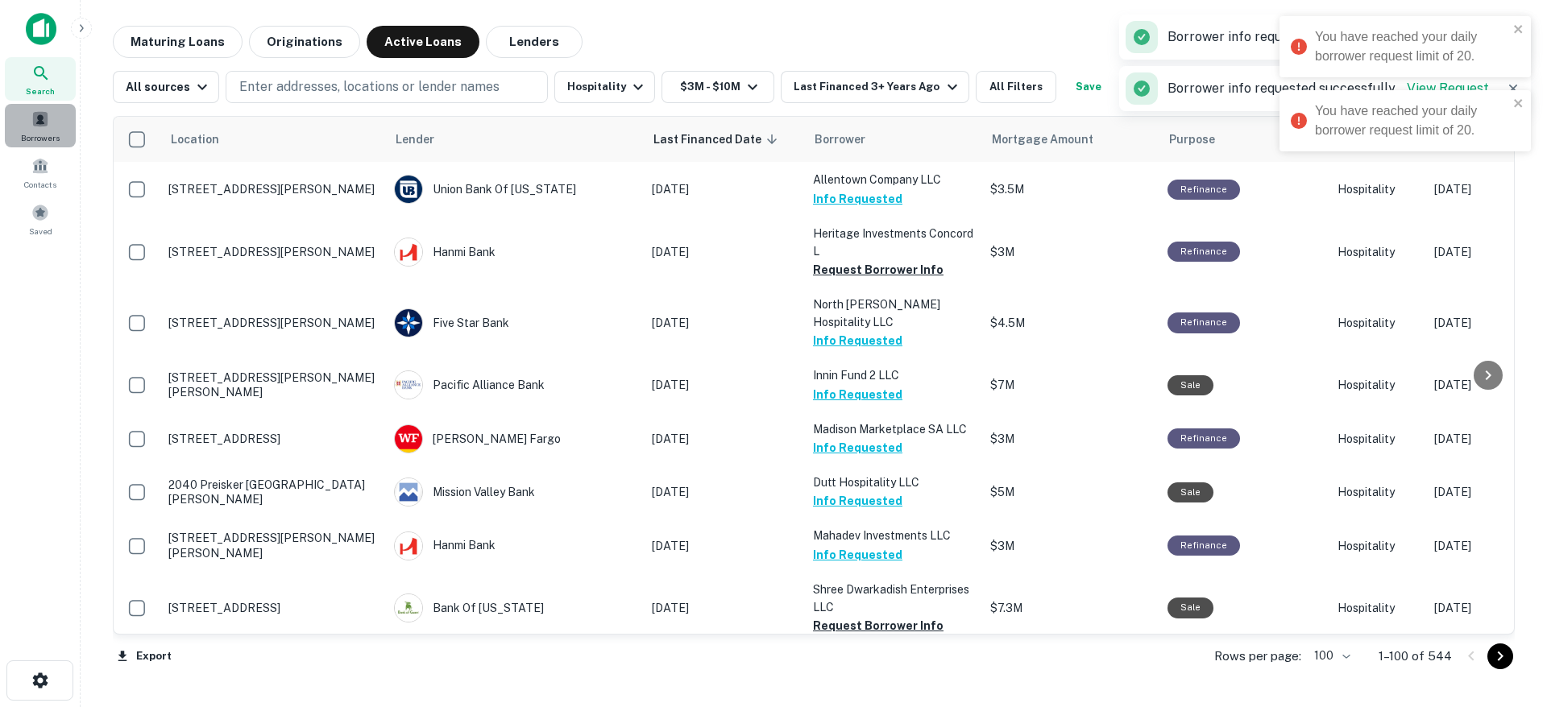
click at [41, 128] on div "Borrowers" at bounding box center [40, 126] width 71 height 44
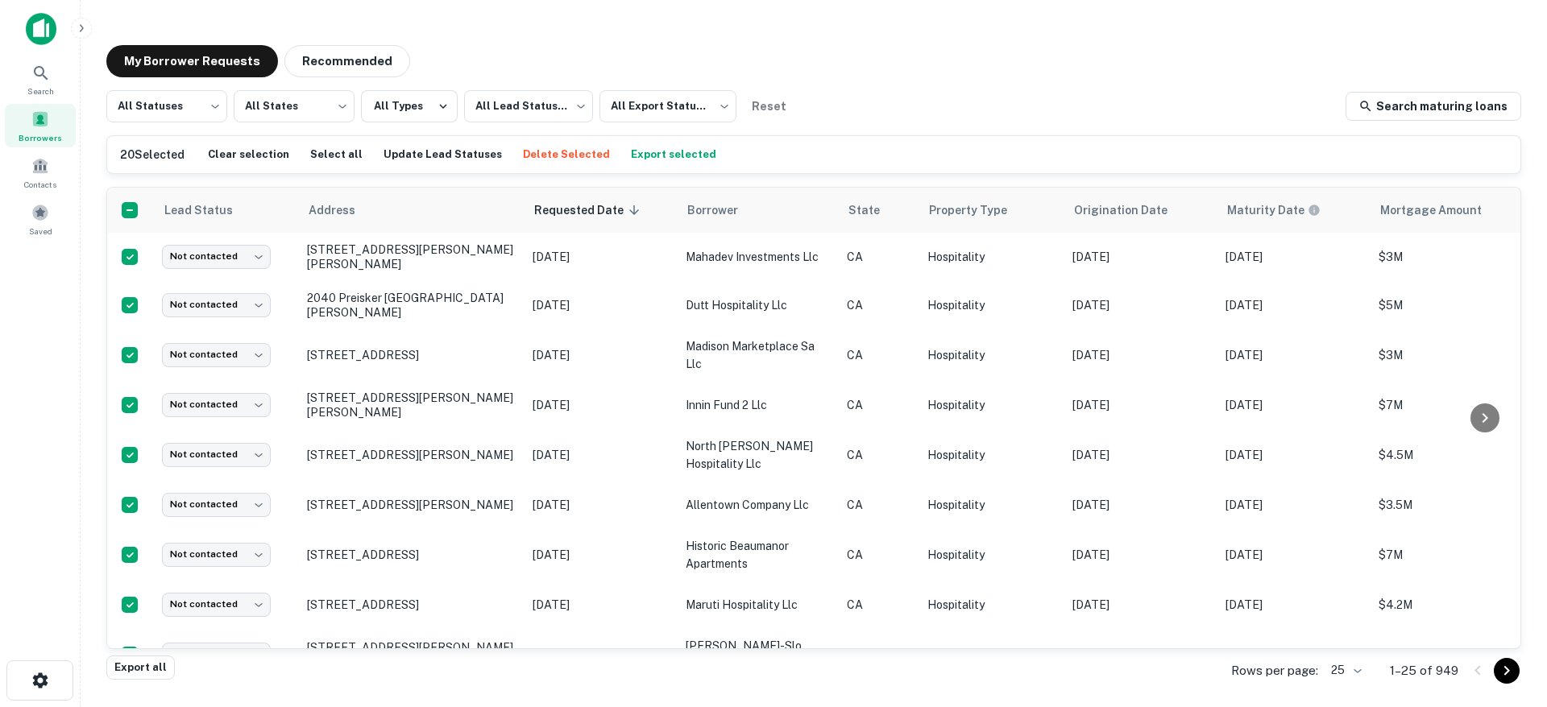
click at [661, 158] on button "Export selected" at bounding box center [673, 155] width 93 height 24
